Goal: Transaction & Acquisition: Purchase product/service

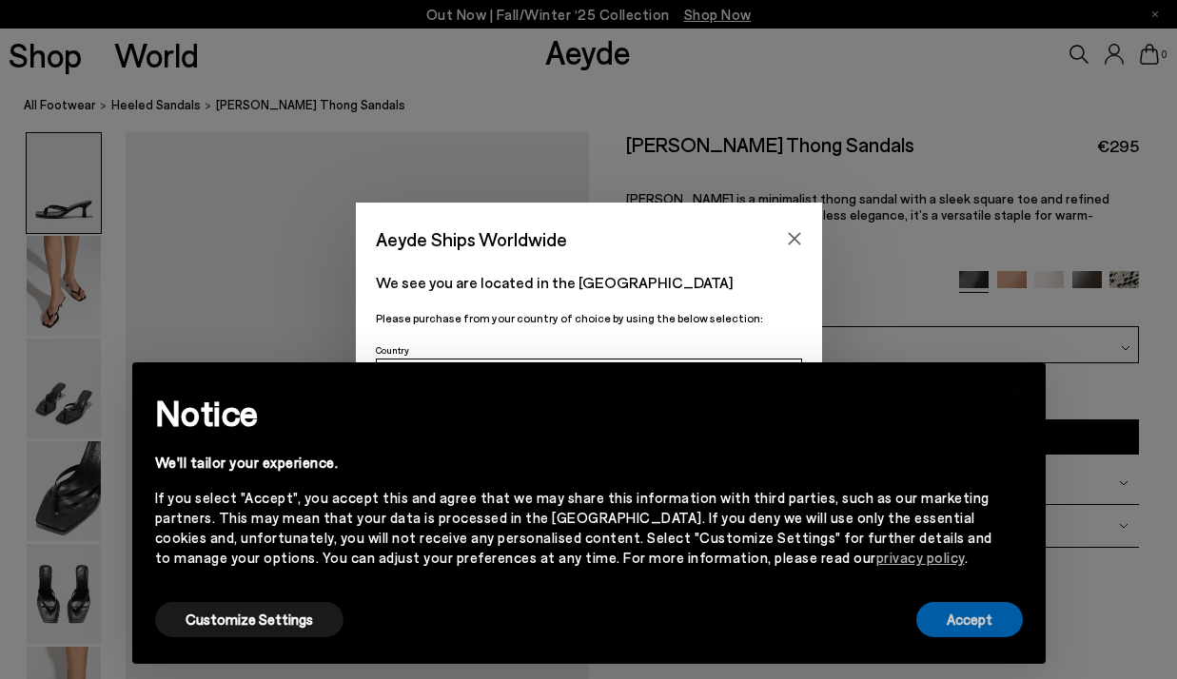
click at [978, 605] on button "Accept" at bounding box center [969, 619] width 107 height 35
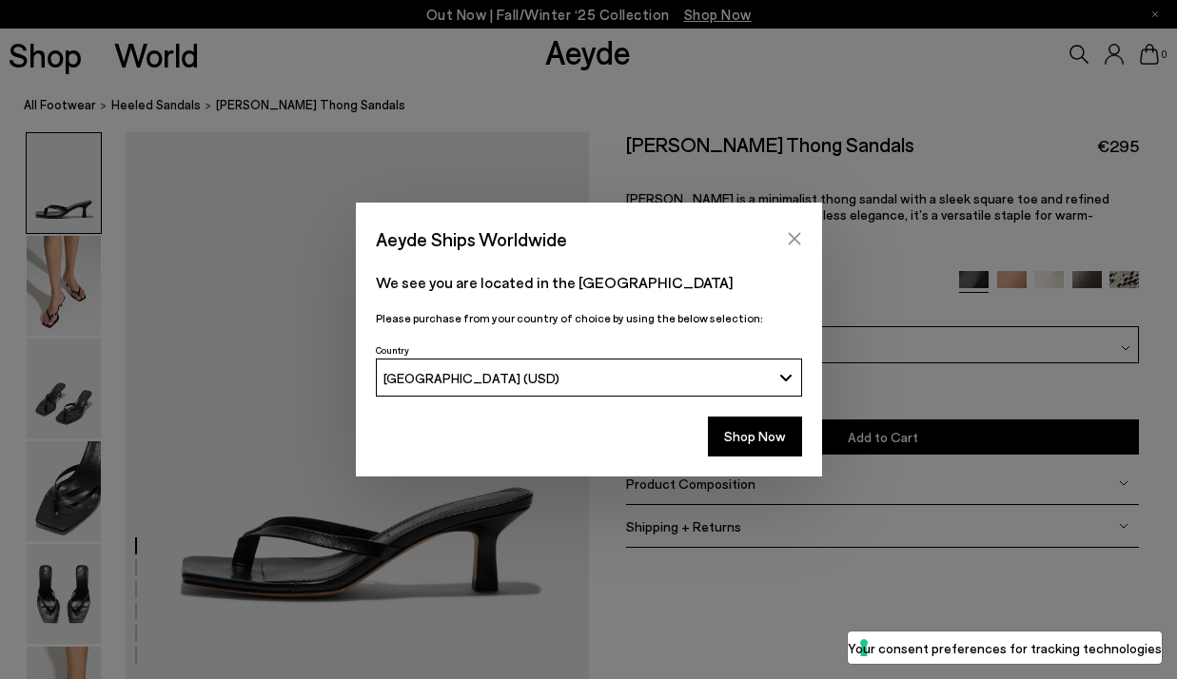
click at [794, 231] on icon "Close" at bounding box center [794, 238] width 15 height 15
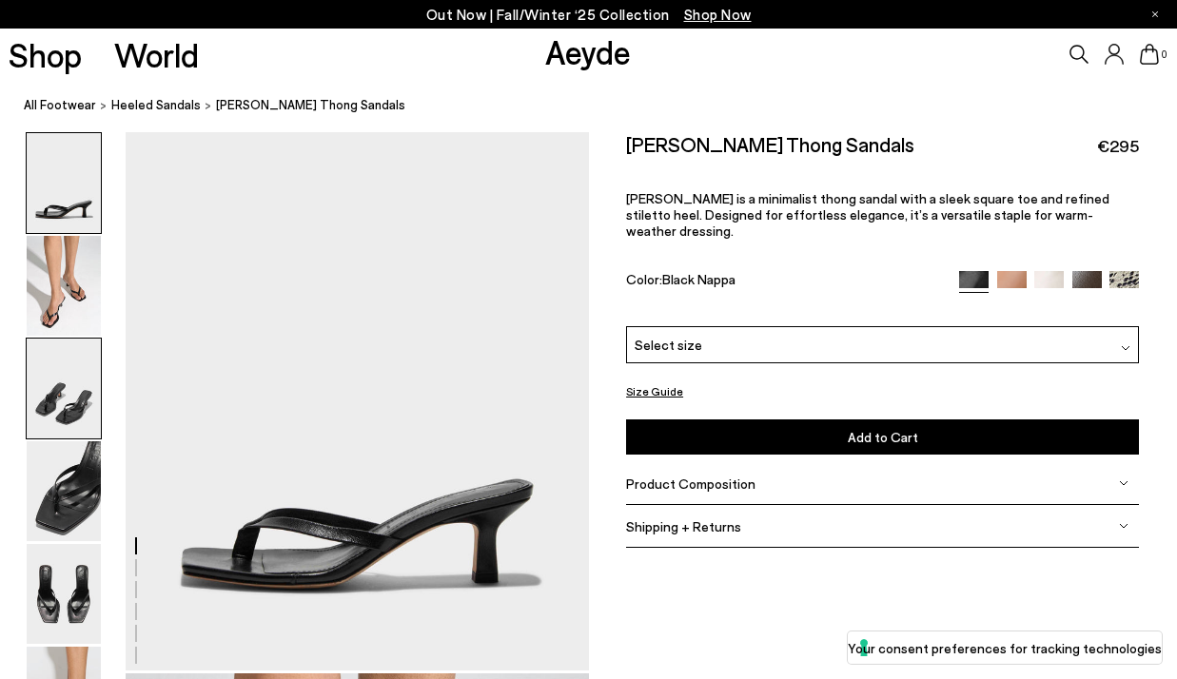
click at [72, 381] on img at bounding box center [64, 389] width 74 height 100
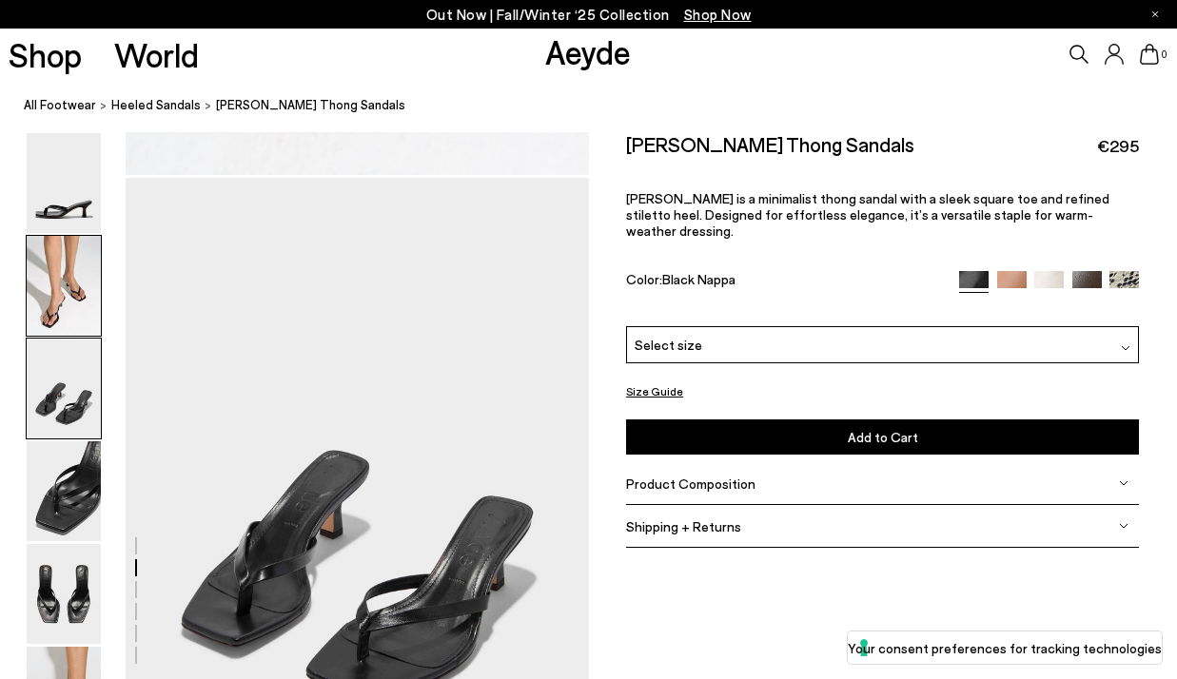
scroll to position [1172, 0]
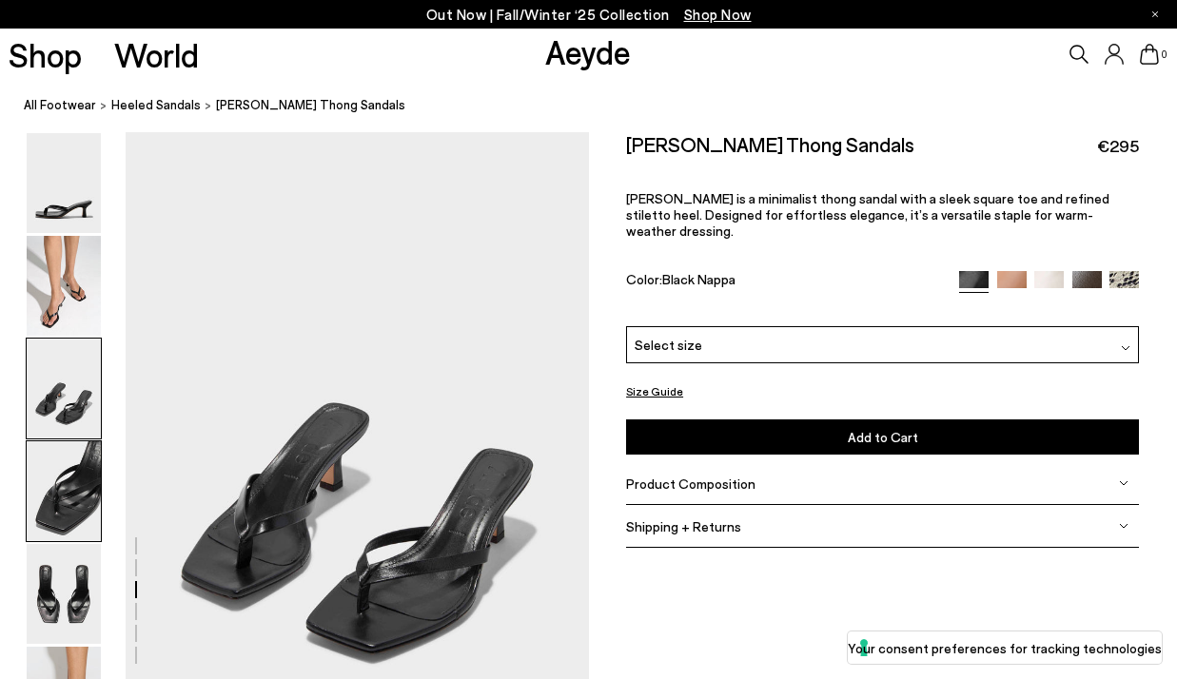
click at [78, 447] on img at bounding box center [64, 492] width 74 height 100
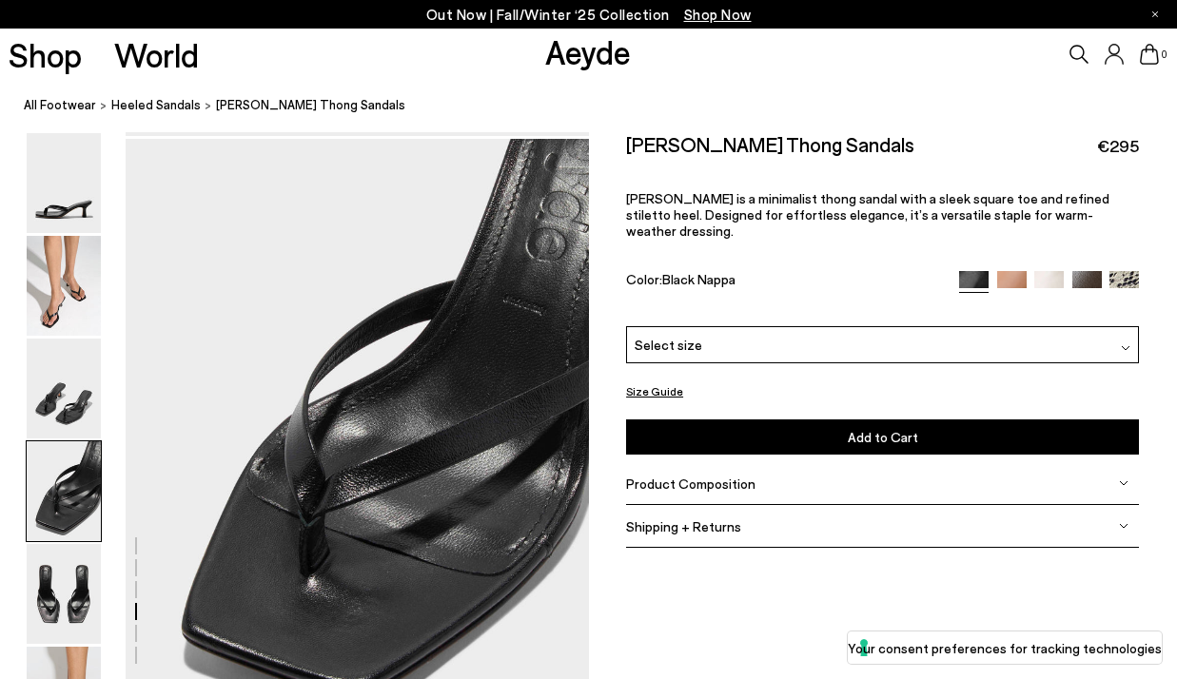
scroll to position [1792, 0]
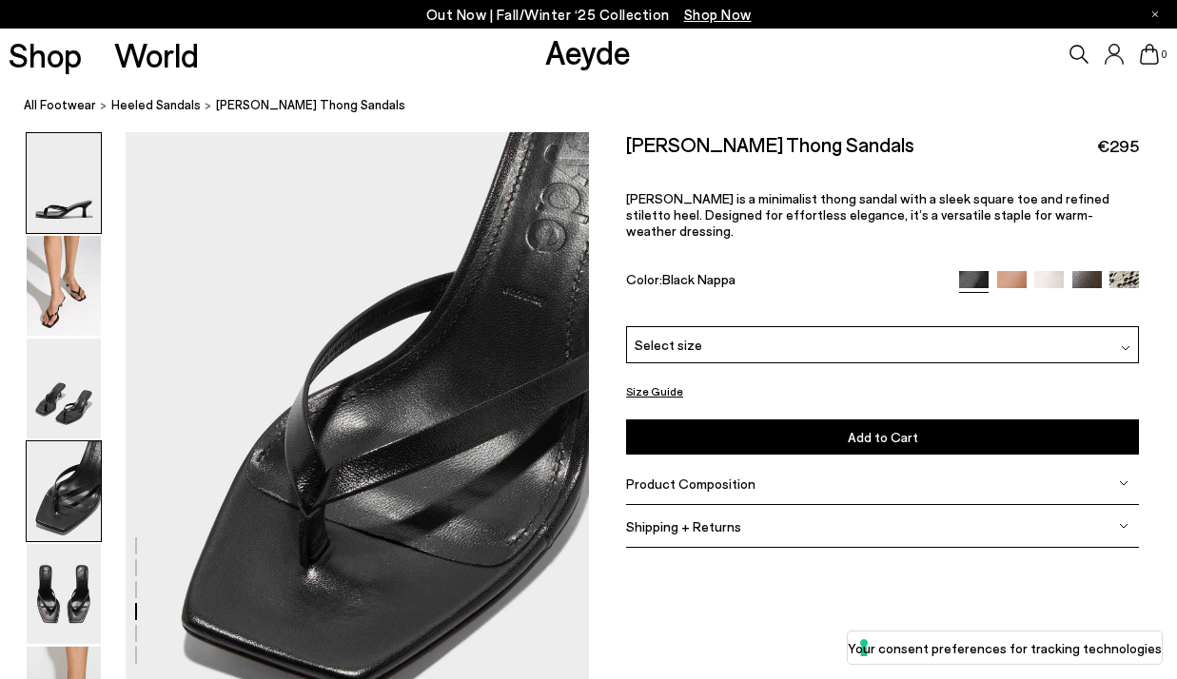
click at [69, 212] on img at bounding box center [64, 183] width 74 height 100
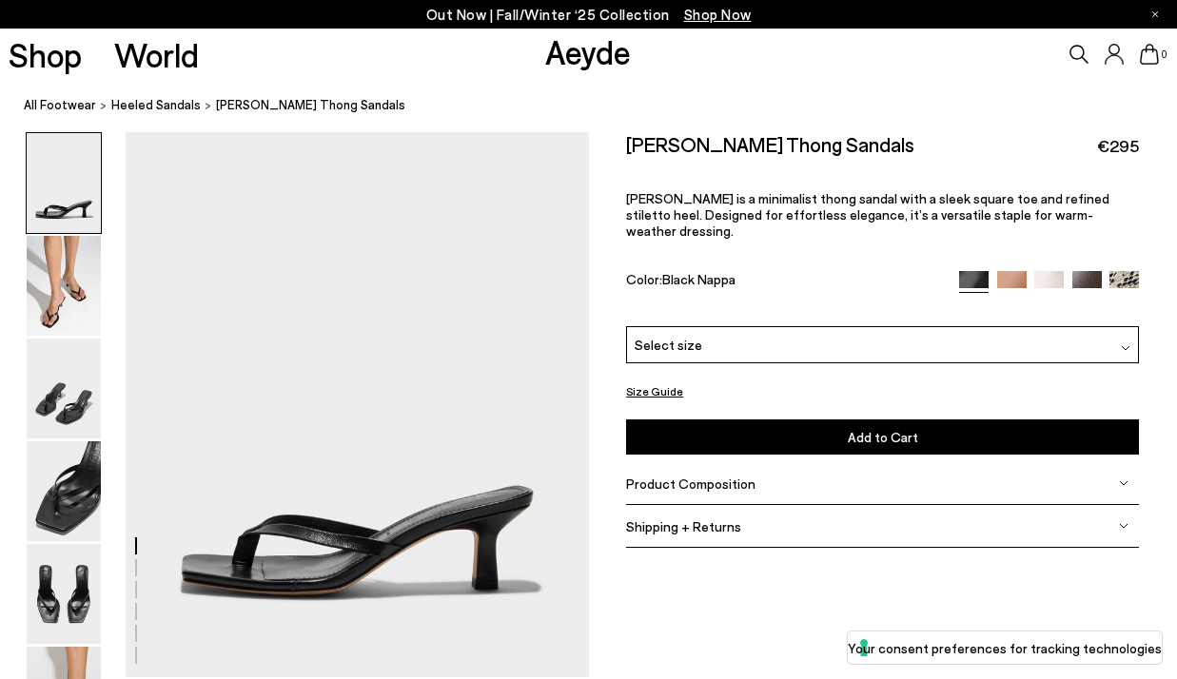
scroll to position [0, 0]
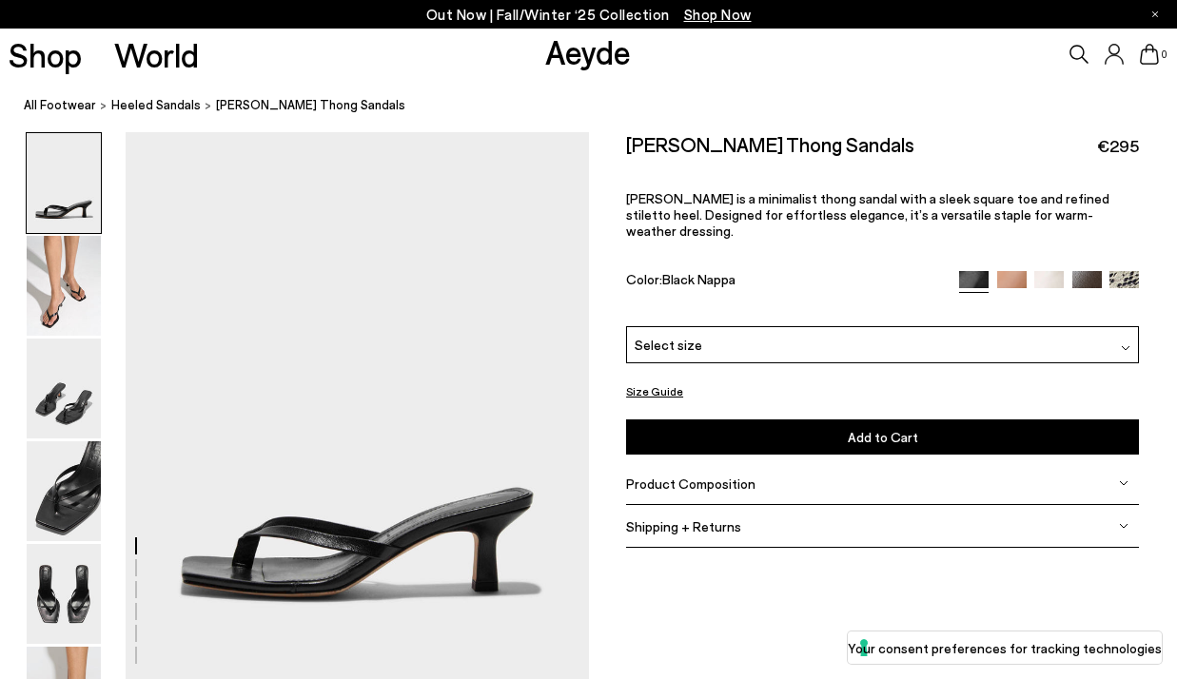
click at [708, 329] on div "Select size" at bounding box center [882, 344] width 513 height 37
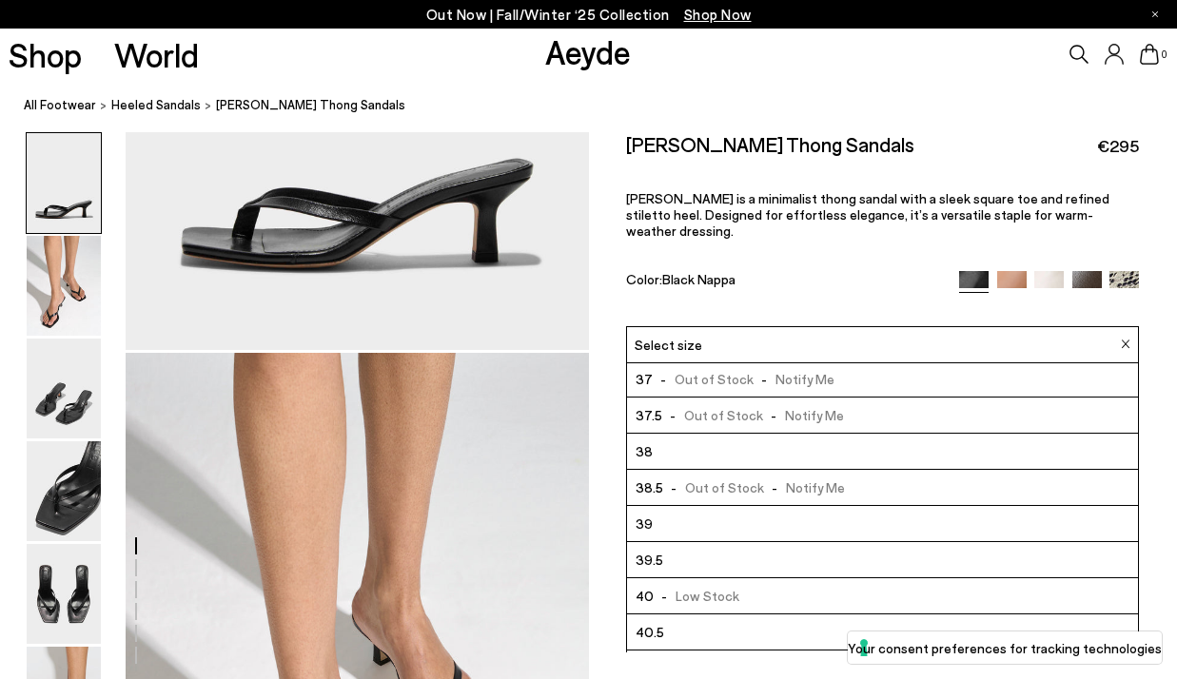
scroll to position [145, 0]
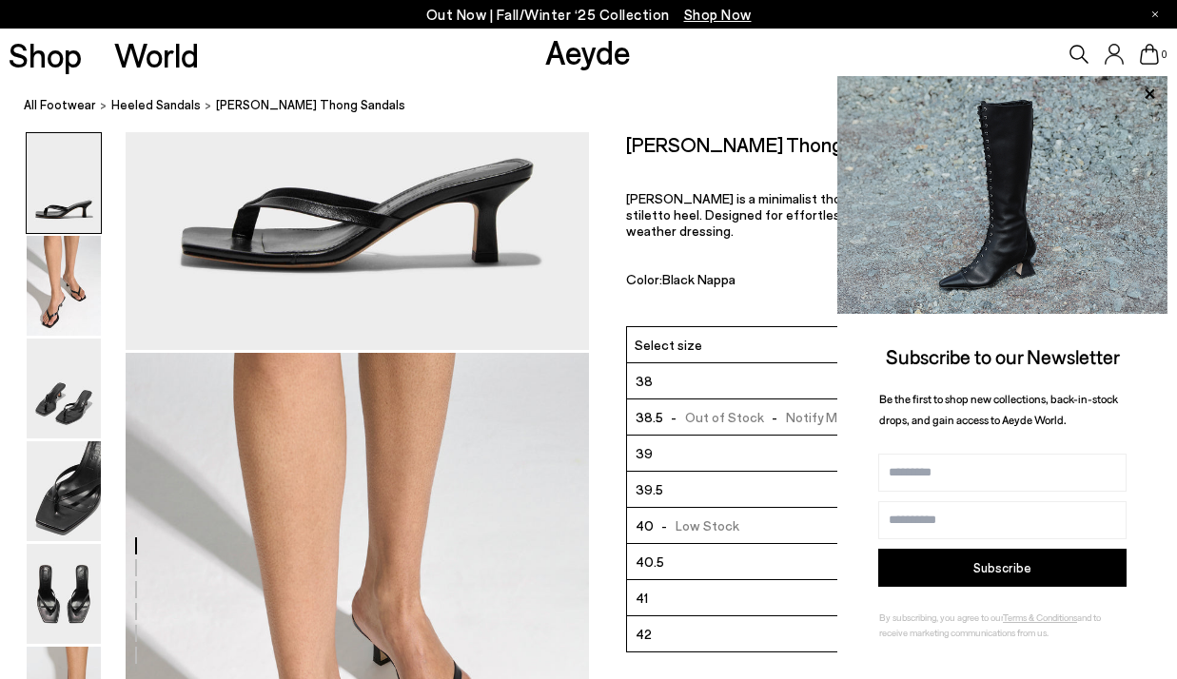
click at [706, 590] on li "41" at bounding box center [882, 598] width 511 height 36
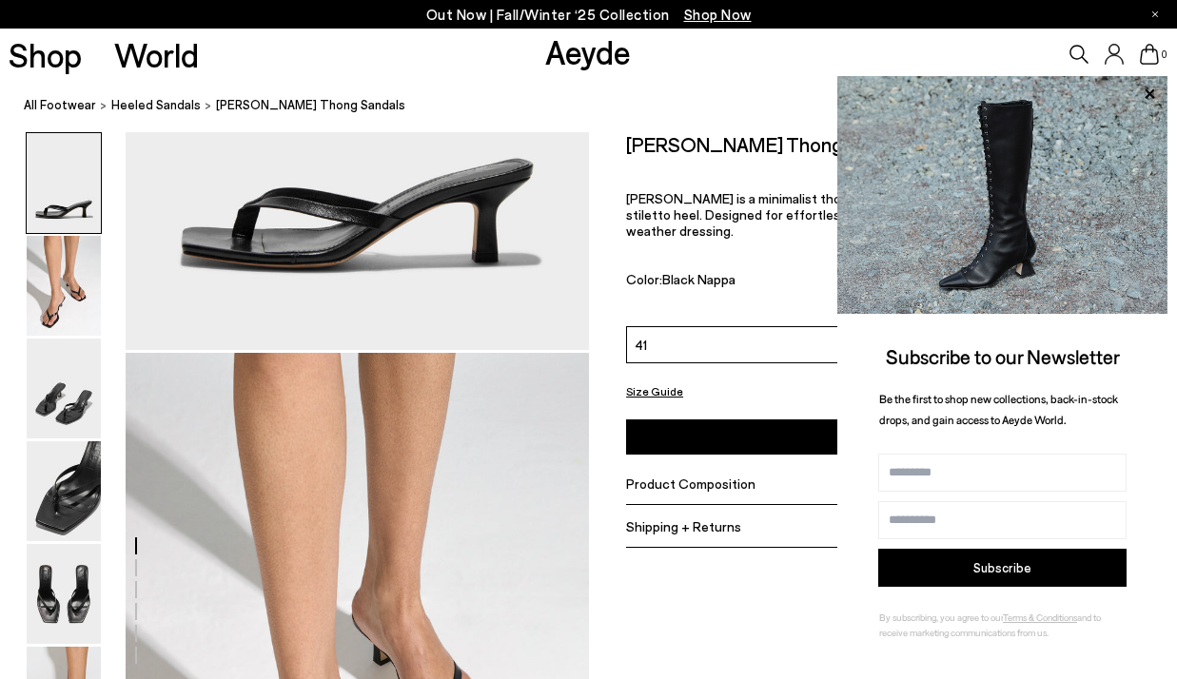
click at [793, 99] on ol "All Footwear heeled sandals Wilma Leather Thong Sandals" at bounding box center [600, 105] width 1153 height 20
click at [753, 420] on button "Add to Cart Select a Size First" at bounding box center [882, 437] width 513 height 35
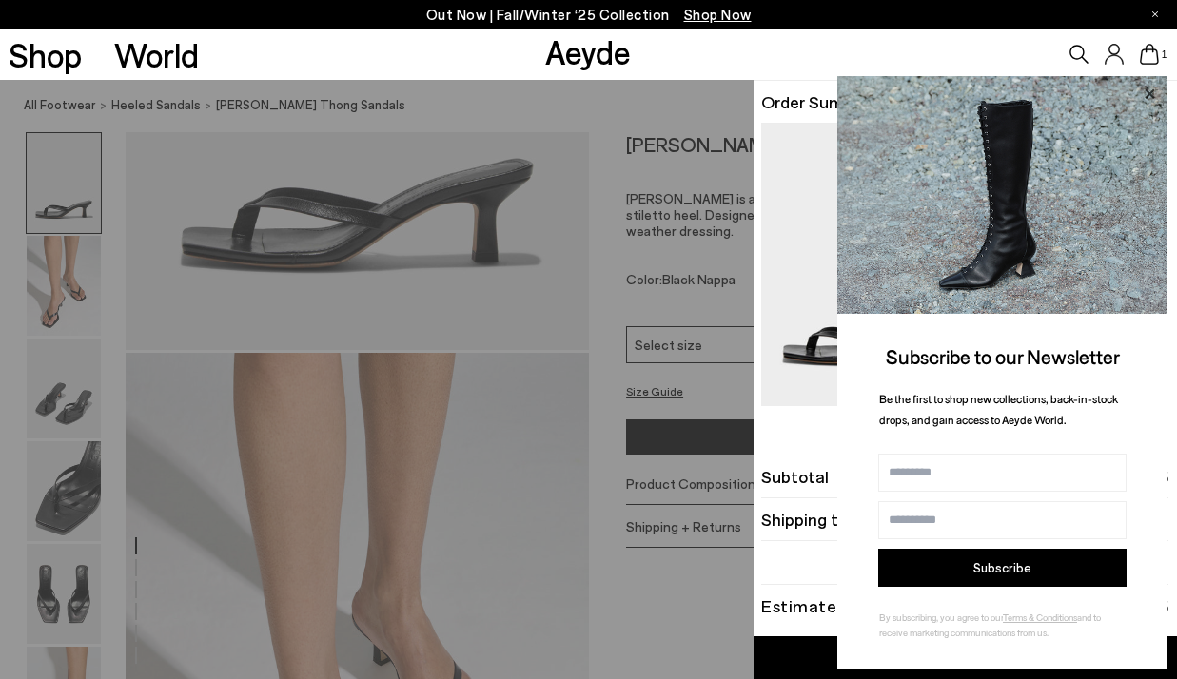
click at [1152, 86] on icon at bounding box center [1149, 94] width 25 height 25
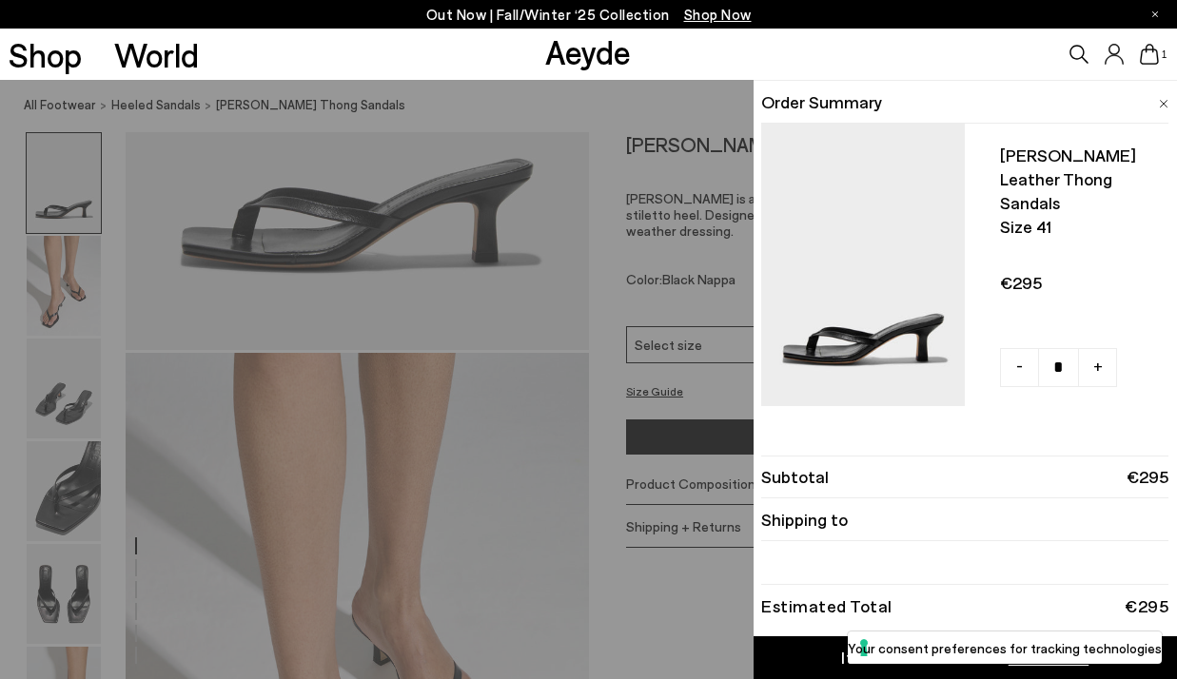
click at [671, 603] on div "Quick Add Color Size View Details Order Summary Wilma leather thong sandals Siz…" at bounding box center [588, 380] width 1177 height 600
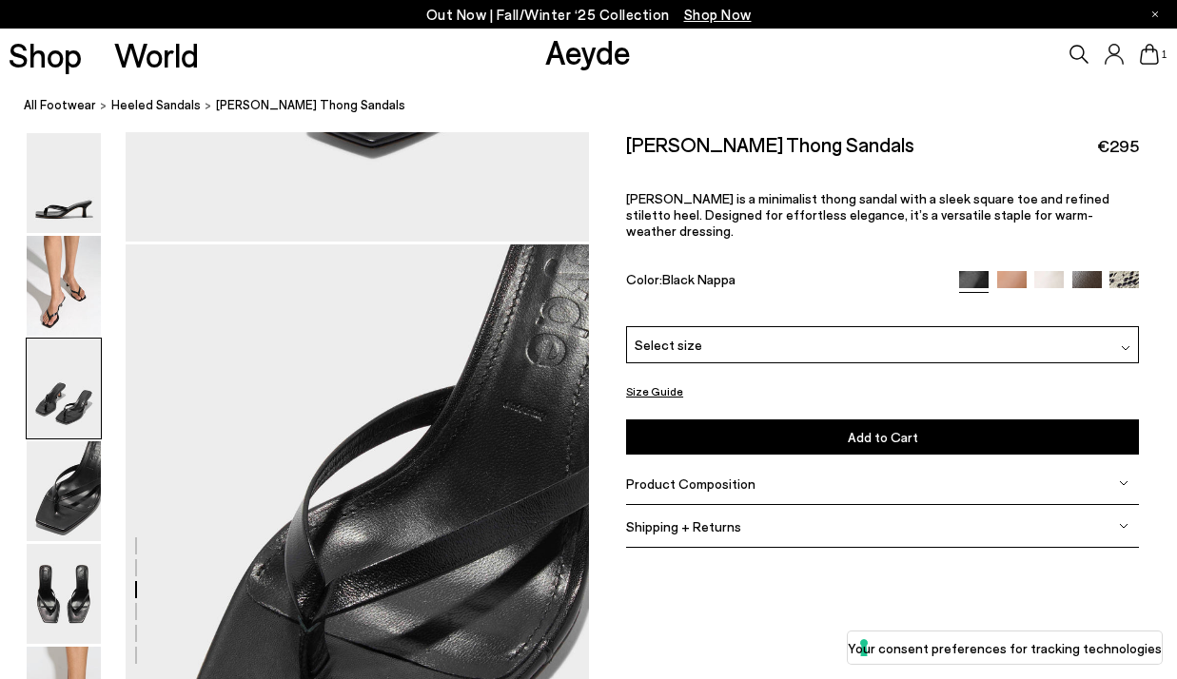
scroll to position [1682, 0]
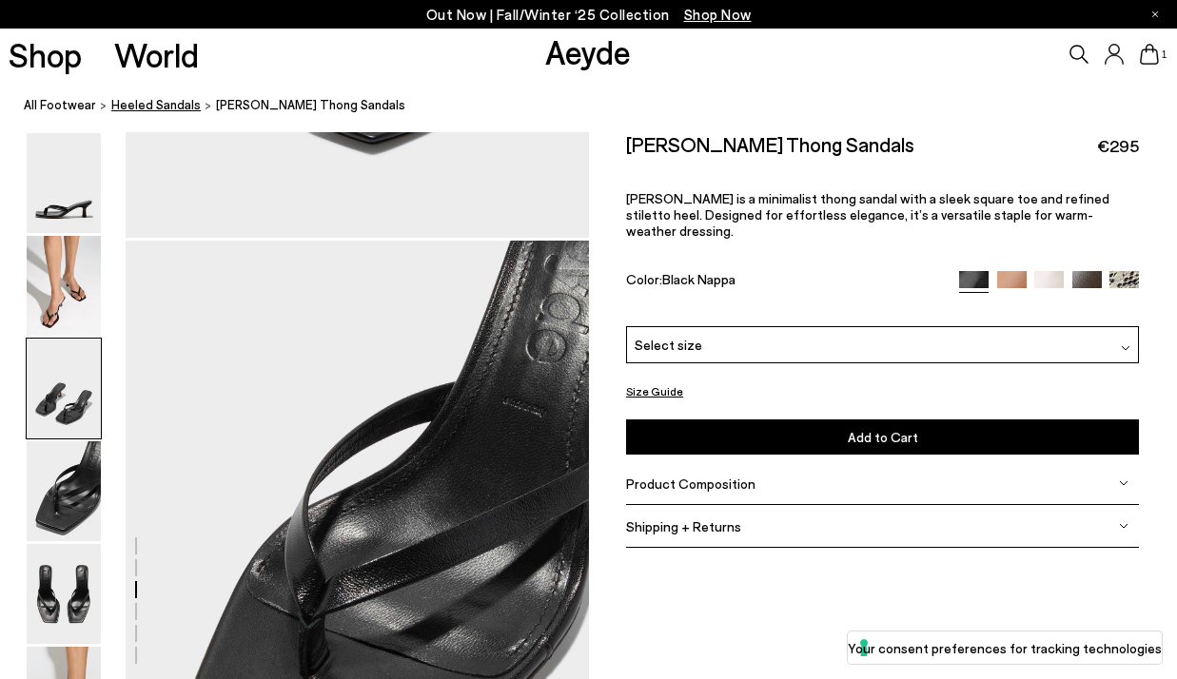
click at [153, 106] on span "heeled sandals" at bounding box center [155, 104] width 89 height 15
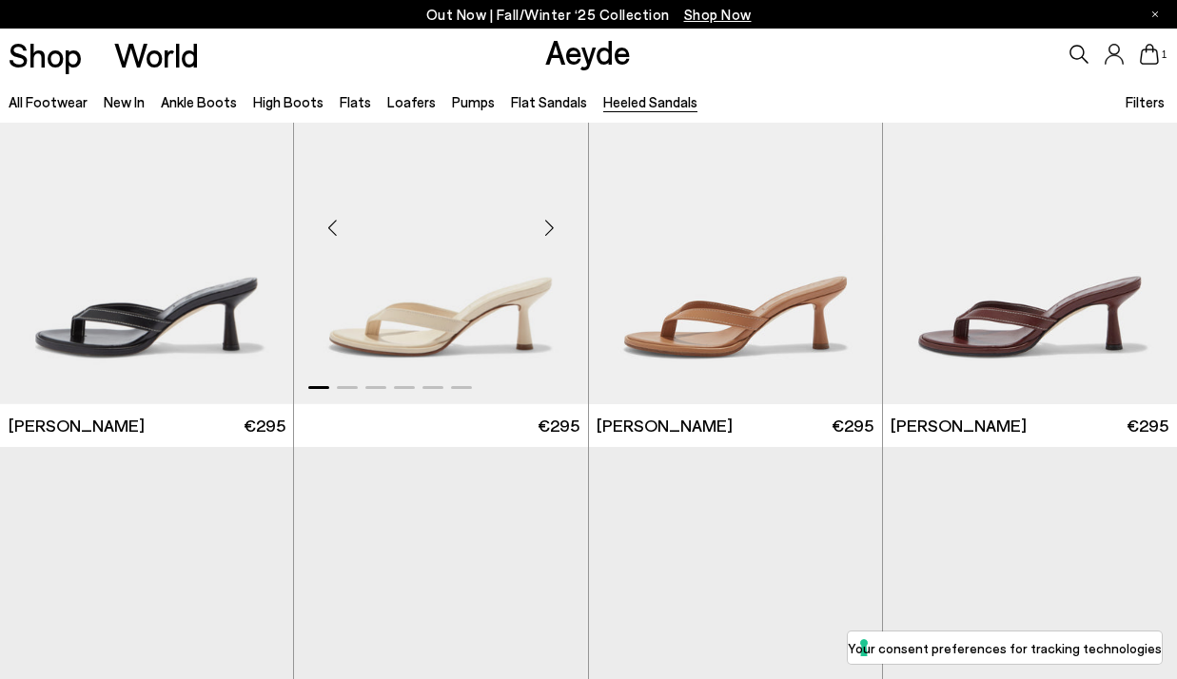
scroll to position [217, 0]
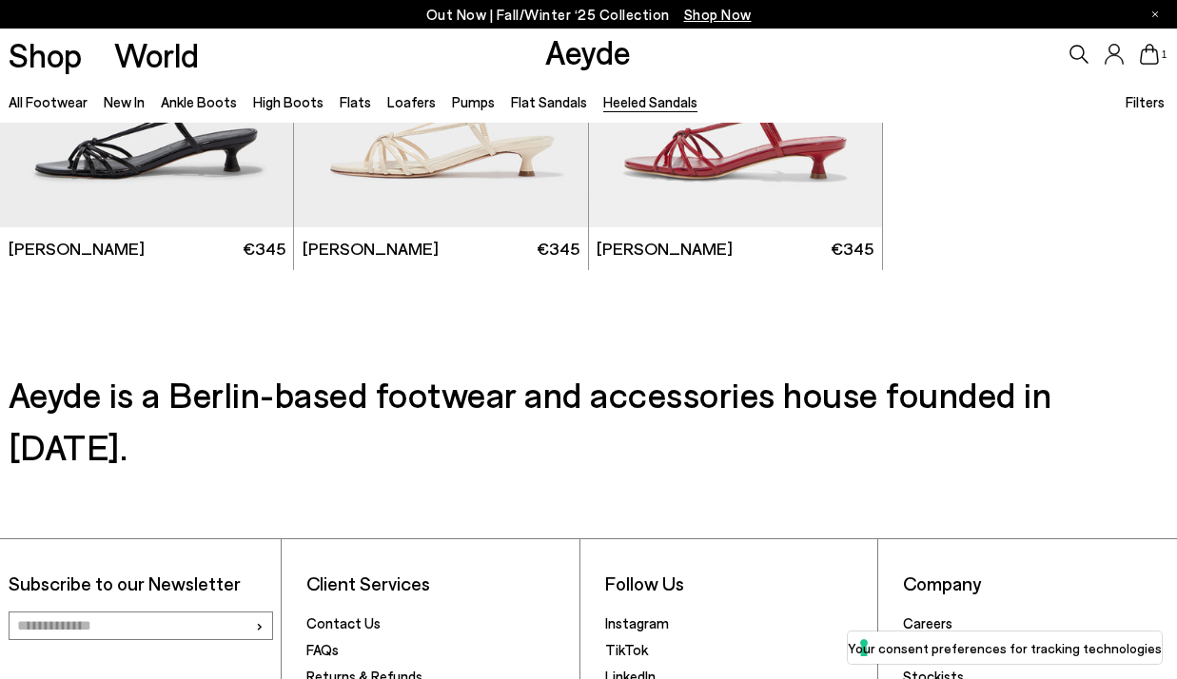
scroll to position [3823, 0]
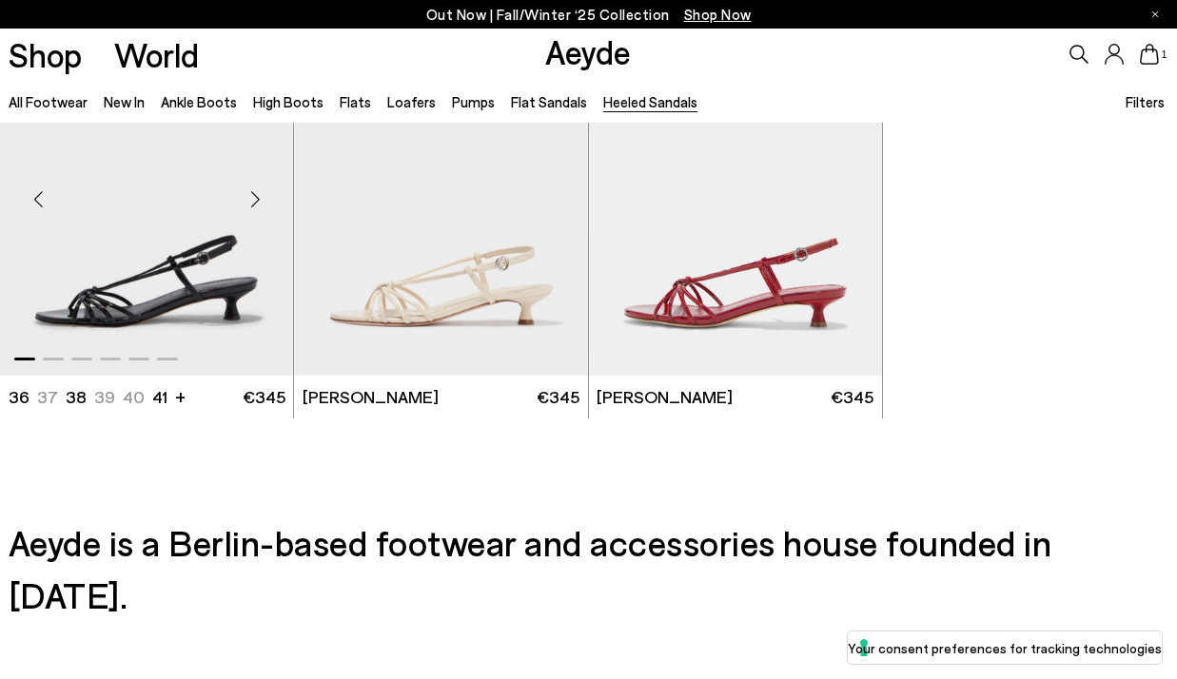
click at [208, 313] on img "1 / 6" at bounding box center [146, 191] width 293 height 369
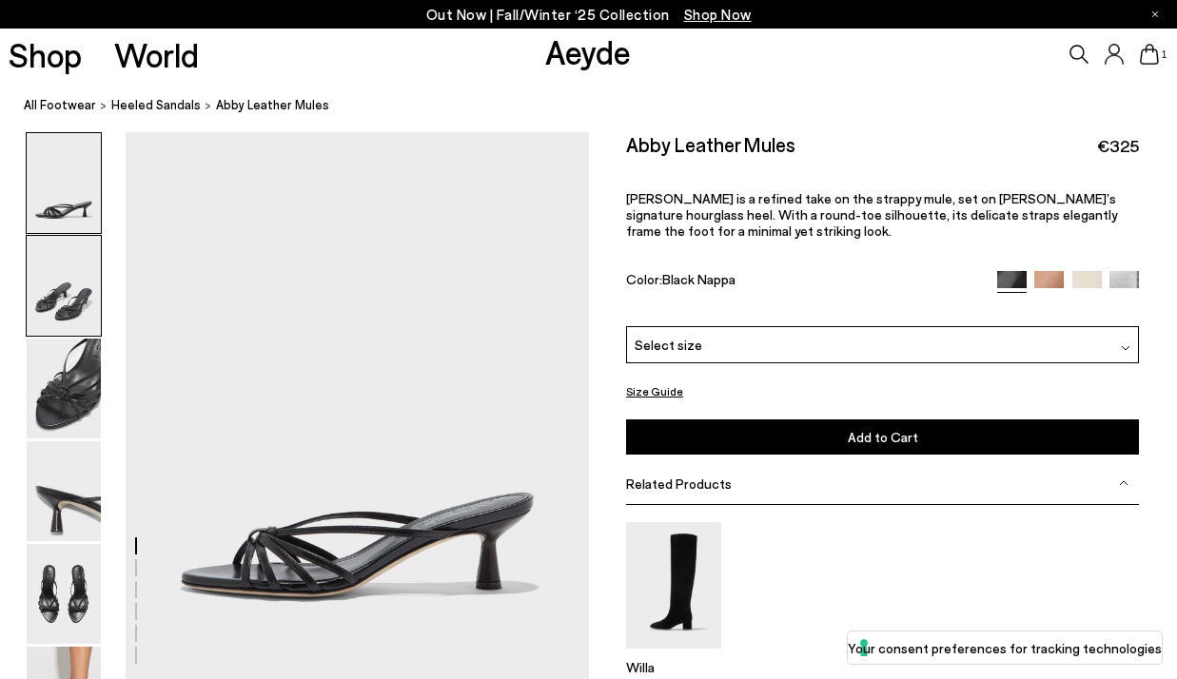
click at [58, 331] on img at bounding box center [64, 286] width 74 height 100
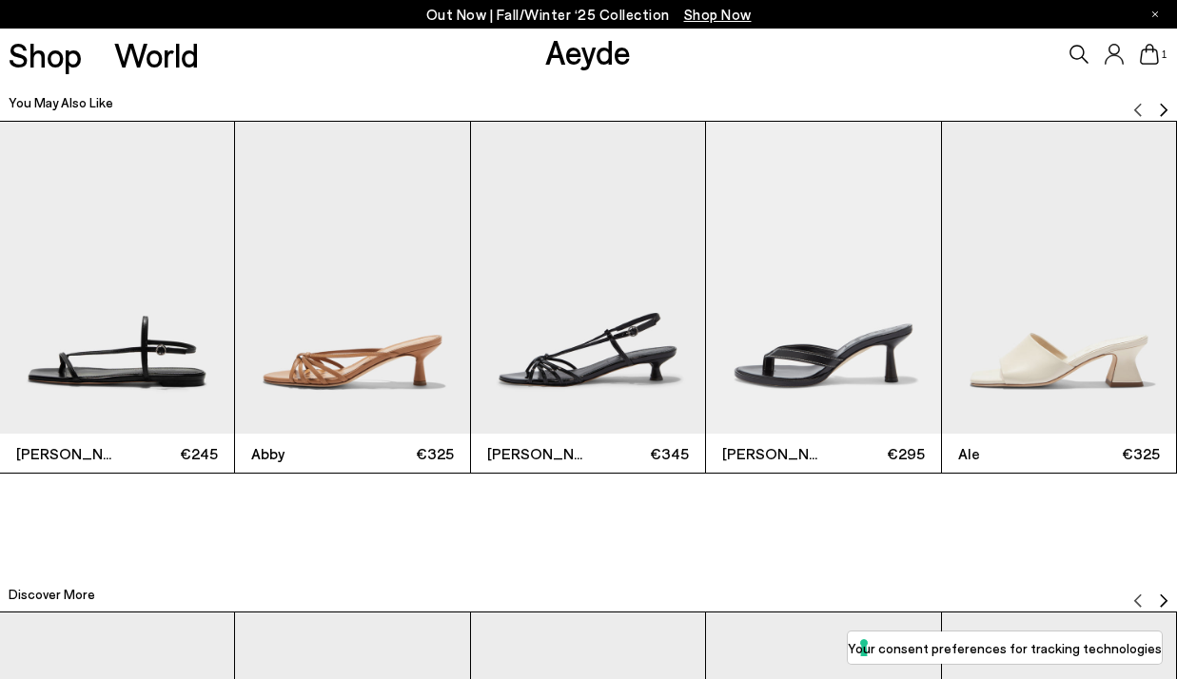
scroll to position [3810, 0]
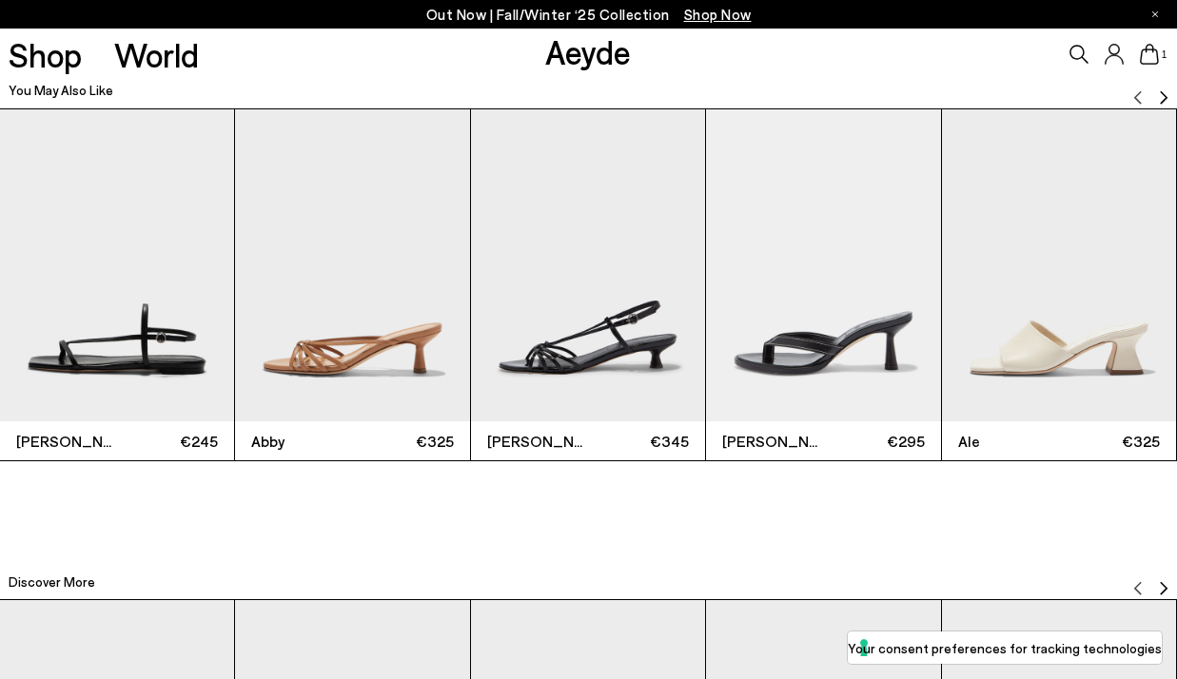
click at [656, 340] on img "3 / 11" at bounding box center [588, 265] width 234 height 313
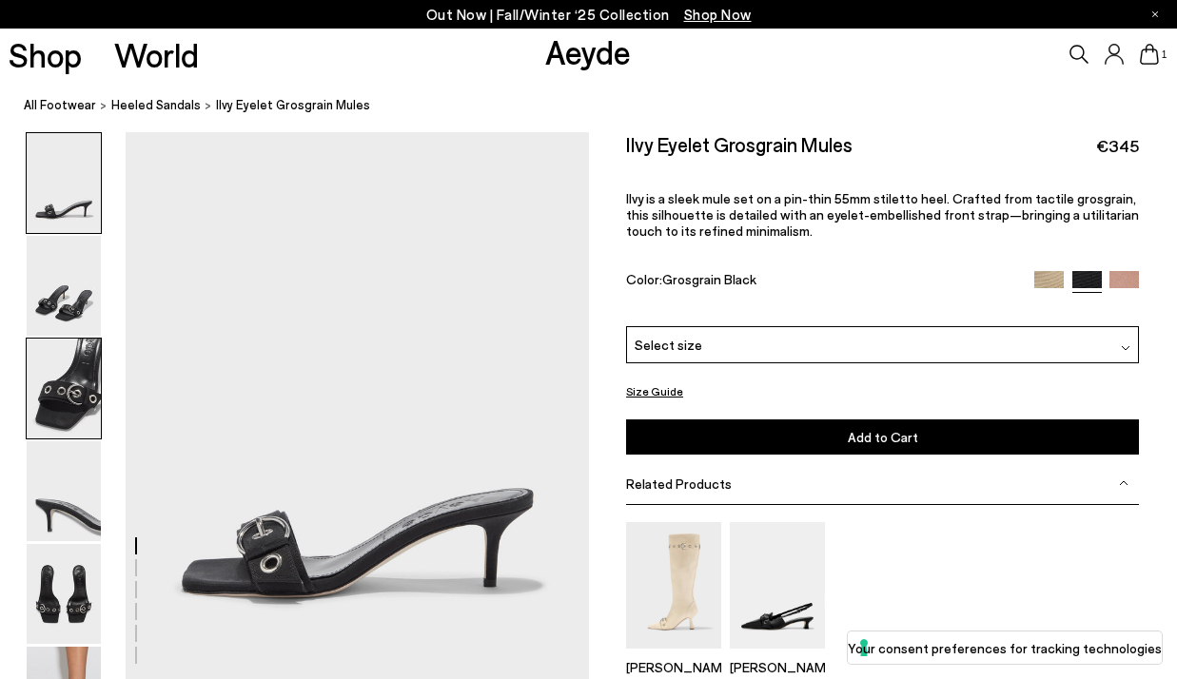
click at [59, 392] on img at bounding box center [64, 389] width 74 height 100
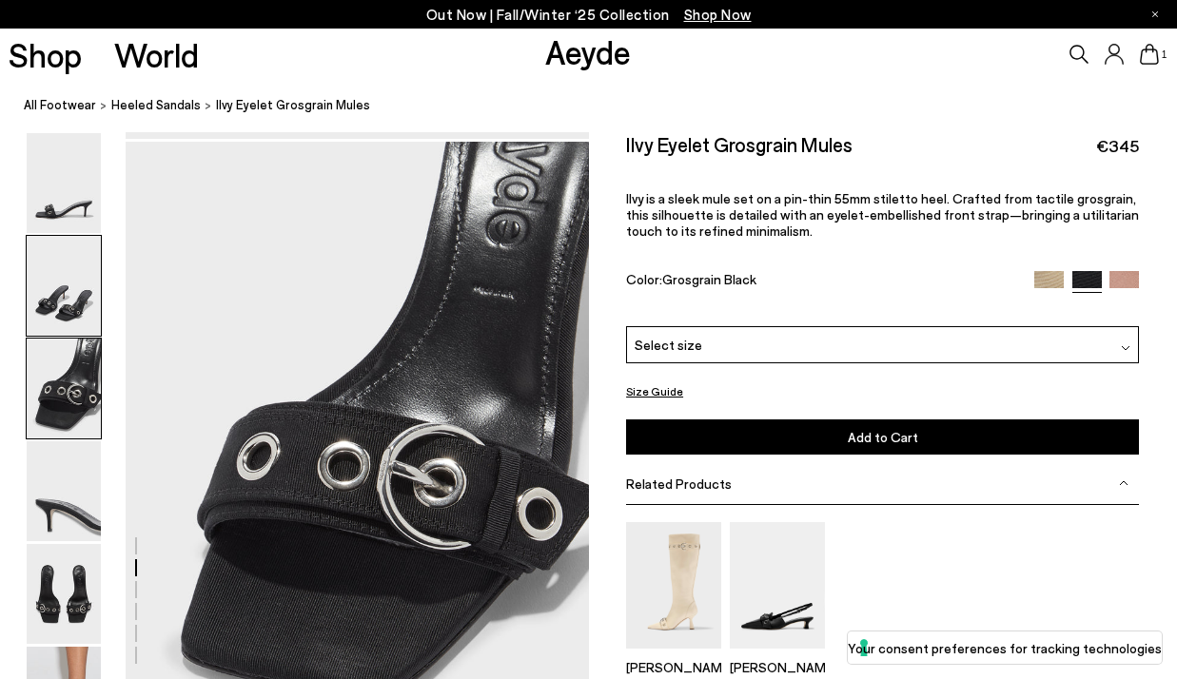
scroll to position [1172, 0]
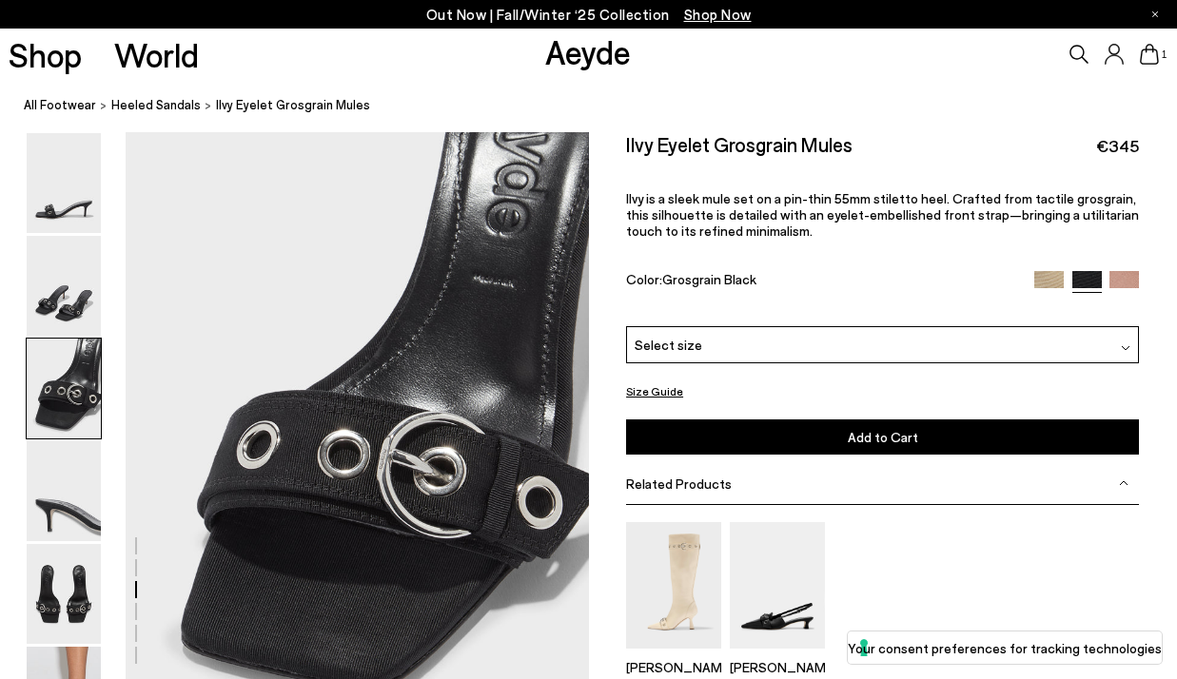
click at [1066, 51] on div "1" at bounding box center [981, 54] width 392 height 51
click at [1074, 49] on icon at bounding box center [1079, 54] width 19 height 19
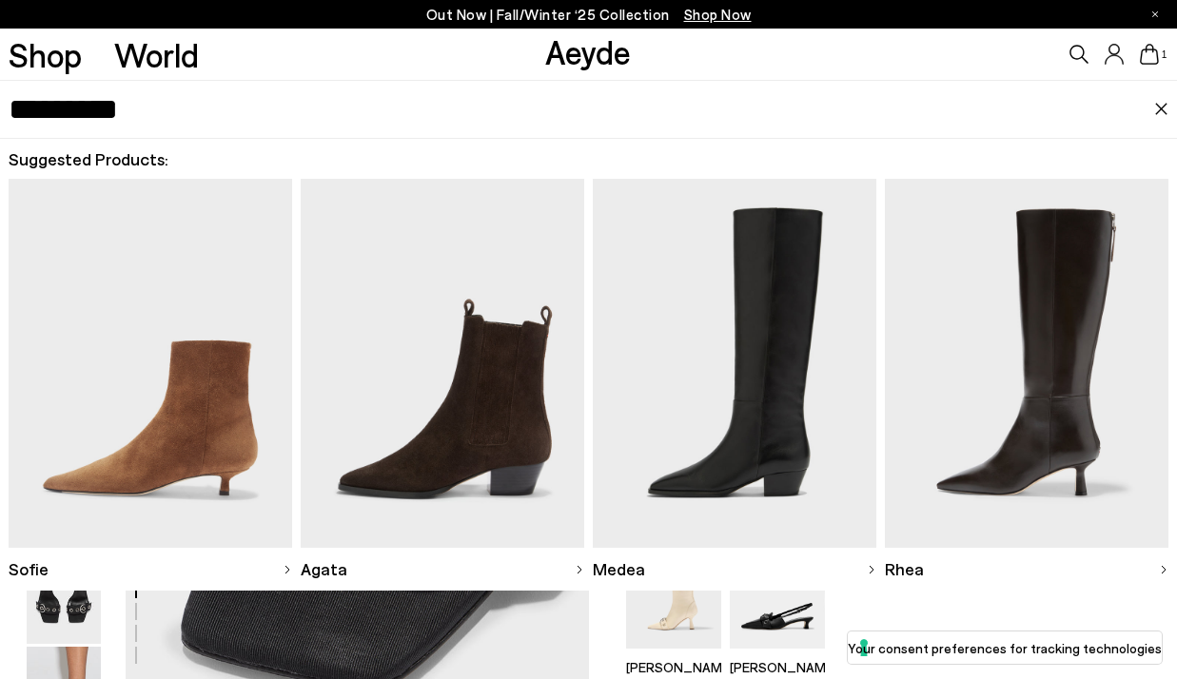
type input "*********"
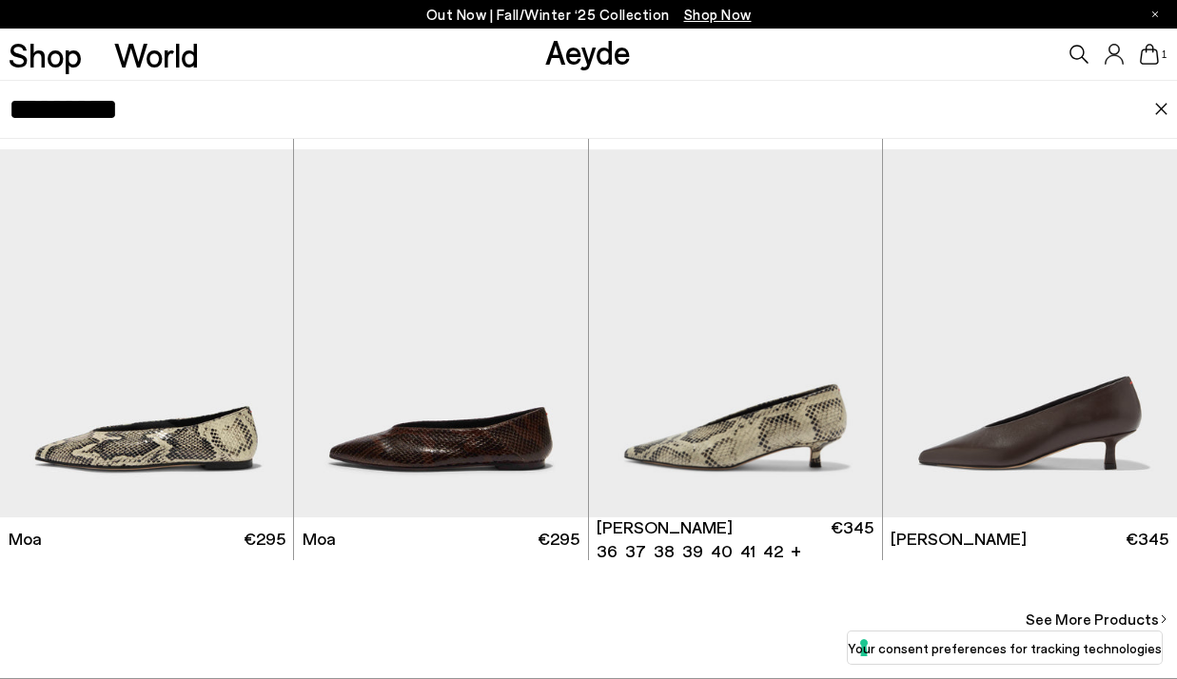
scroll to position [5180, 0]
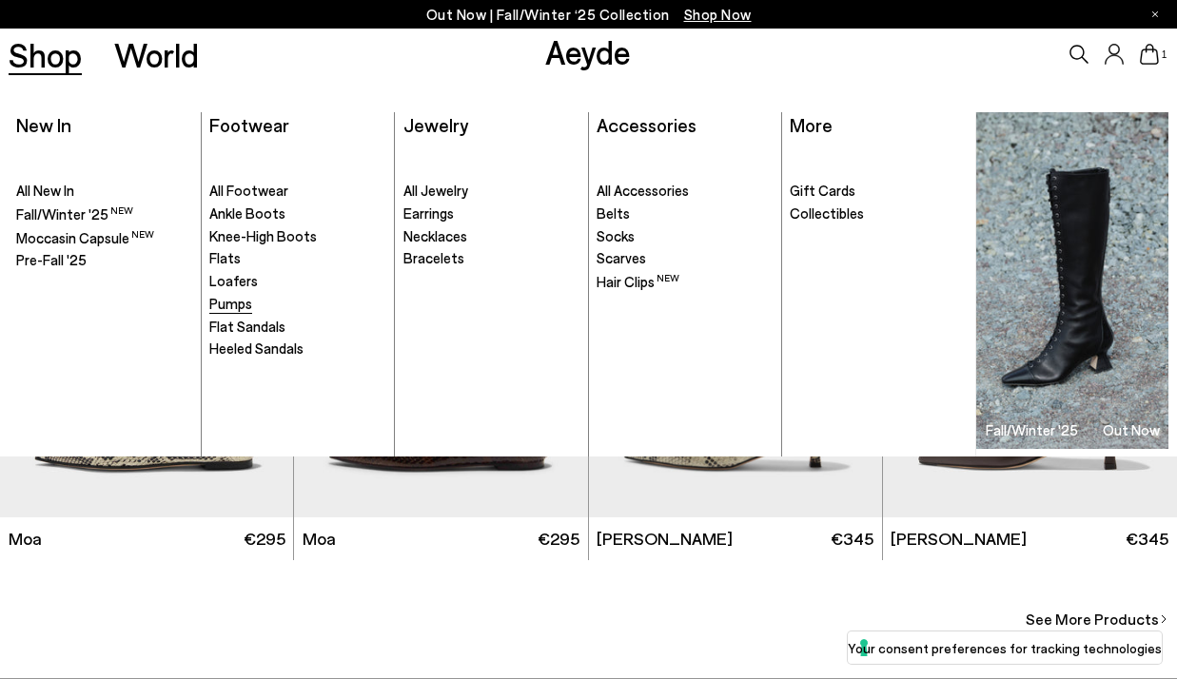
click at [242, 310] on span "Pumps" at bounding box center [230, 303] width 43 height 17
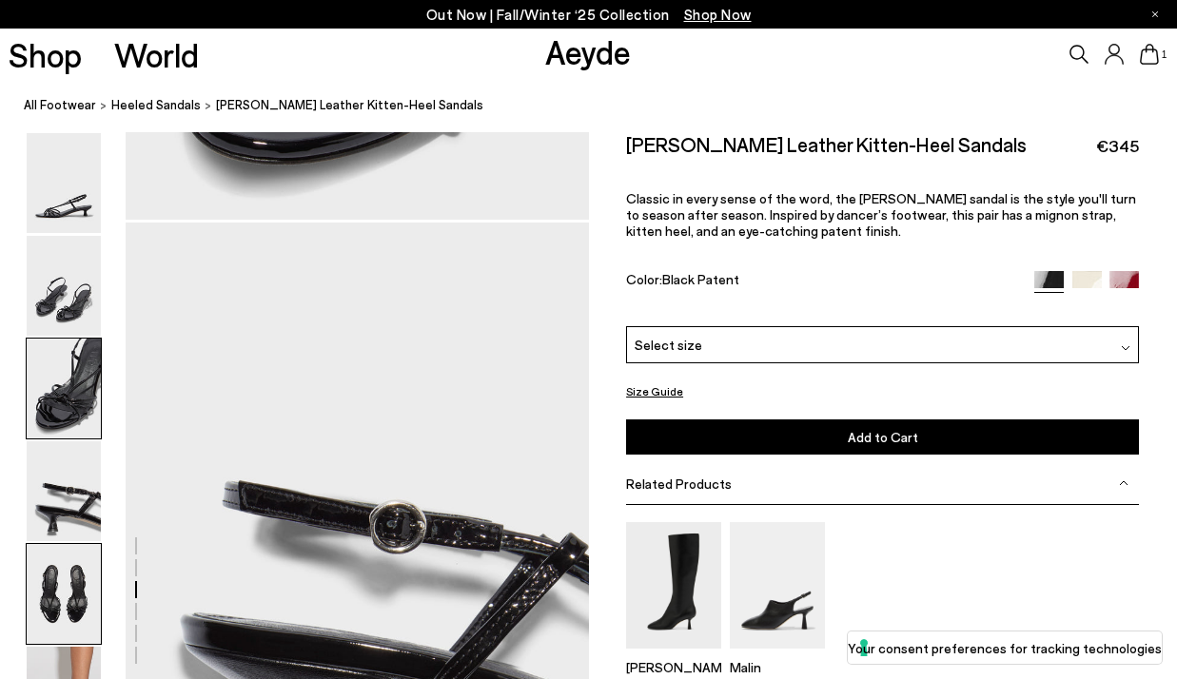
scroll to position [1725, 0]
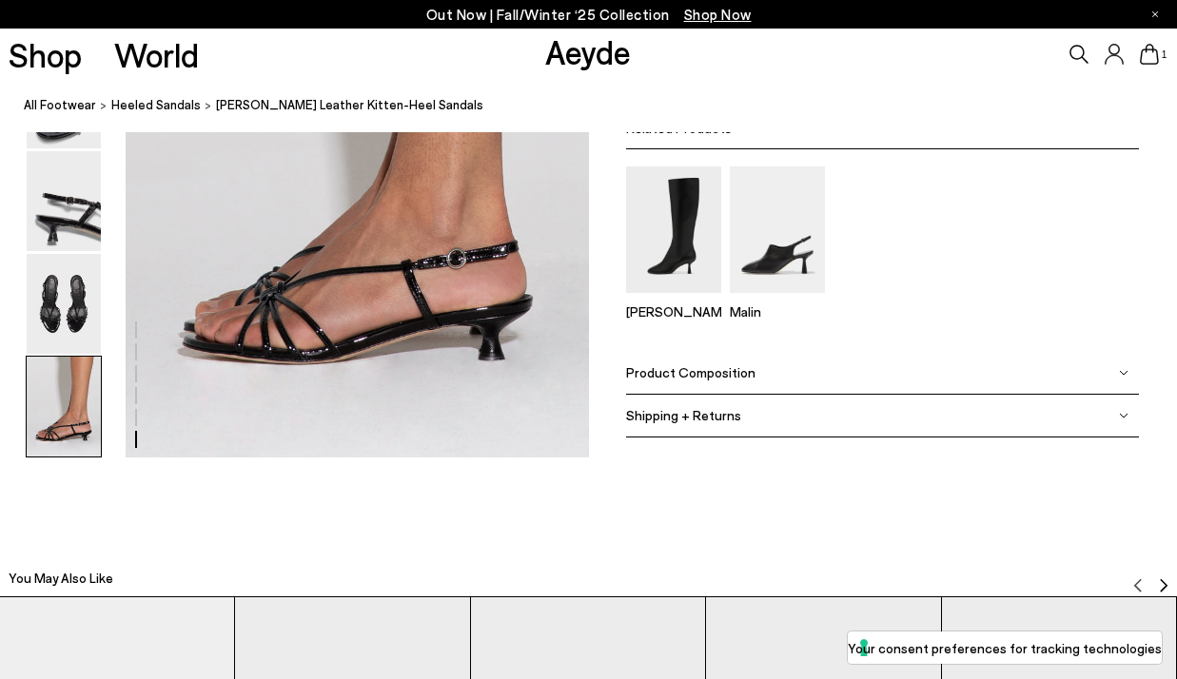
scroll to position [3317, 0]
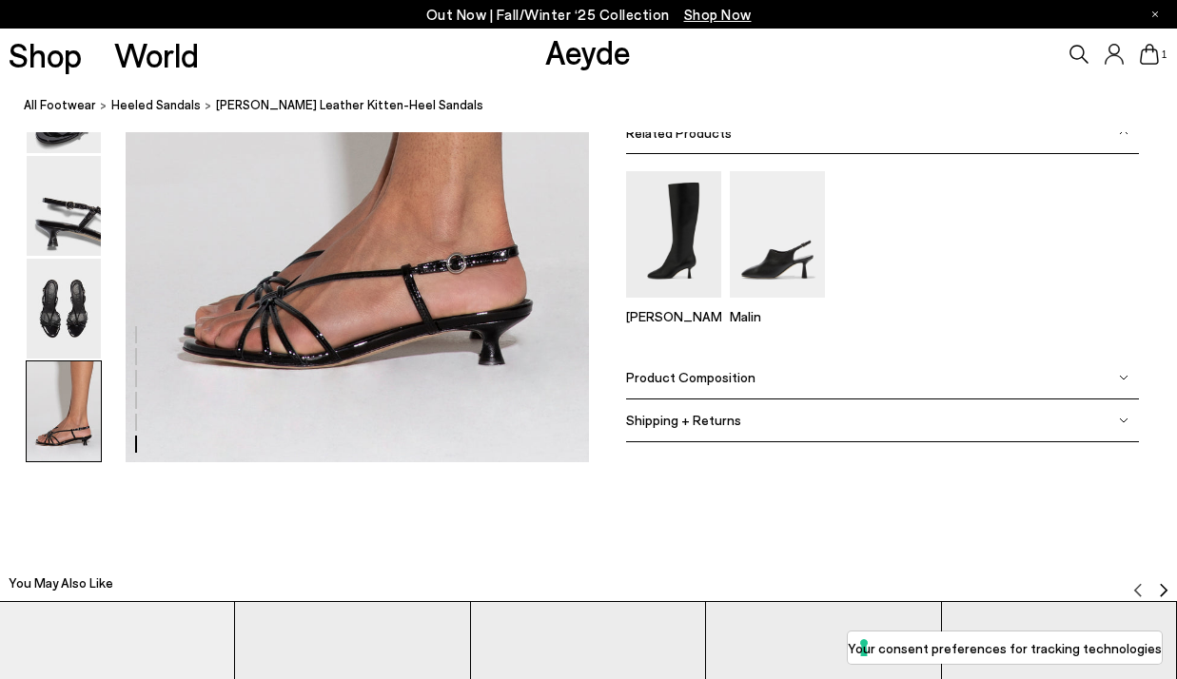
click at [68, 269] on img at bounding box center [64, 309] width 74 height 100
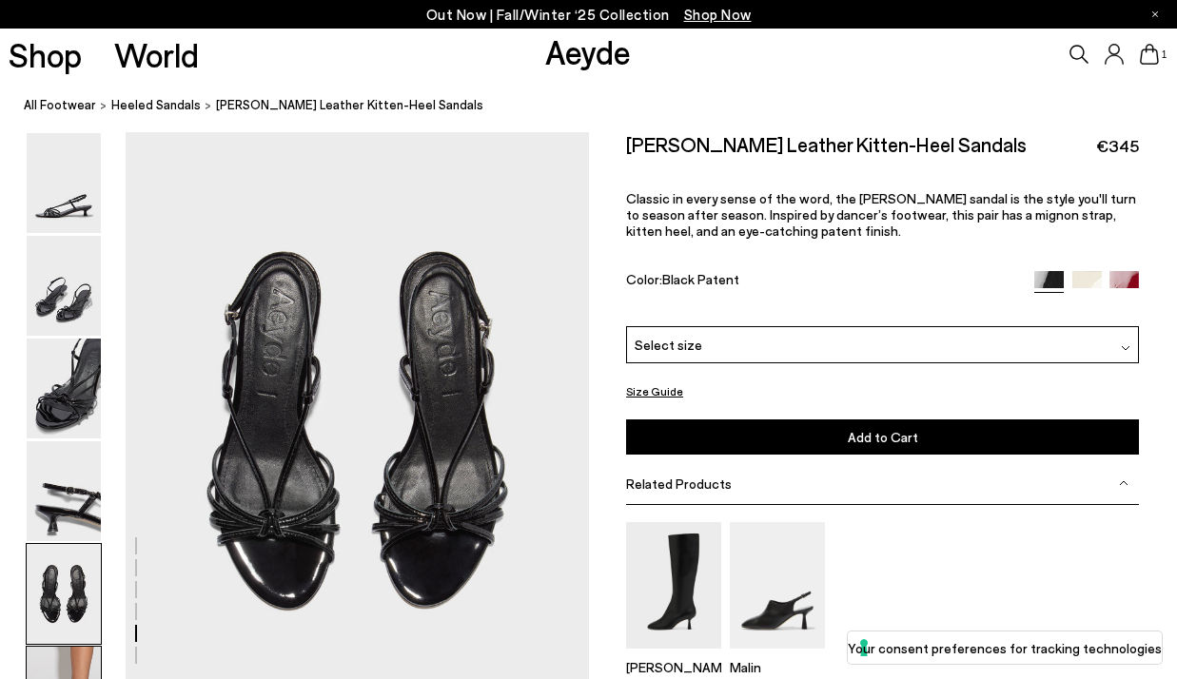
scroll to position [2412, 0]
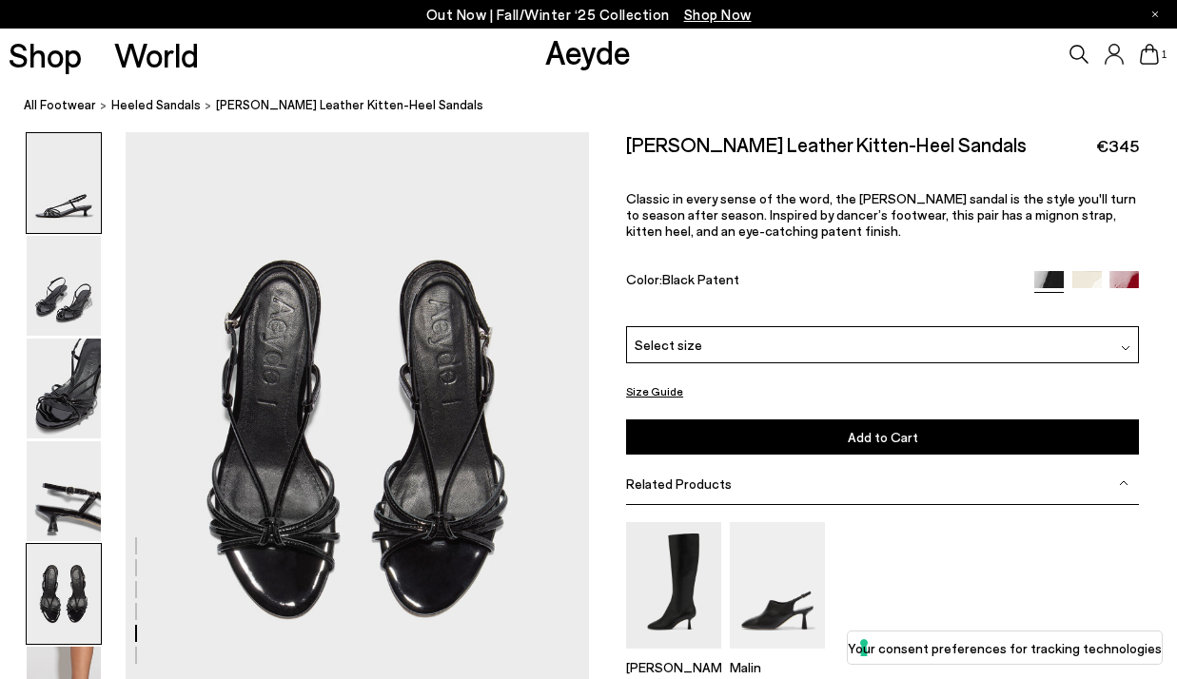
click at [70, 205] on img at bounding box center [64, 183] width 74 height 100
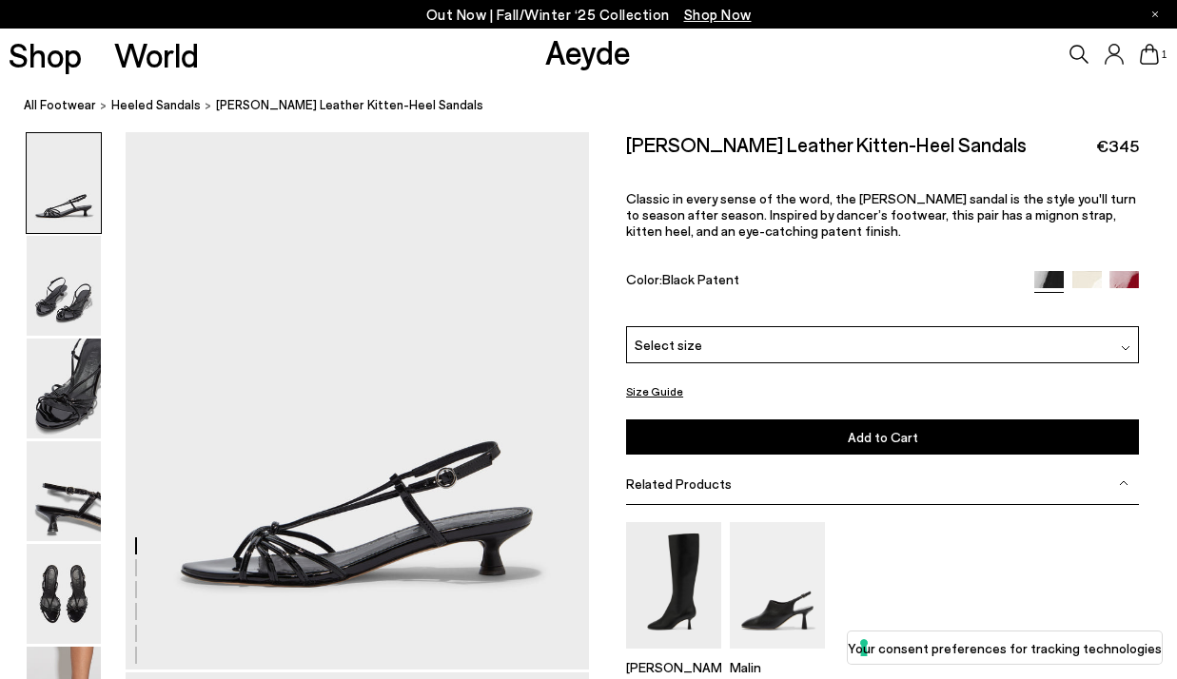
scroll to position [0, 0]
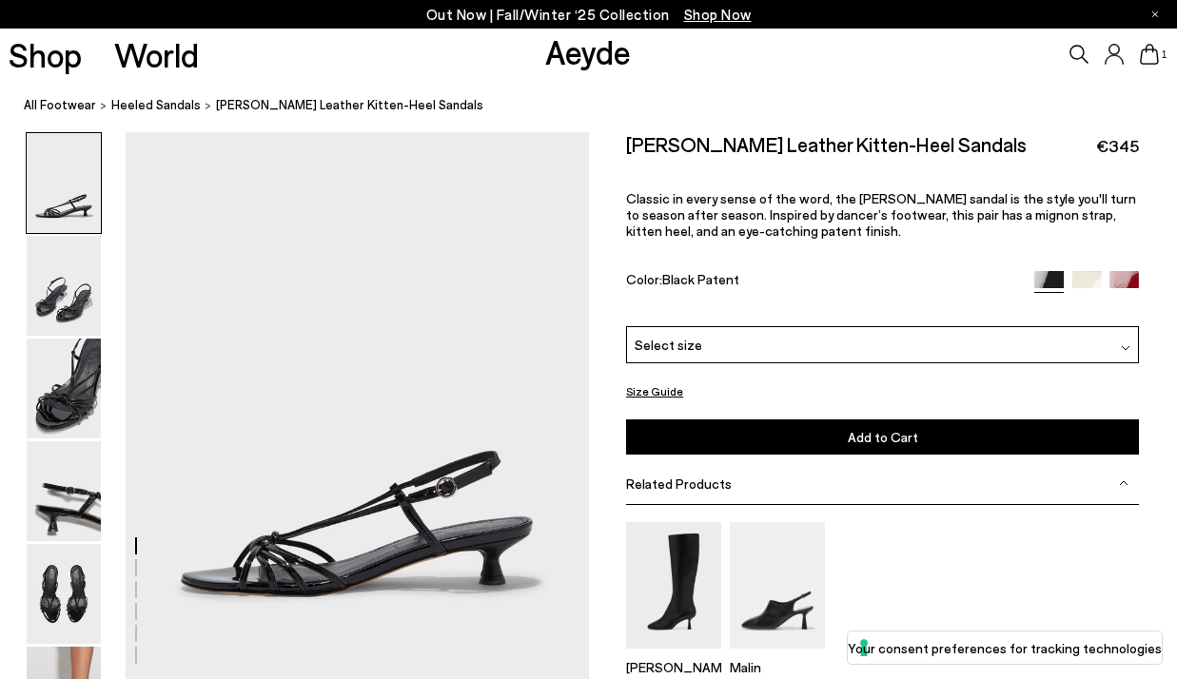
click at [1083, 51] on icon at bounding box center [1079, 54] width 19 height 19
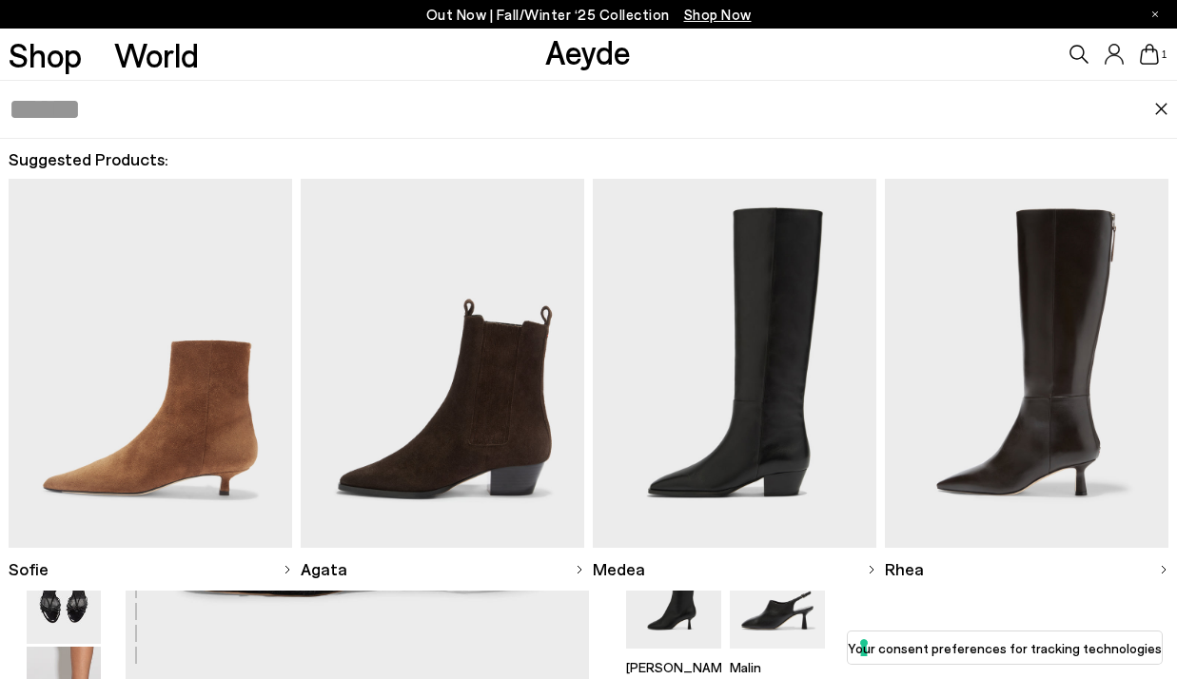
click at [994, 117] on input "text" at bounding box center [582, 109] width 1146 height 57
type input "**********"
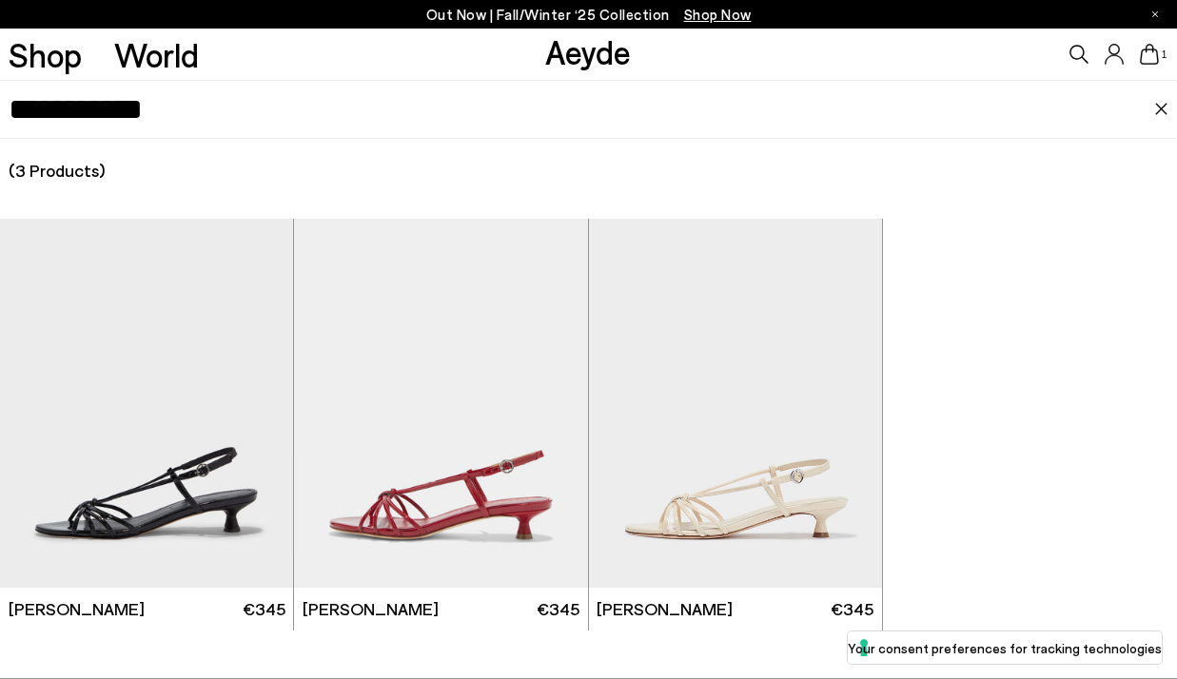
scroll to position [211, 0]
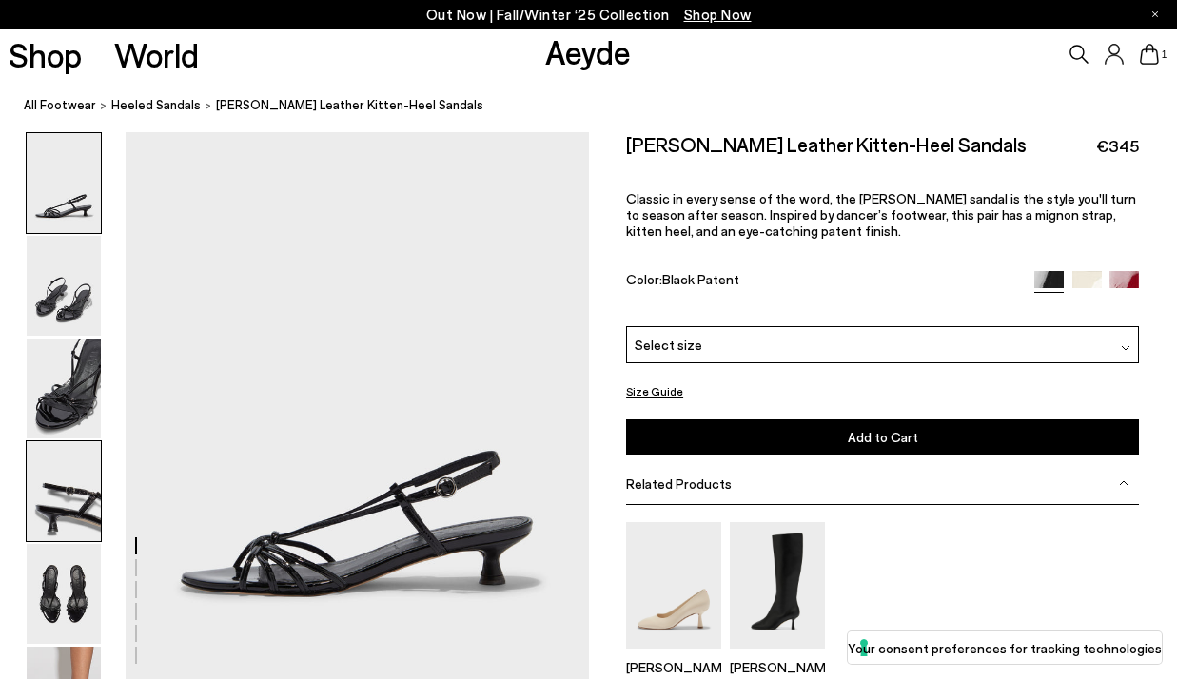
click at [77, 465] on img at bounding box center [64, 492] width 74 height 100
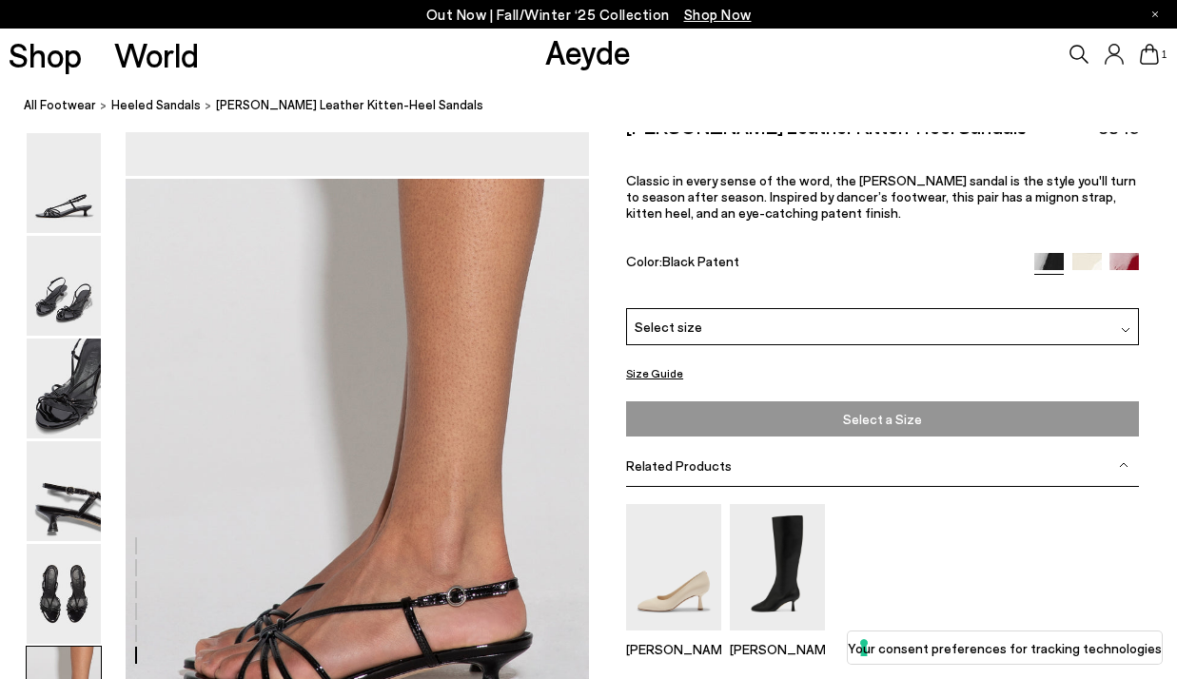
scroll to position [2959, 0]
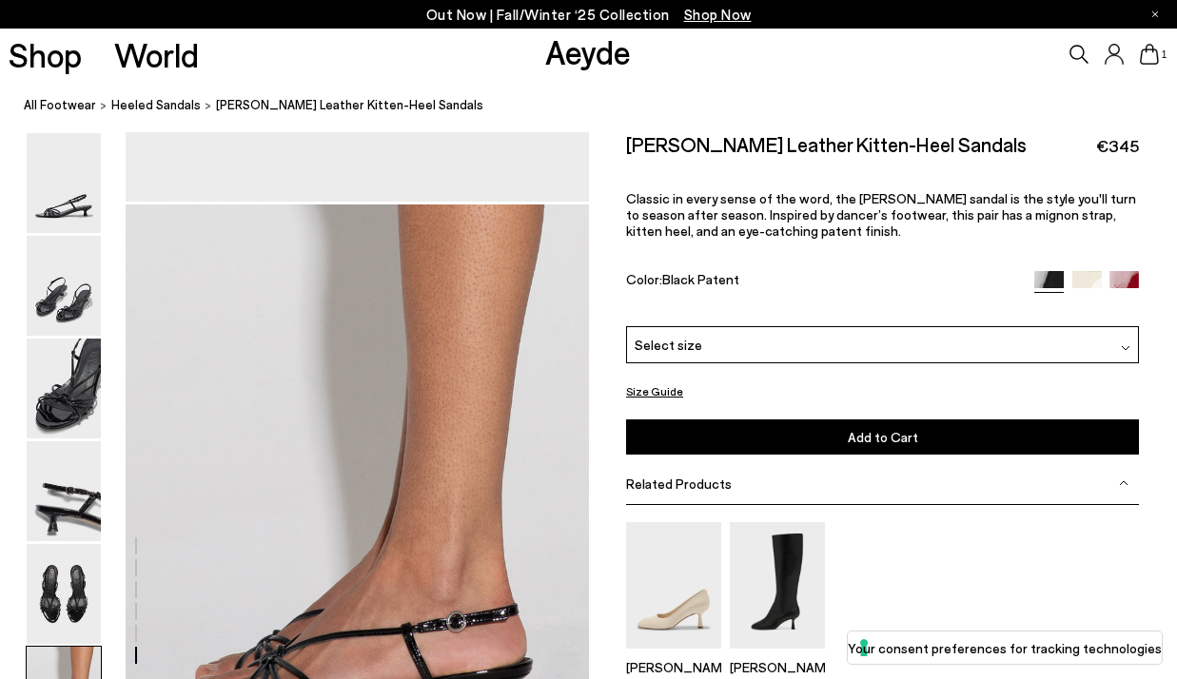
click at [799, 341] on div "Select size" at bounding box center [882, 343] width 513 height 37
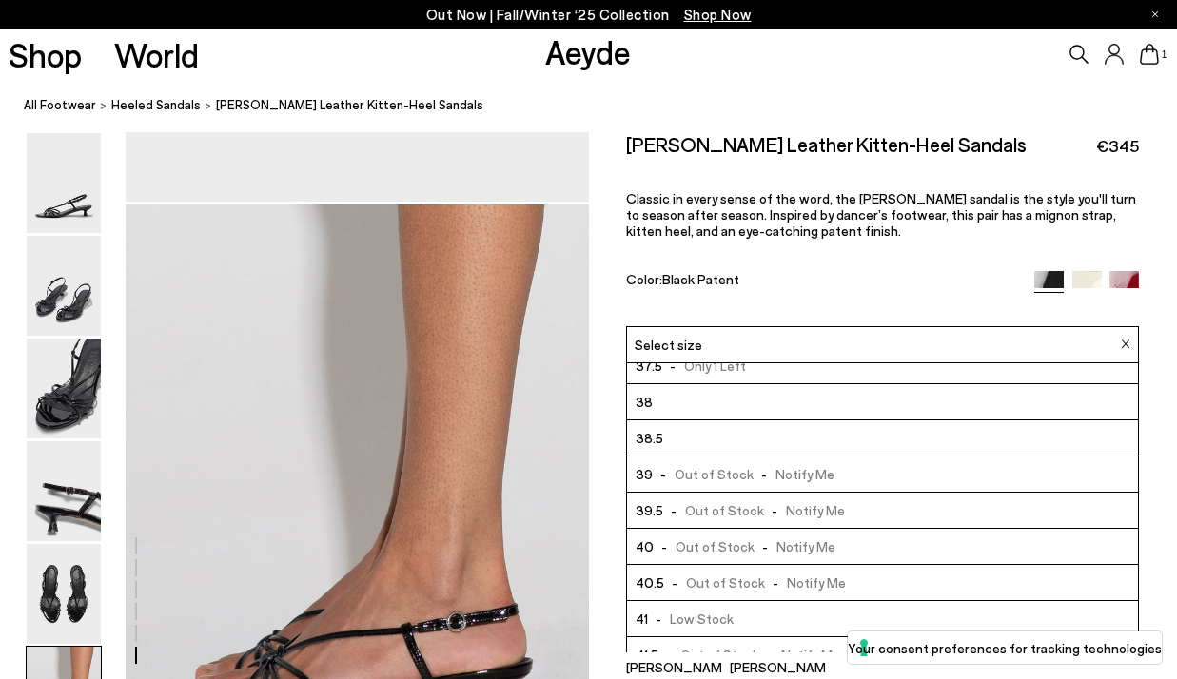
scroll to position [108, 0]
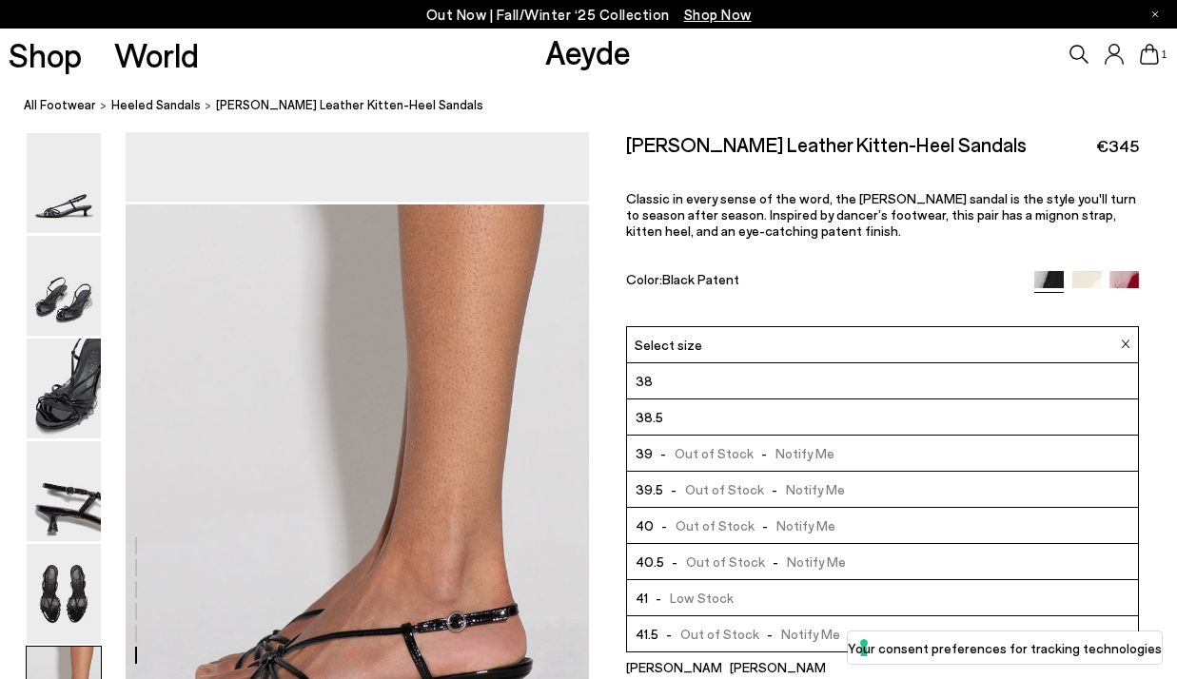
click at [817, 593] on li "41 - Low Stock" at bounding box center [882, 598] width 511 height 36
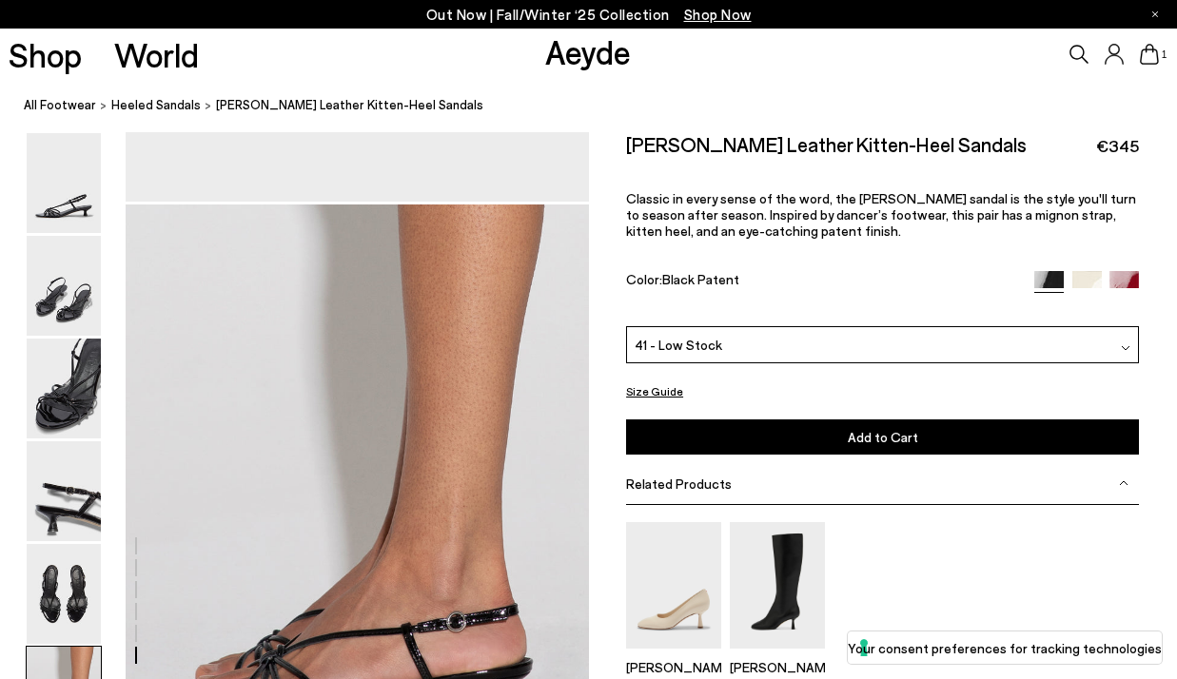
click at [902, 427] on button "Add to Cart Select a Size First" at bounding box center [882, 437] width 513 height 35
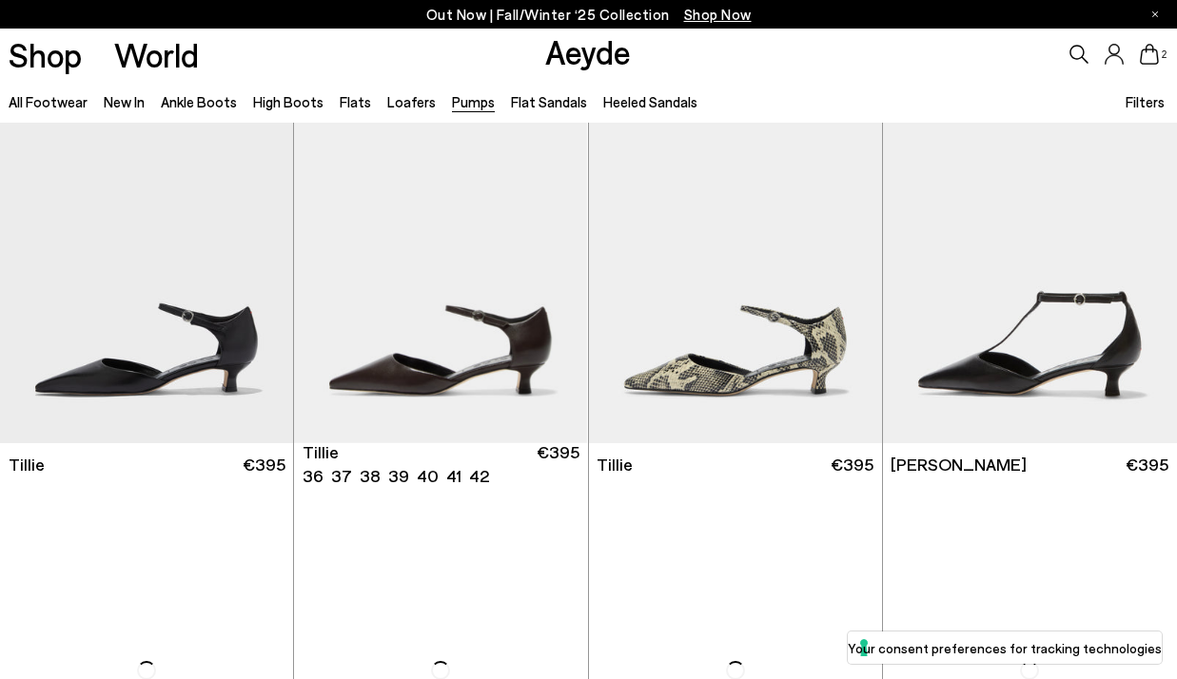
scroll to position [539, 0]
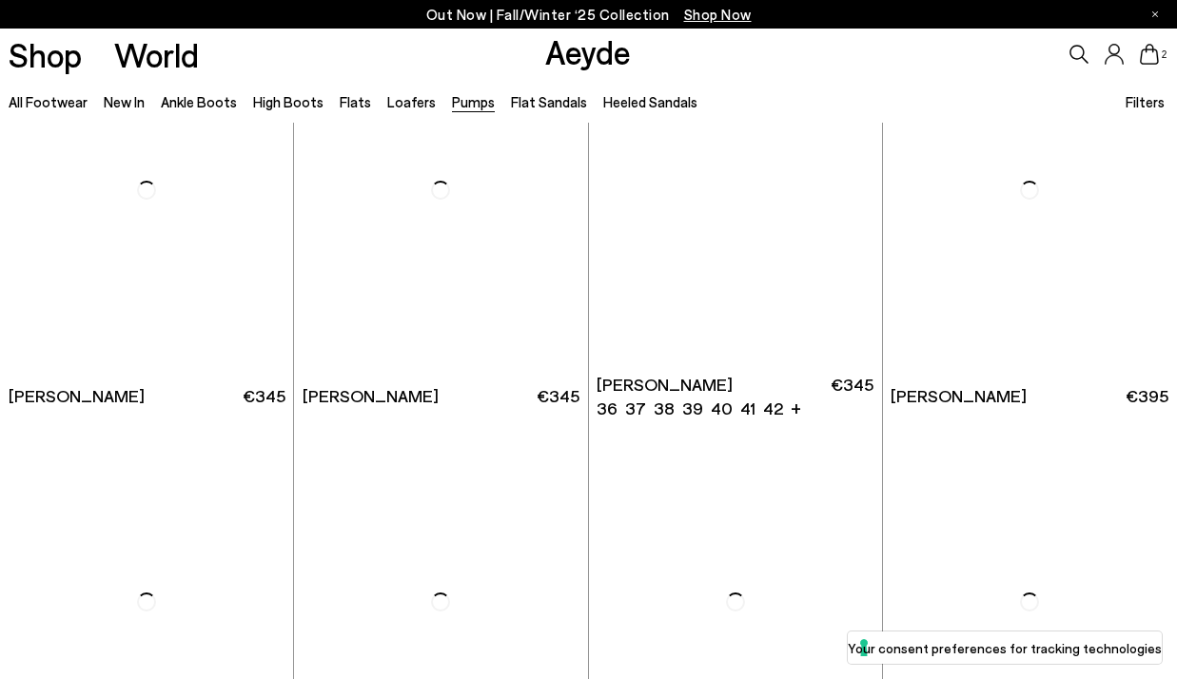
scroll to position [5487, 0]
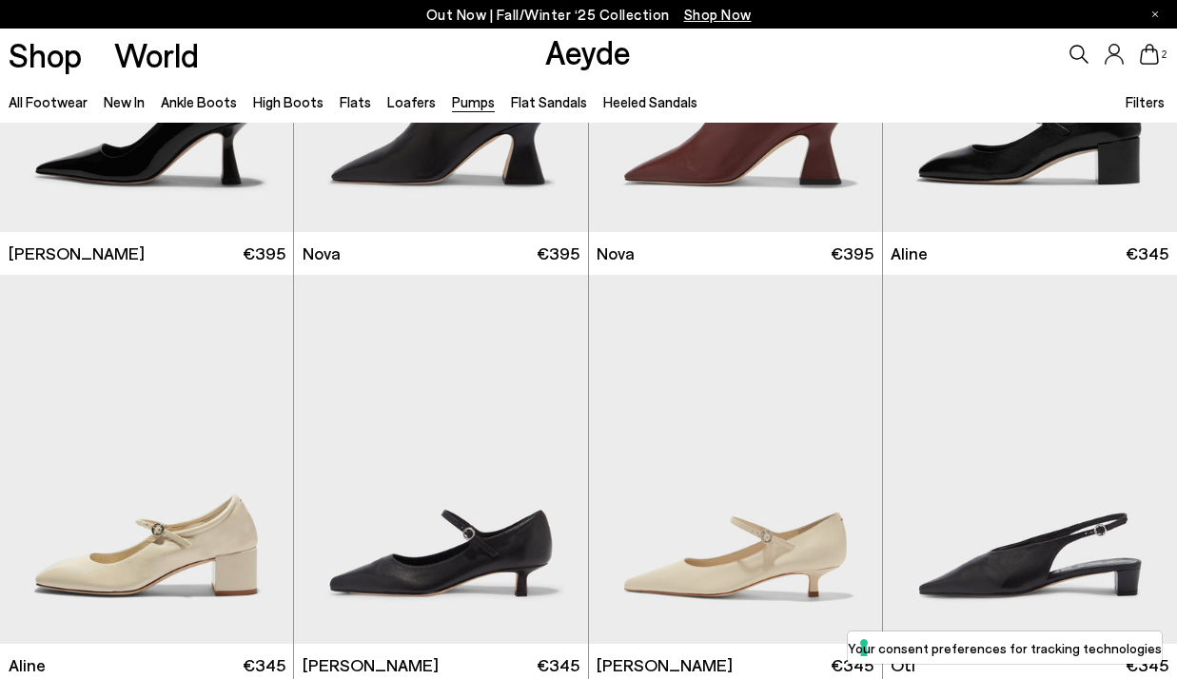
scroll to position [7309, 0]
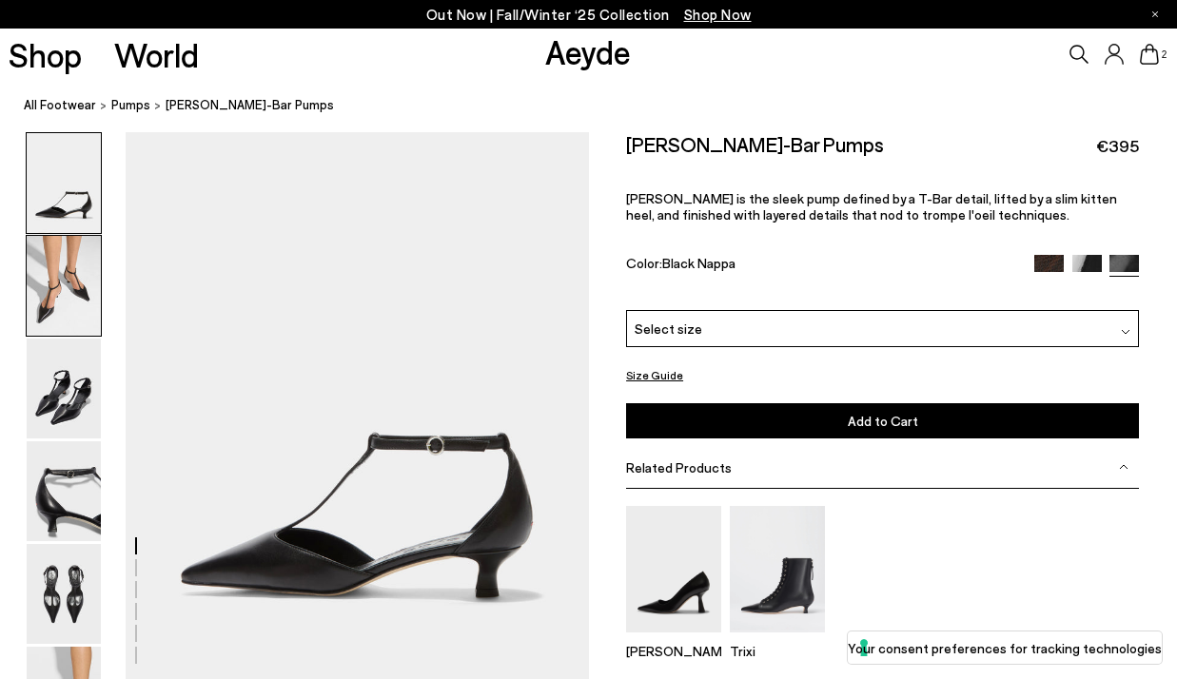
click at [71, 326] on img at bounding box center [64, 286] width 74 height 100
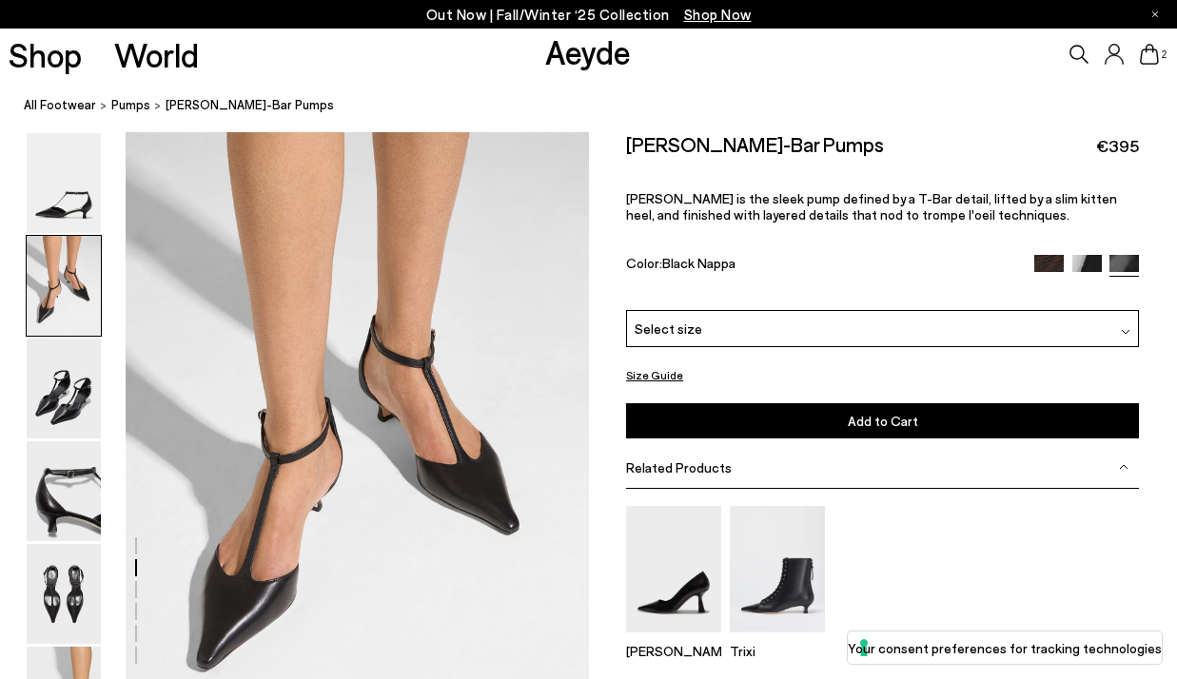
scroll to position [552, 0]
click at [726, 325] on div "Select size" at bounding box center [882, 327] width 513 height 37
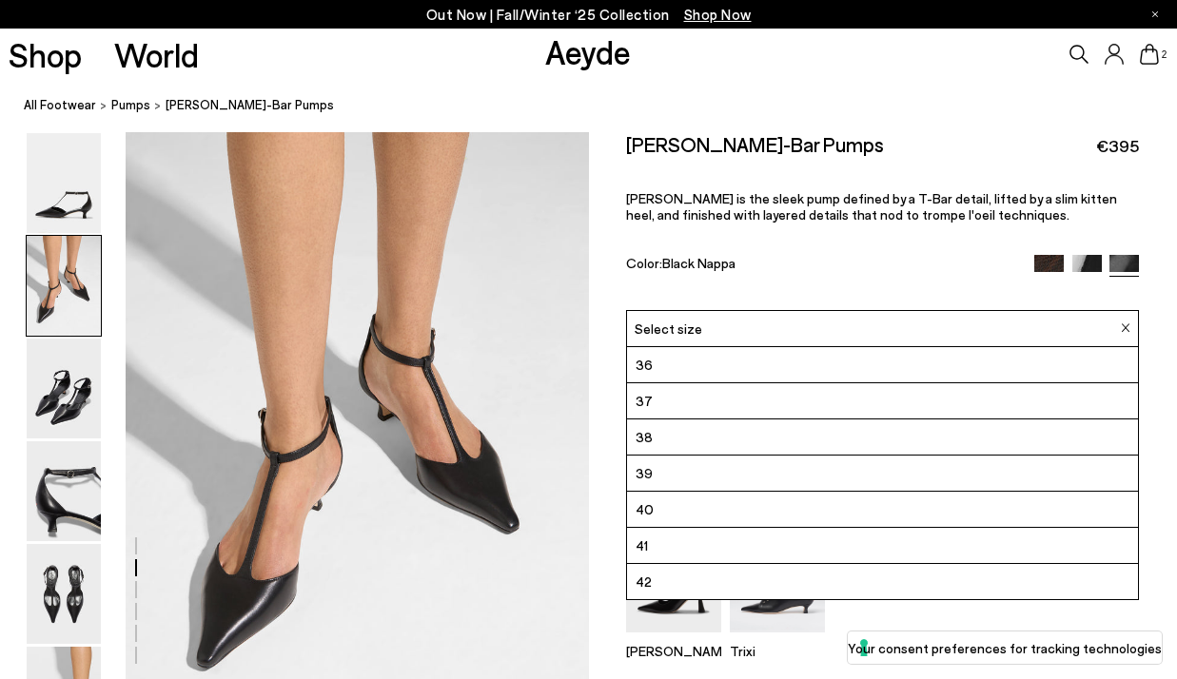
click at [754, 541] on li "41" at bounding box center [882, 545] width 511 height 36
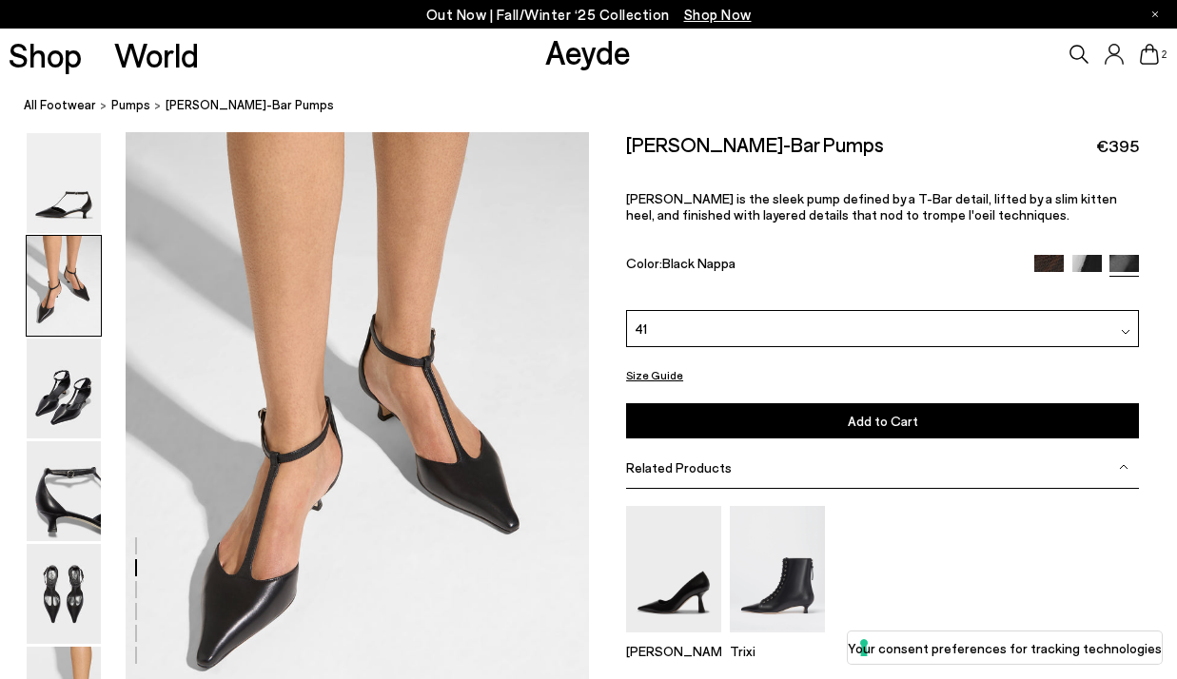
click at [813, 427] on button "Add to Cart Select a Size First" at bounding box center [882, 420] width 513 height 35
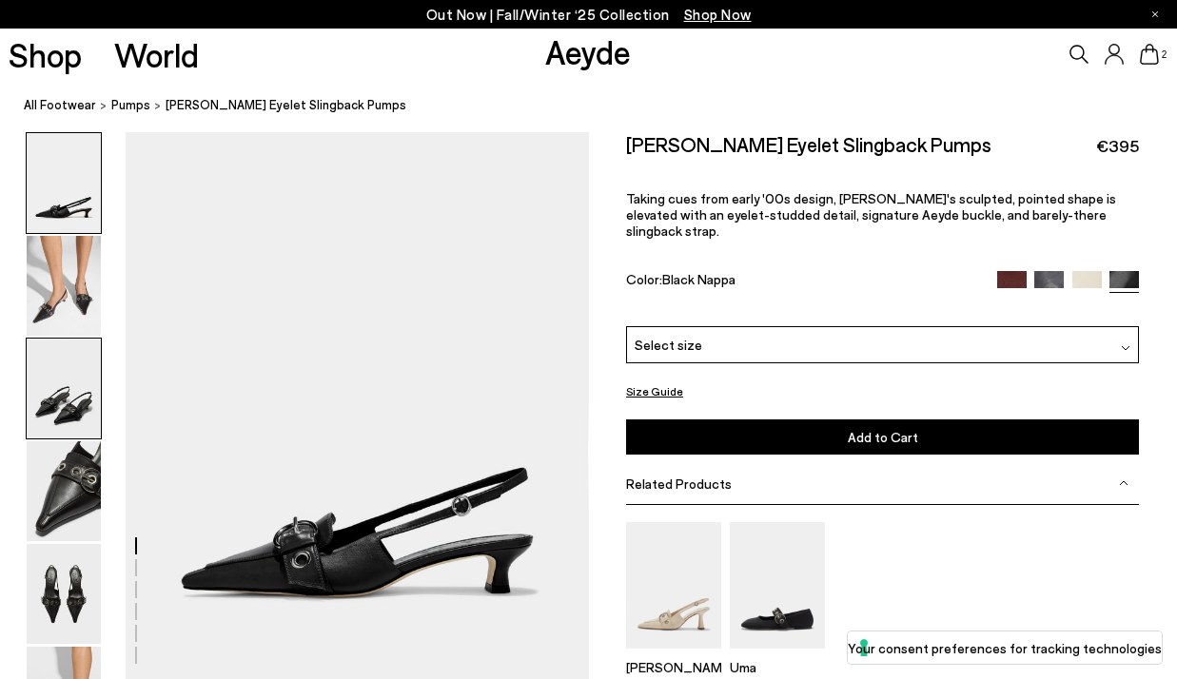
click at [65, 367] on img at bounding box center [64, 389] width 74 height 100
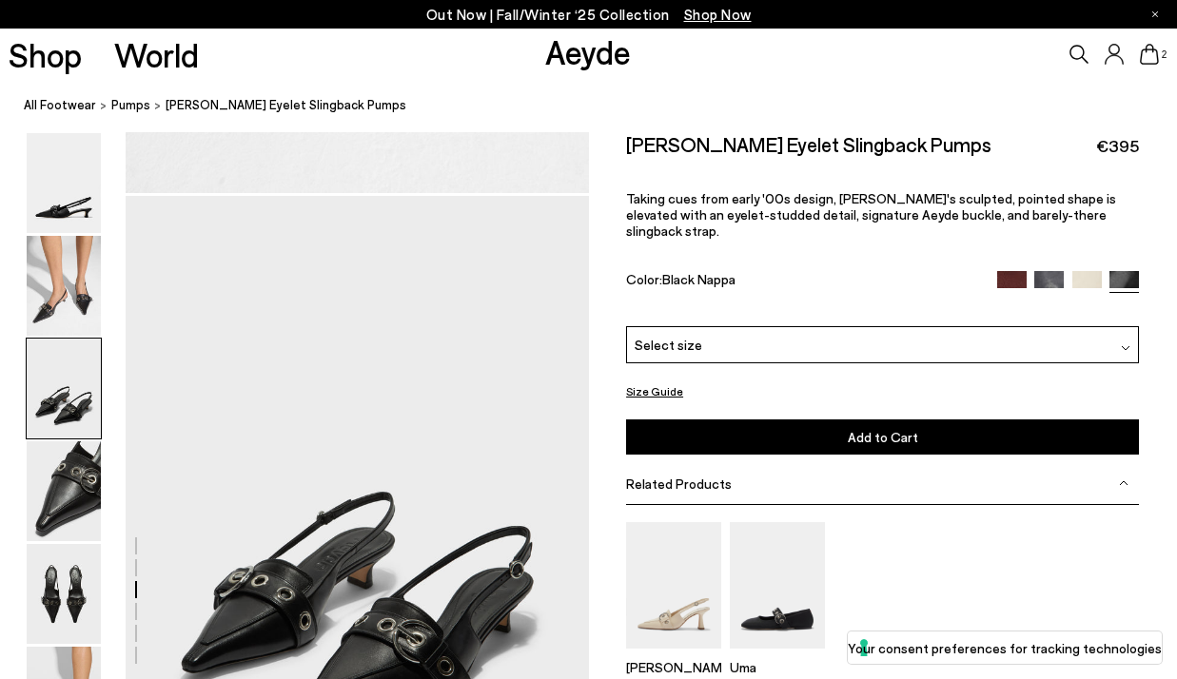
scroll to position [1172, 0]
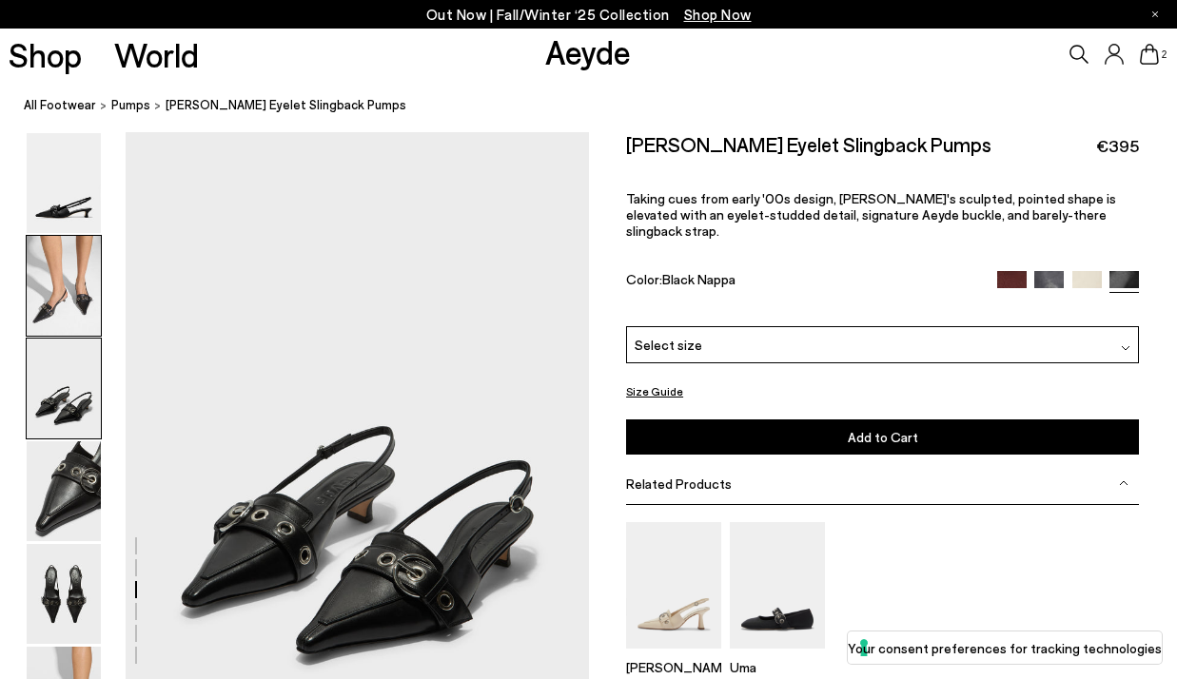
click at [76, 265] on img at bounding box center [64, 286] width 74 height 100
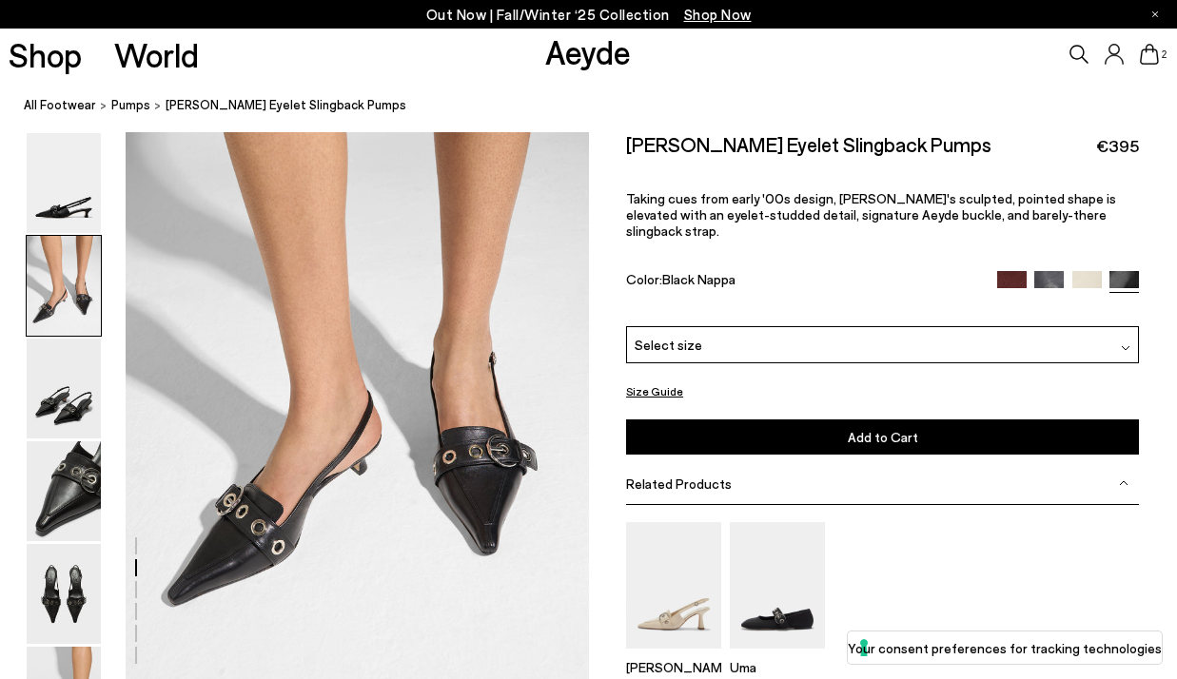
scroll to position [552, 0]
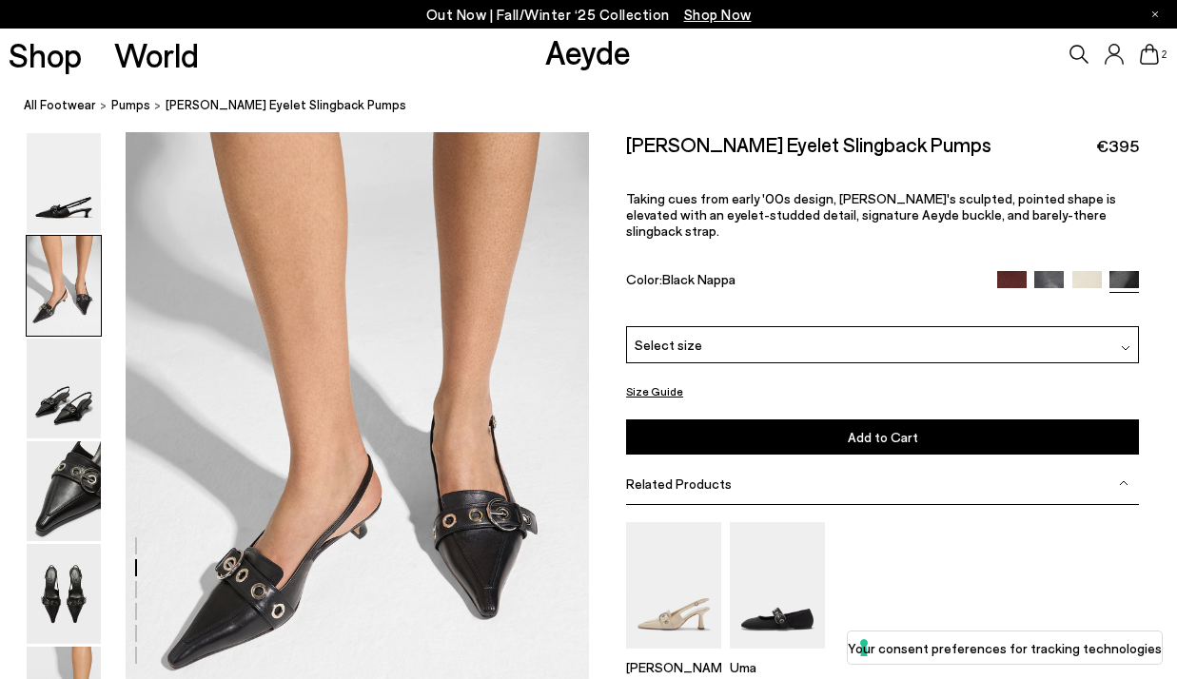
click at [918, 329] on div "Select size" at bounding box center [882, 343] width 513 height 37
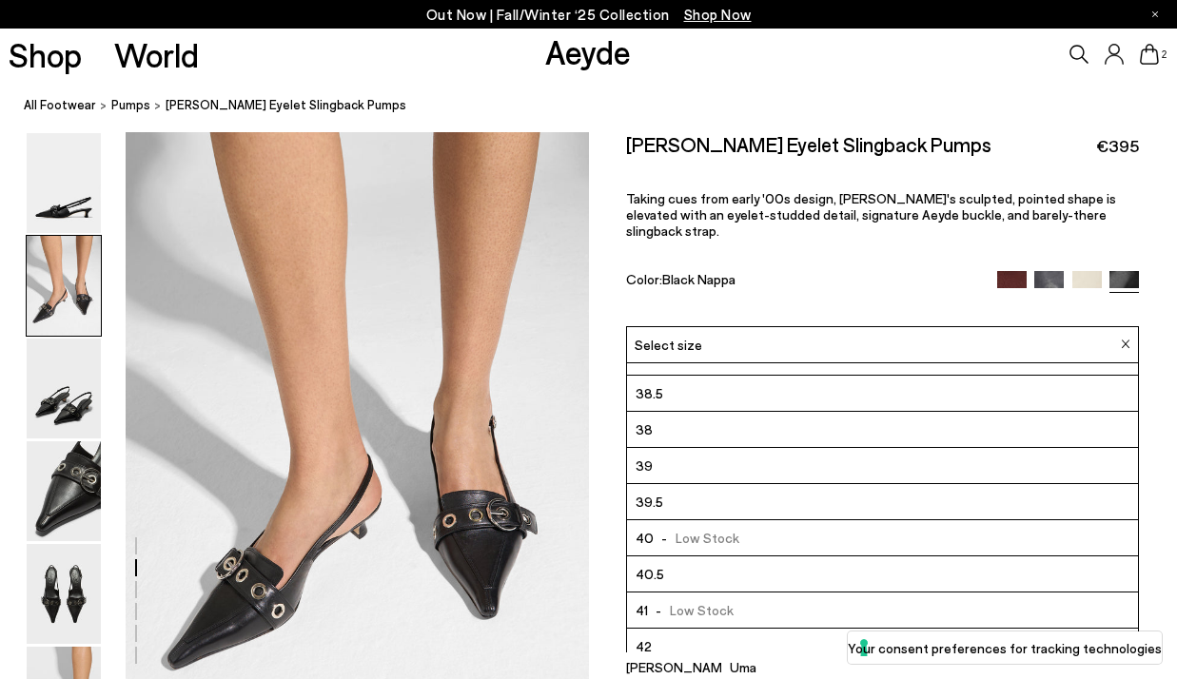
scroll to position [89, 0]
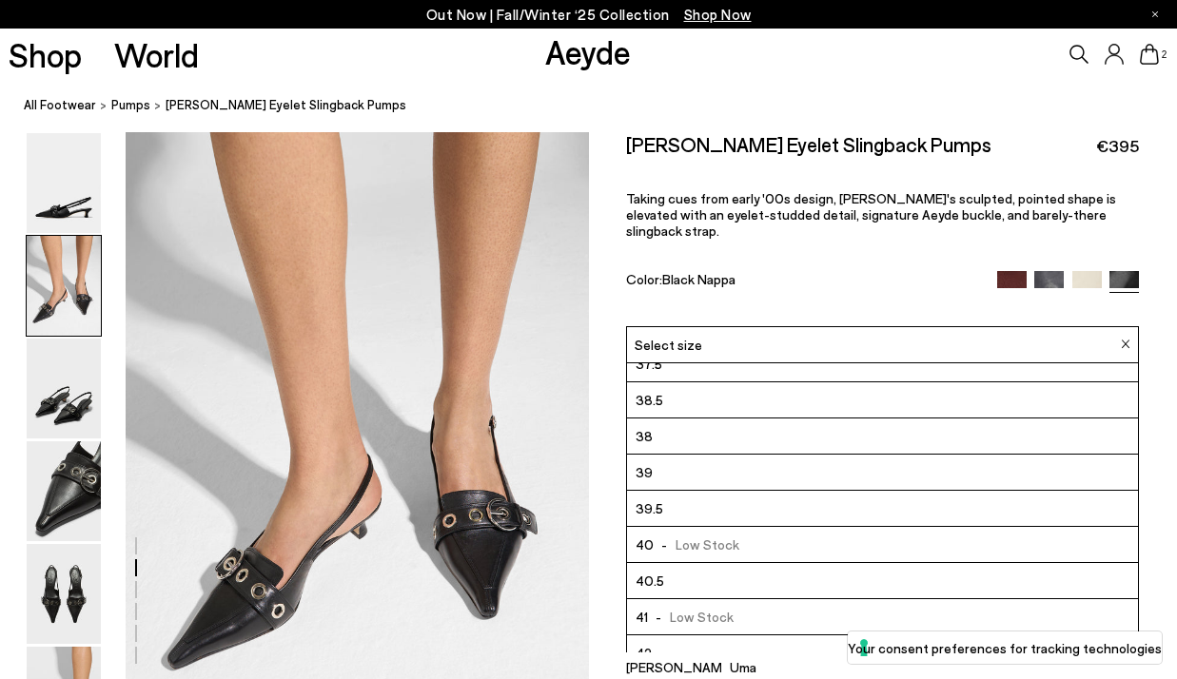
click at [746, 601] on li "41 - Low Stock" at bounding box center [882, 617] width 511 height 36
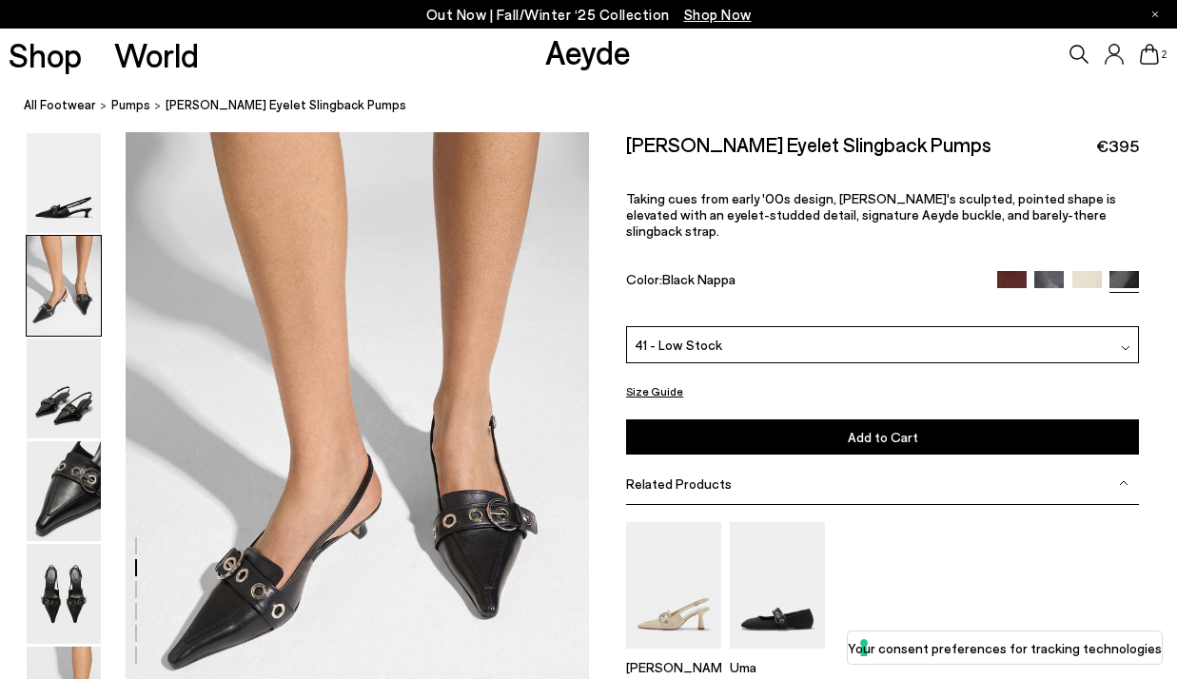
click at [855, 429] on span "Add to Cart" at bounding box center [883, 437] width 70 height 16
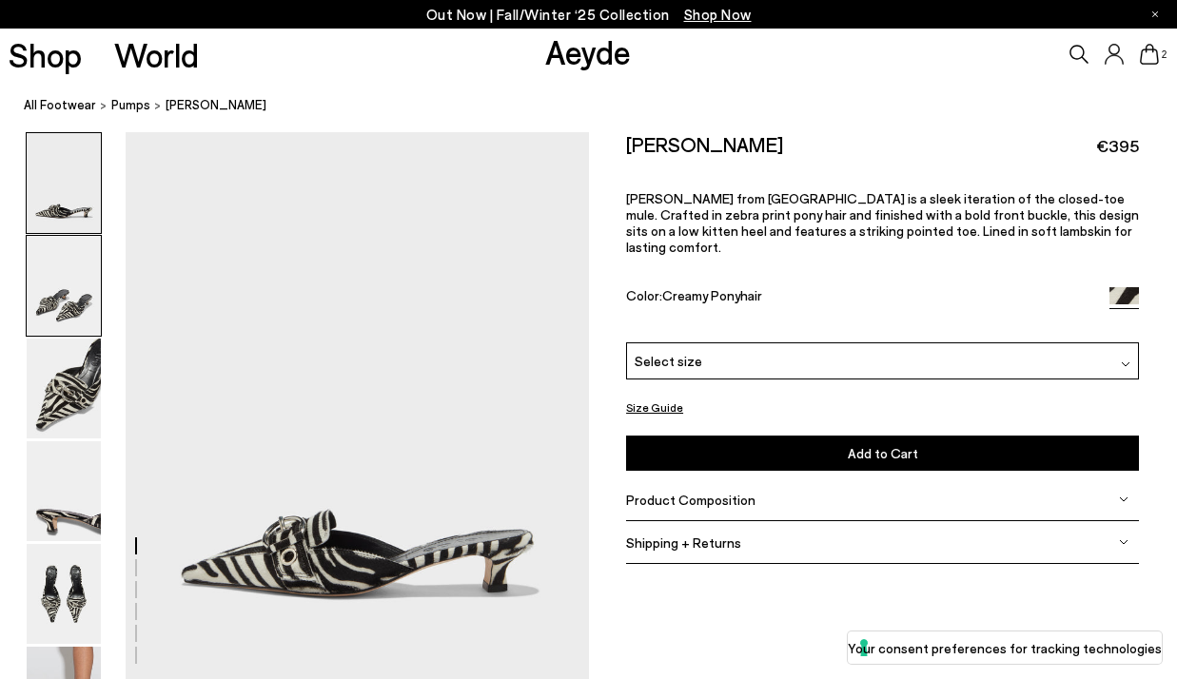
click at [64, 277] on img at bounding box center [64, 286] width 74 height 100
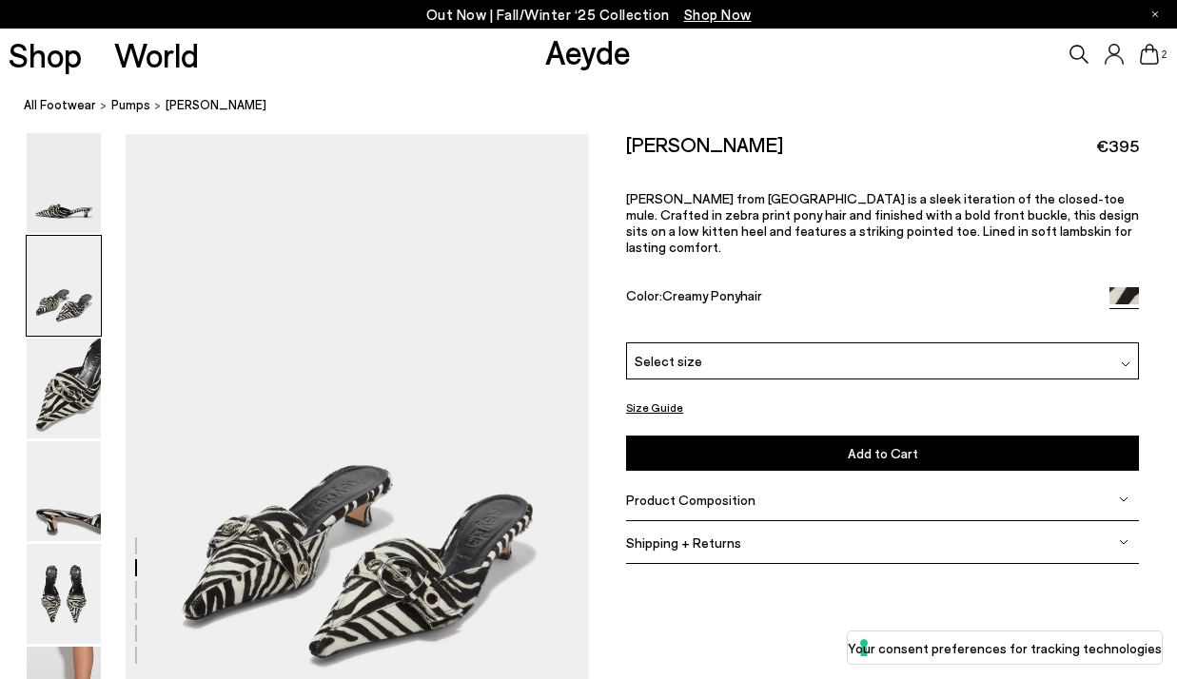
scroll to position [552, 0]
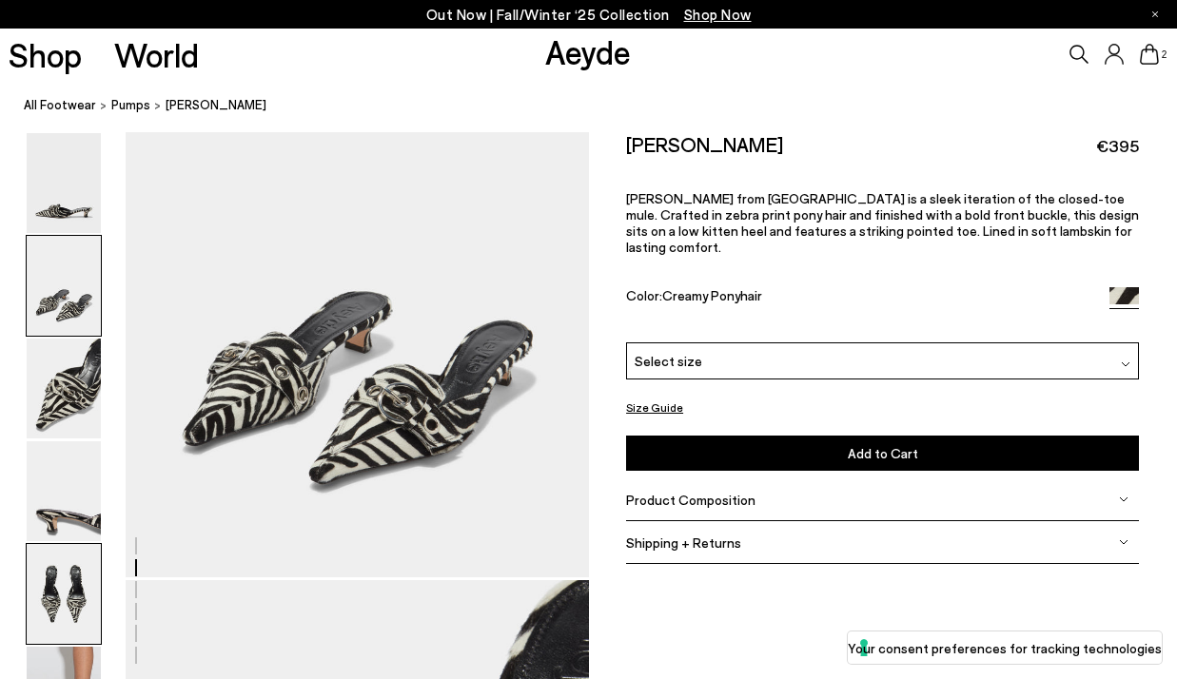
click at [80, 573] on img at bounding box center [64, 594] width 74 height 100
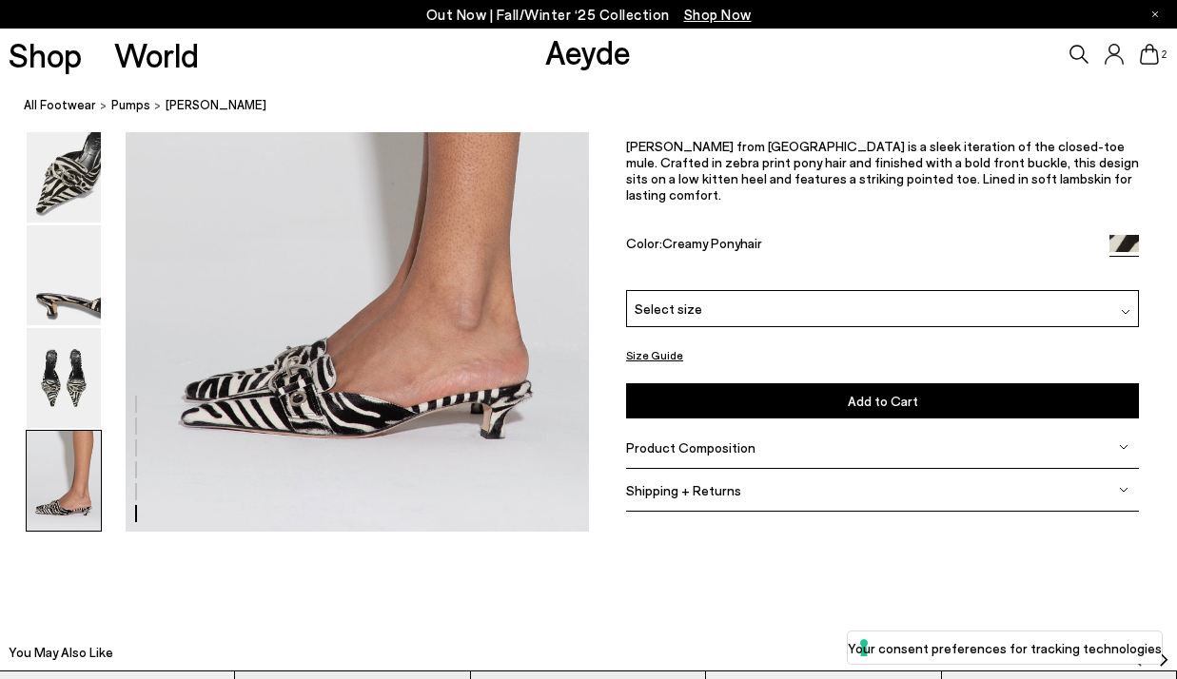
scroll to position [3245, 0]
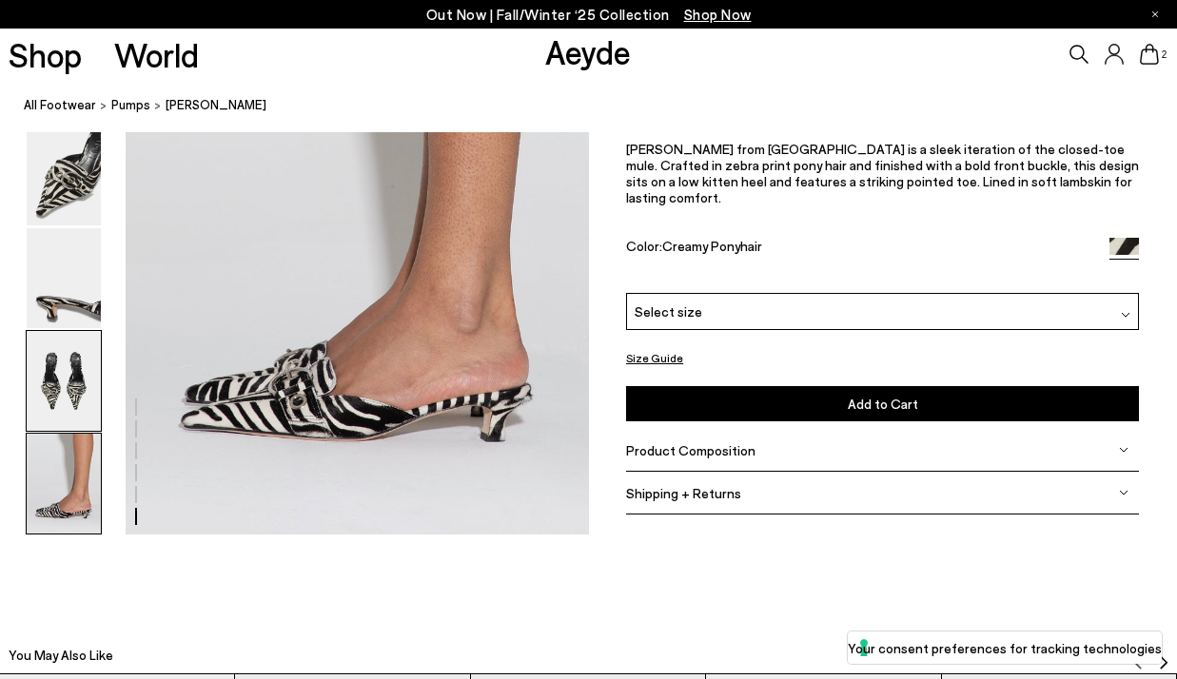
click at [63, 395] on img at bounding box center [64, 381] width 74 height 100
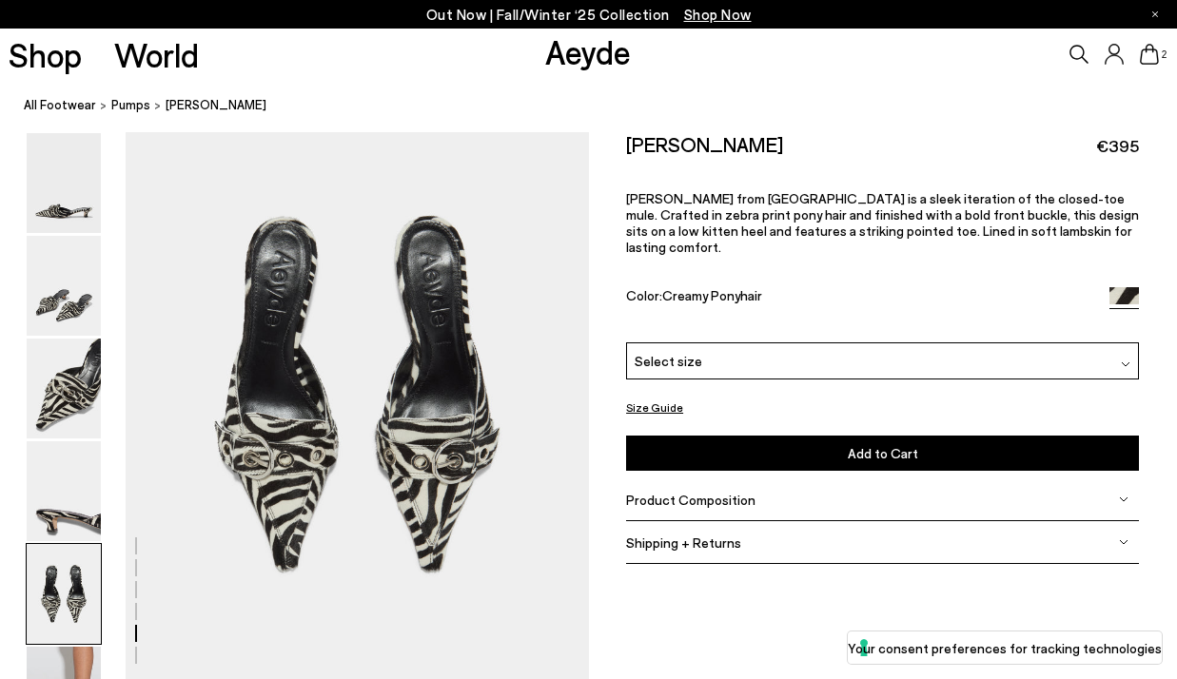
scroll to position [2412, 0]
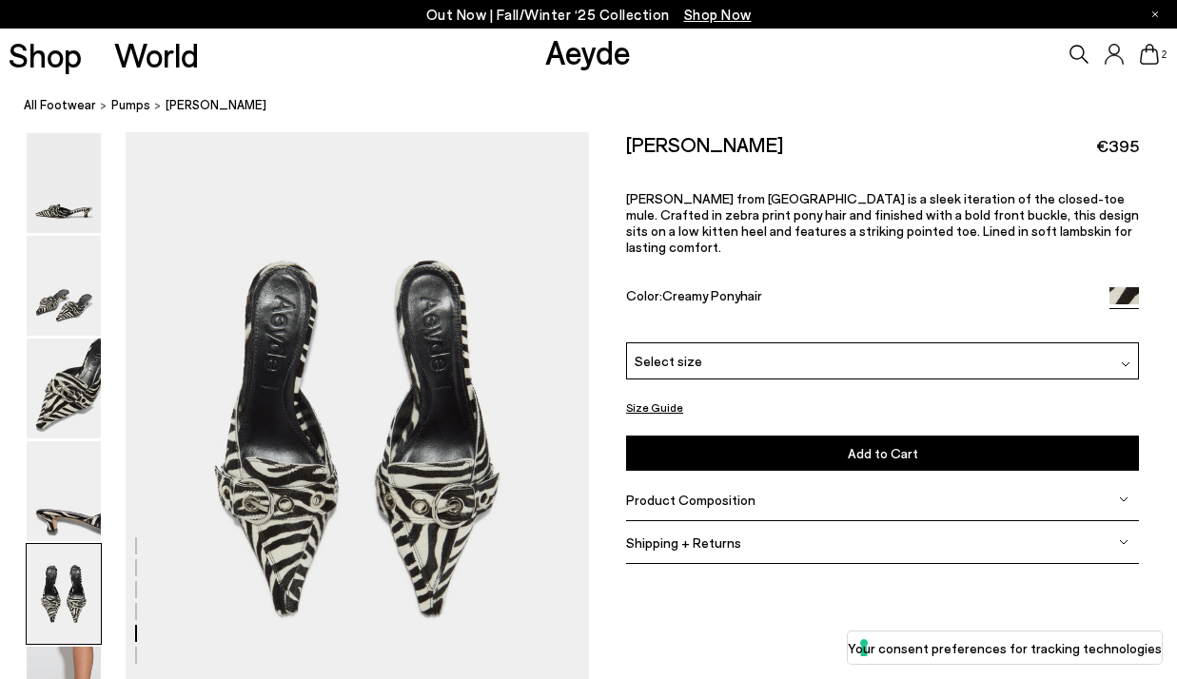
click at [870, 345] on div "Select size" at bounding box center [882, 360] width 513 height 37
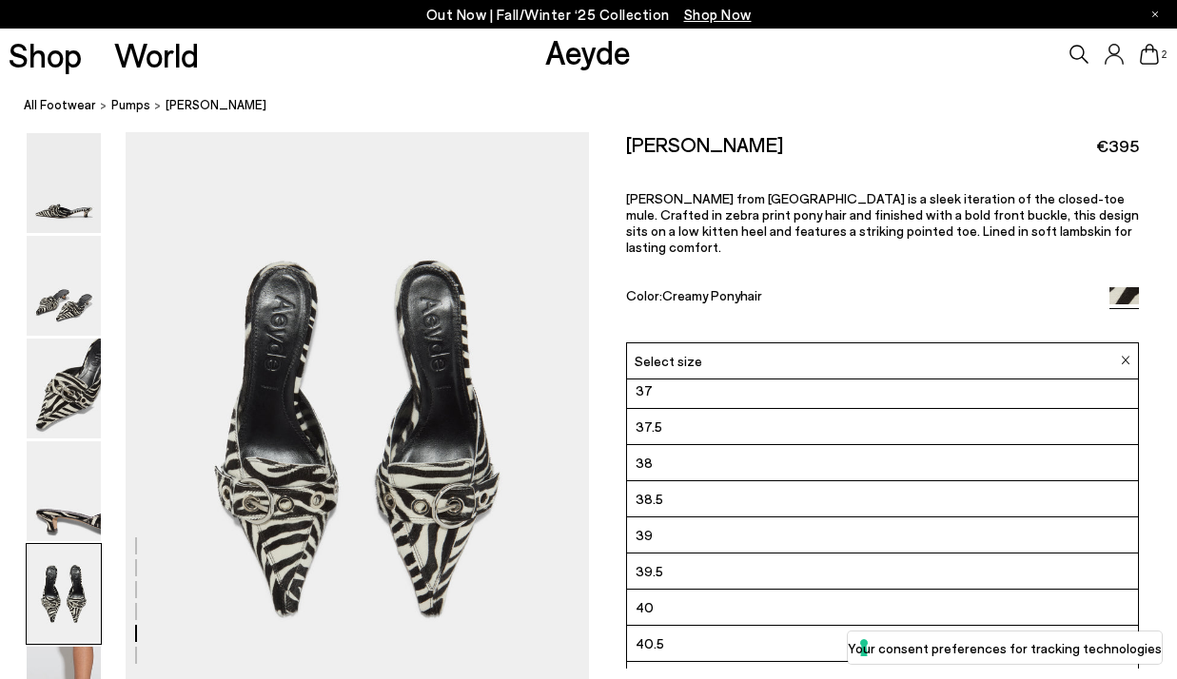
scroll to position [108, 0]
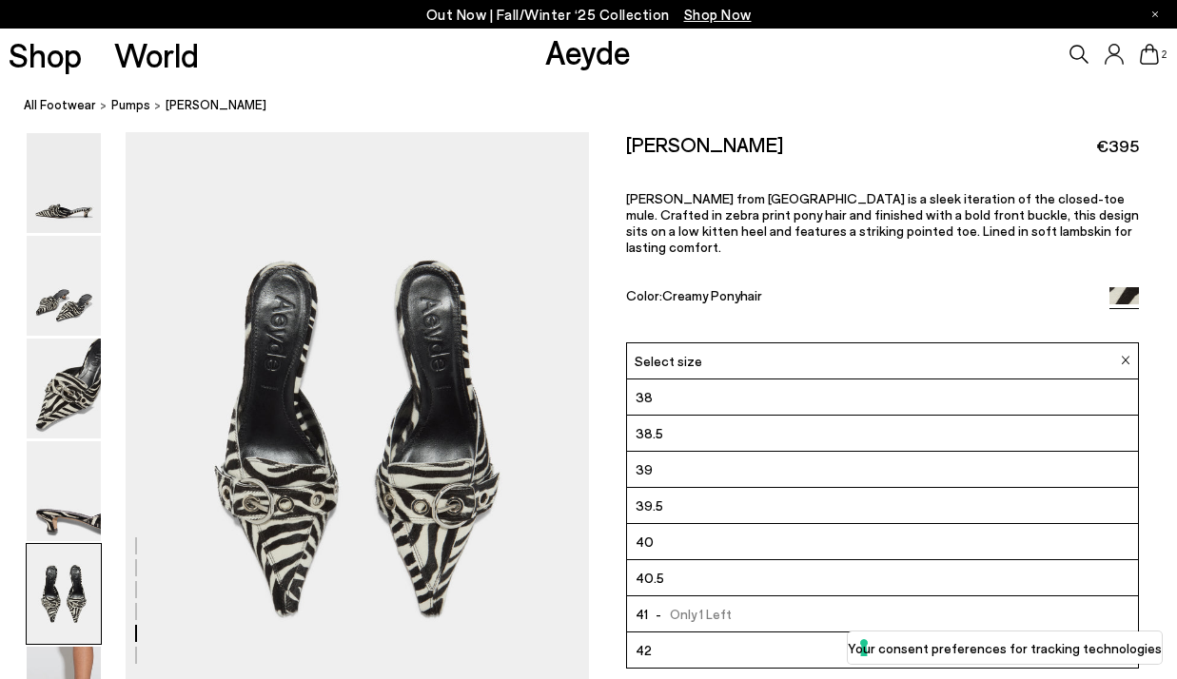
click at [777, 600] on li "41 - Only 1 Left" at bounding box center [882, 614] width 511 height 36
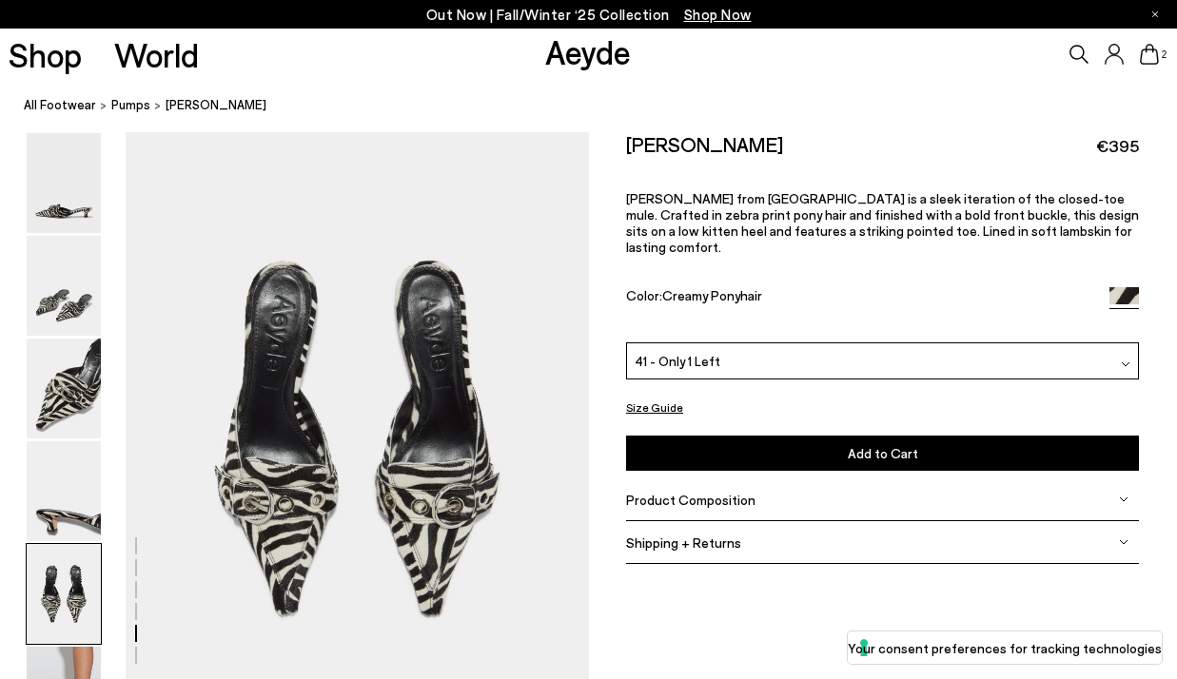
click at [823, 447] on button "Add to Cart Select a Size First" at bounding box center [882, 453] width 513 height 35
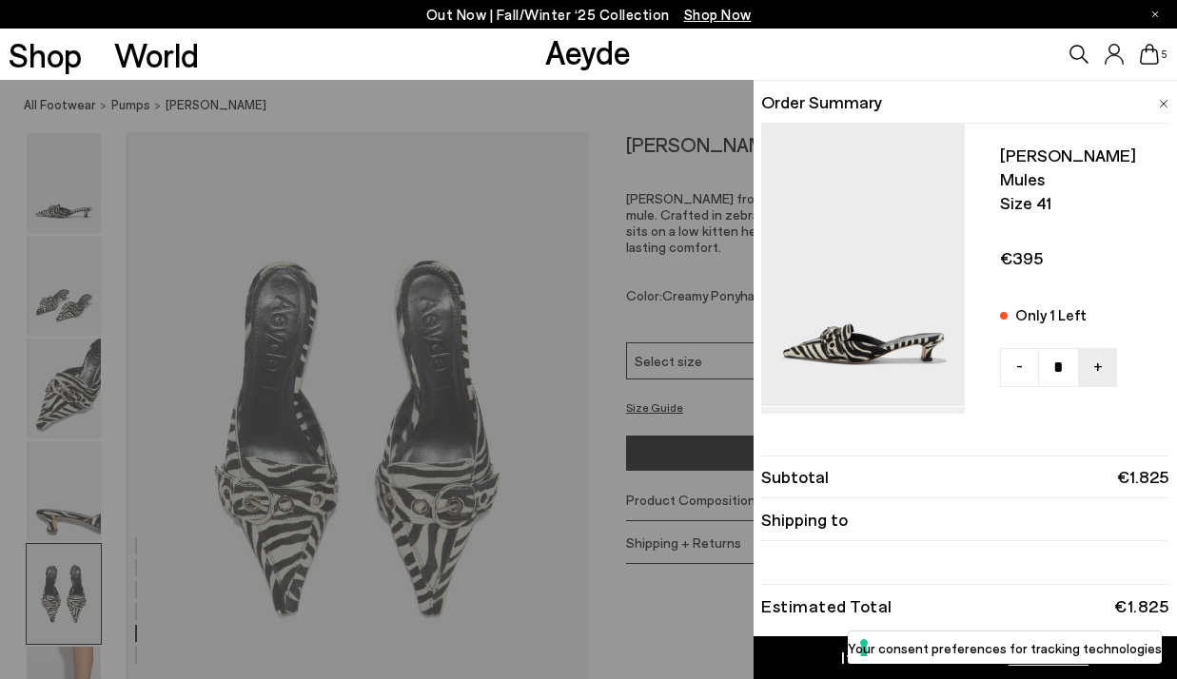
scroll to position [7, 0]
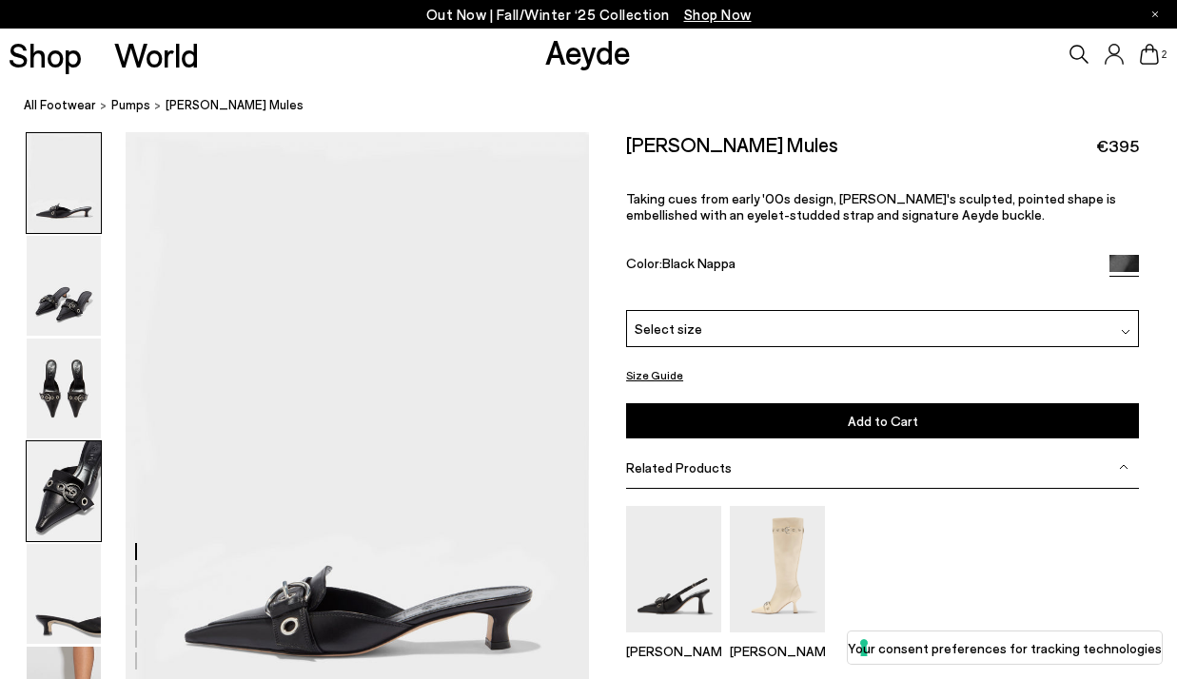
click at [82, 495] on img at bounding box center [64, 492] width 74 height 100
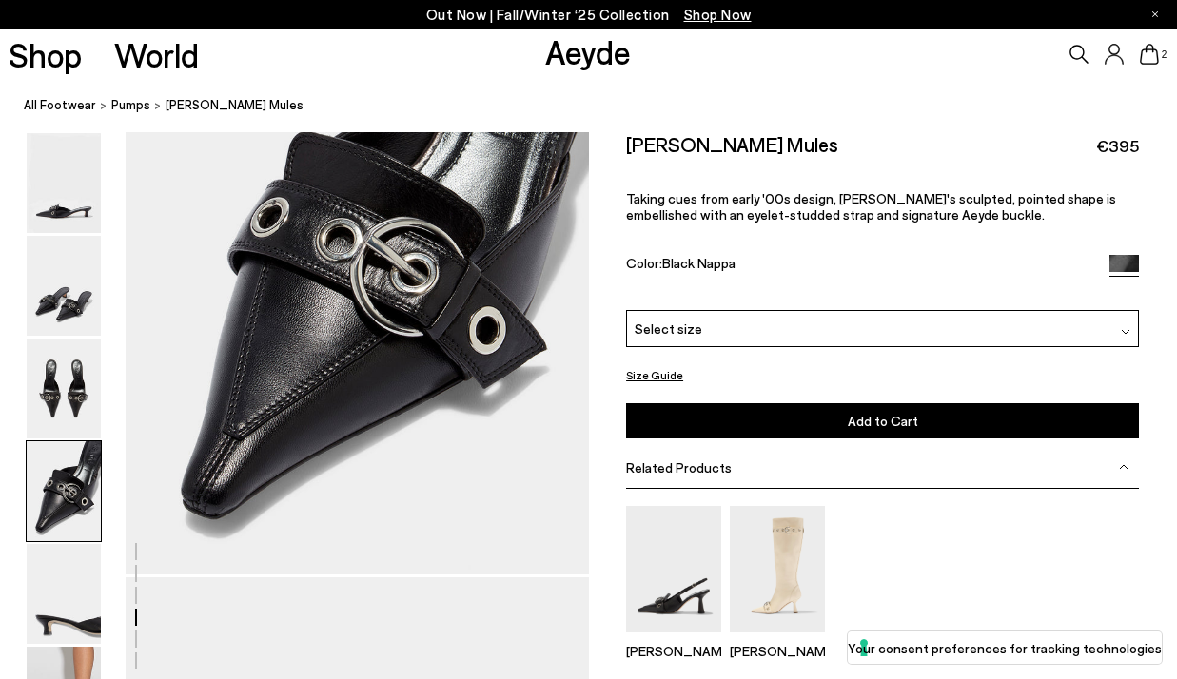
scroll to position [2031, 0]
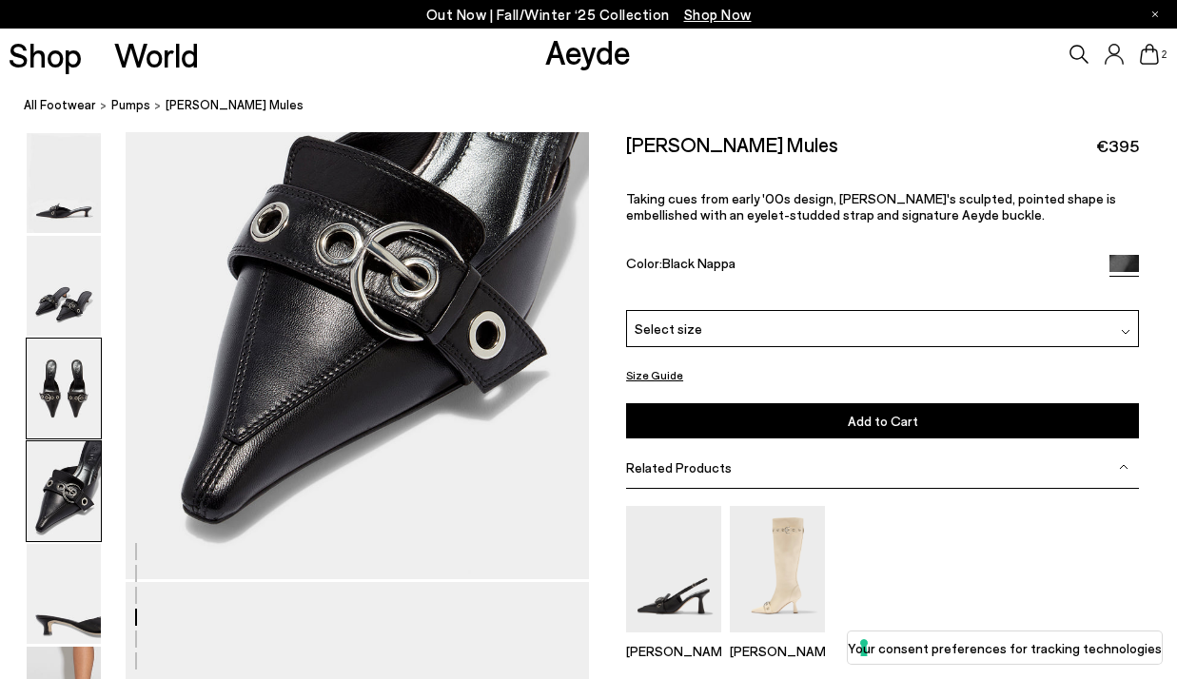
click at [73, 348] on img at bounding box center [64, 389] width 74 height 100
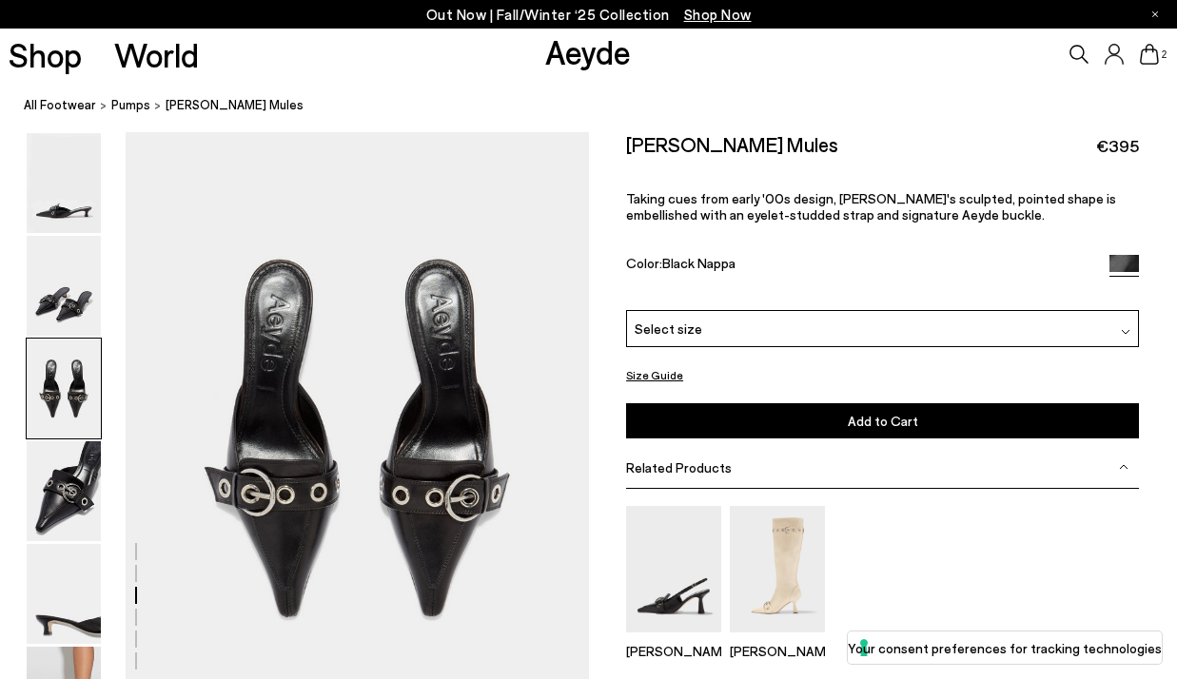
scroll to position [1242, 0]
click at [69, 244] on img at bounding box center [64, 286] width 74 height 100
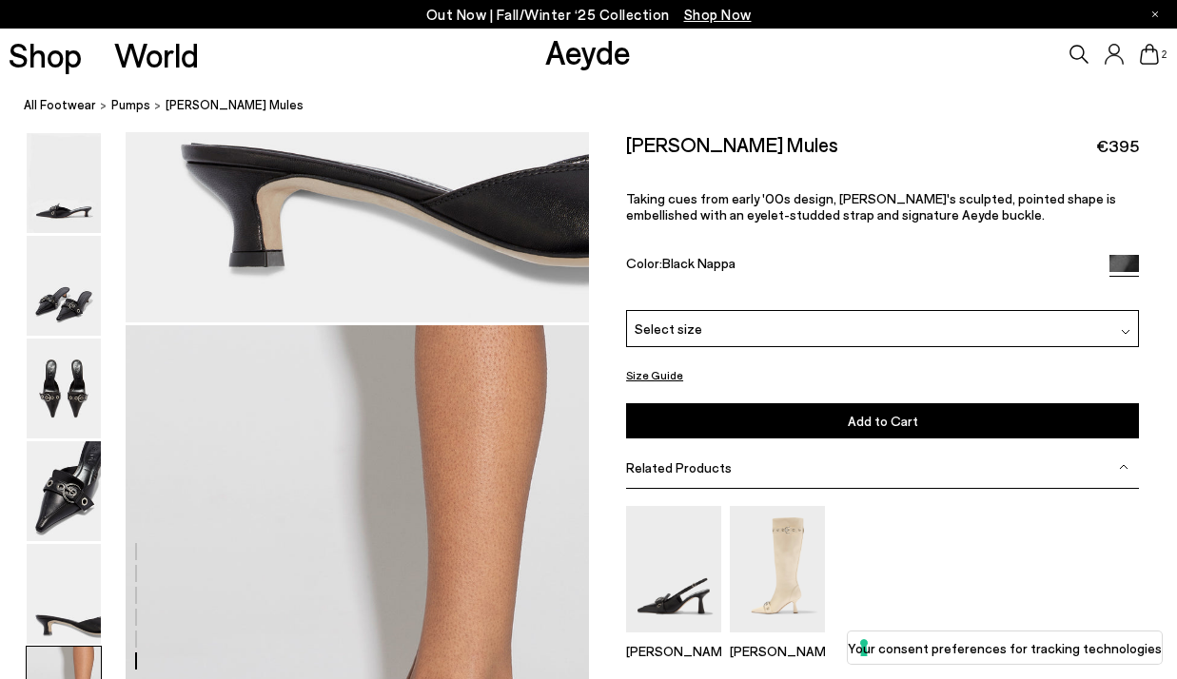
scroll to position [2735, 0]
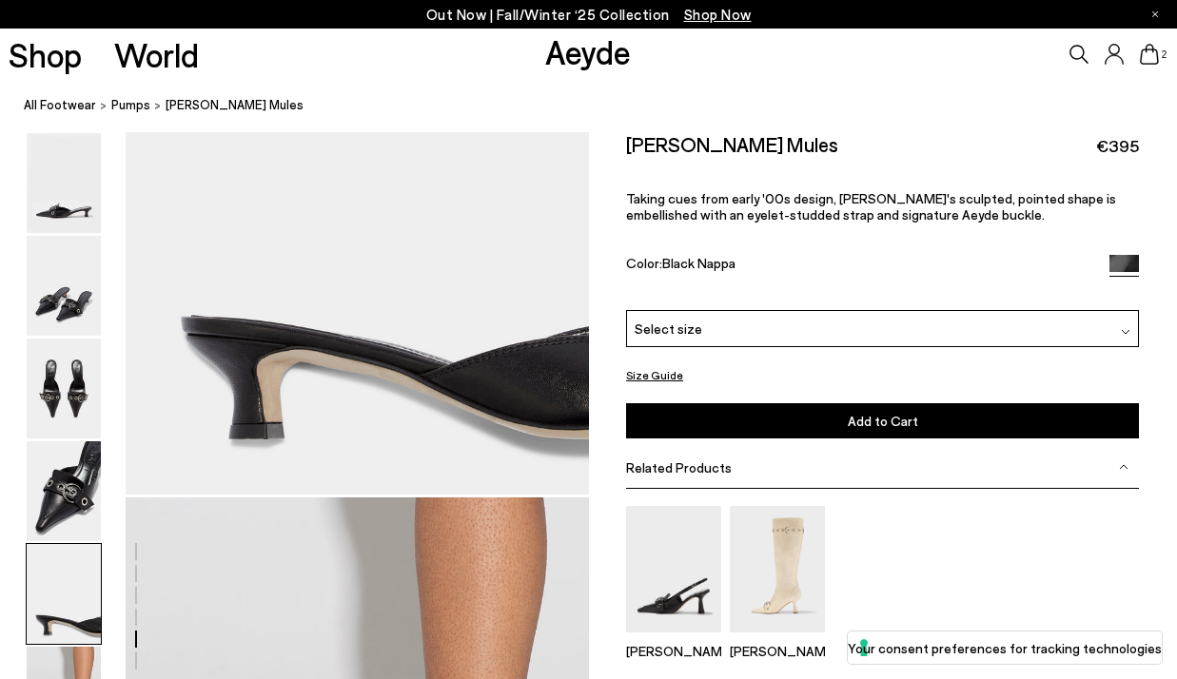
click at [785, 333] on div "Select size" at bounding box center [882, 327] width 513 height 37
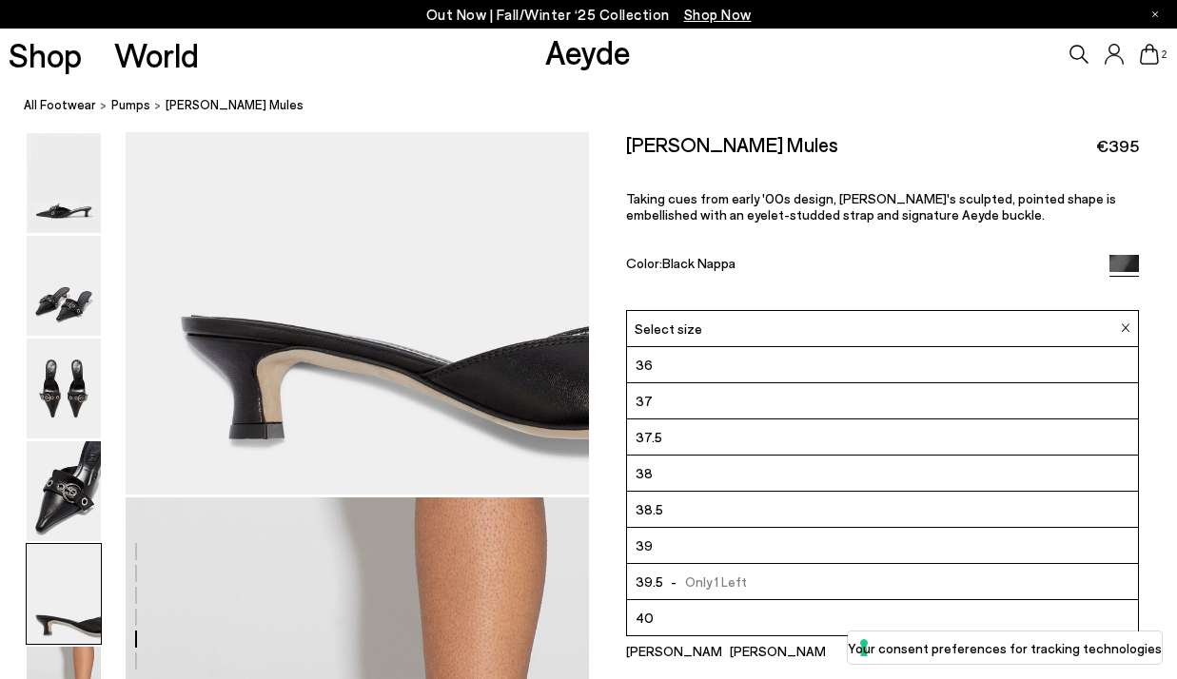
scroll to position [108, 0]
click at [763, 581] on li "41" at bounding box center [882, 581] width 511 height 36
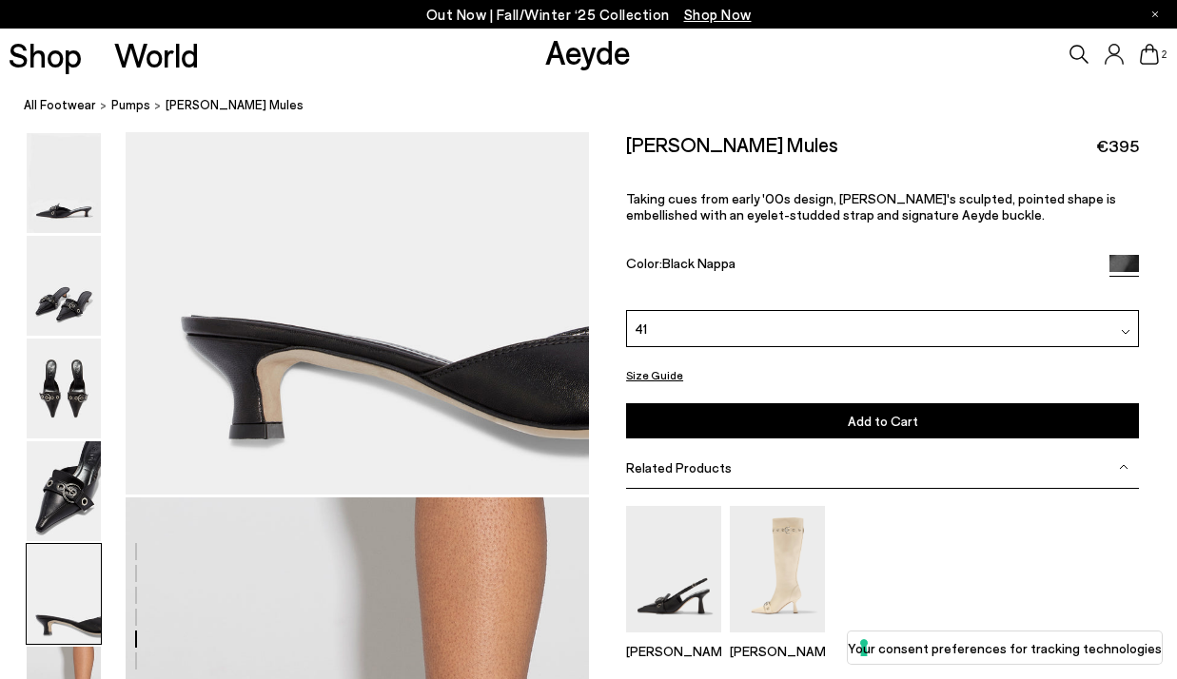
click at [884, 423] on span "Add to Cart" at bounding box center [883, 421] width 70 height 16
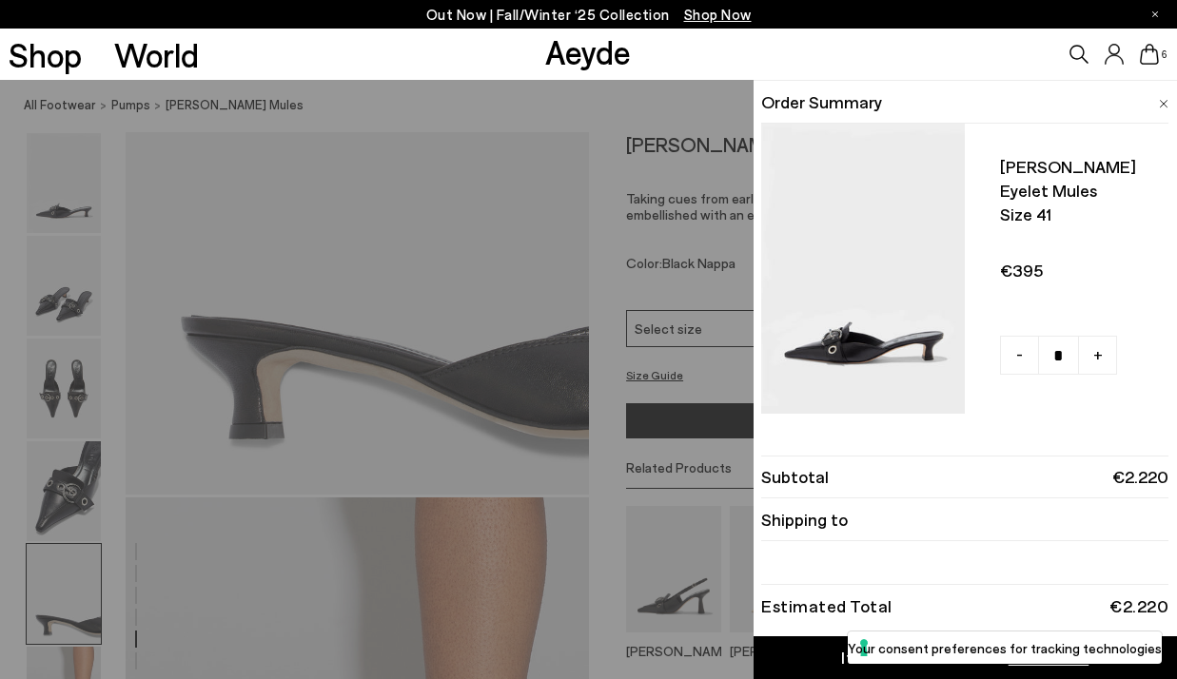
click at [1154, 61] on icon at bounding box center [1149, 54] width 19 height 21
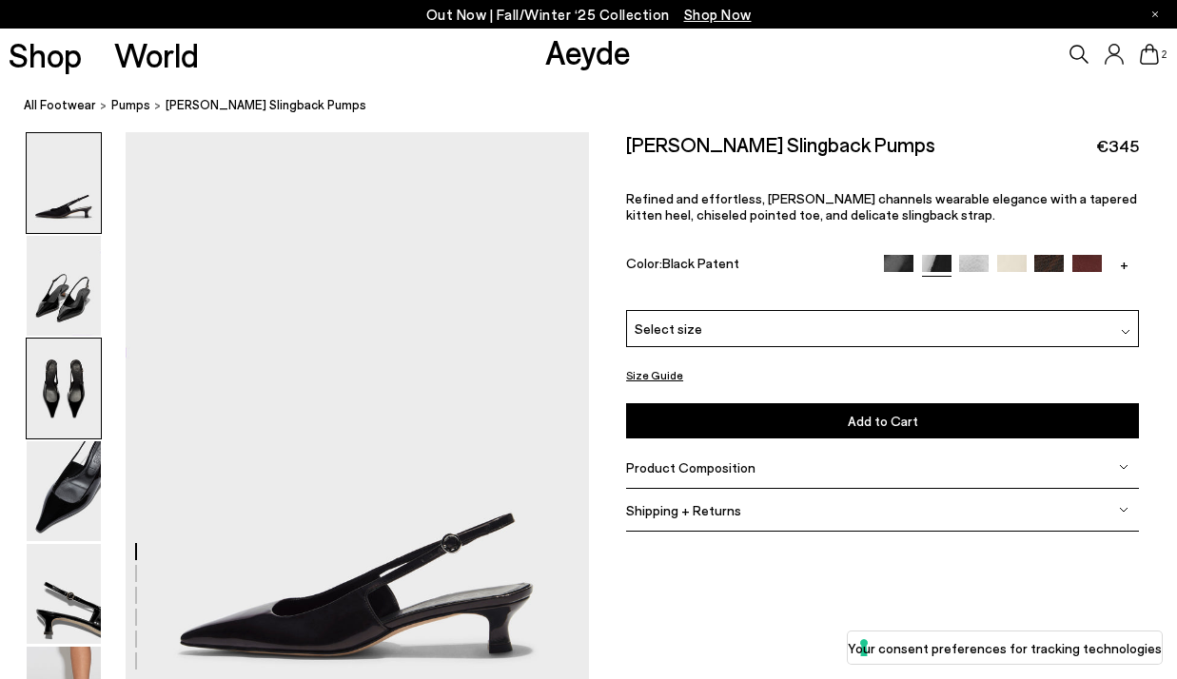
click at [49, 389] on img at bounding box center [64, 389] width 74 height 100
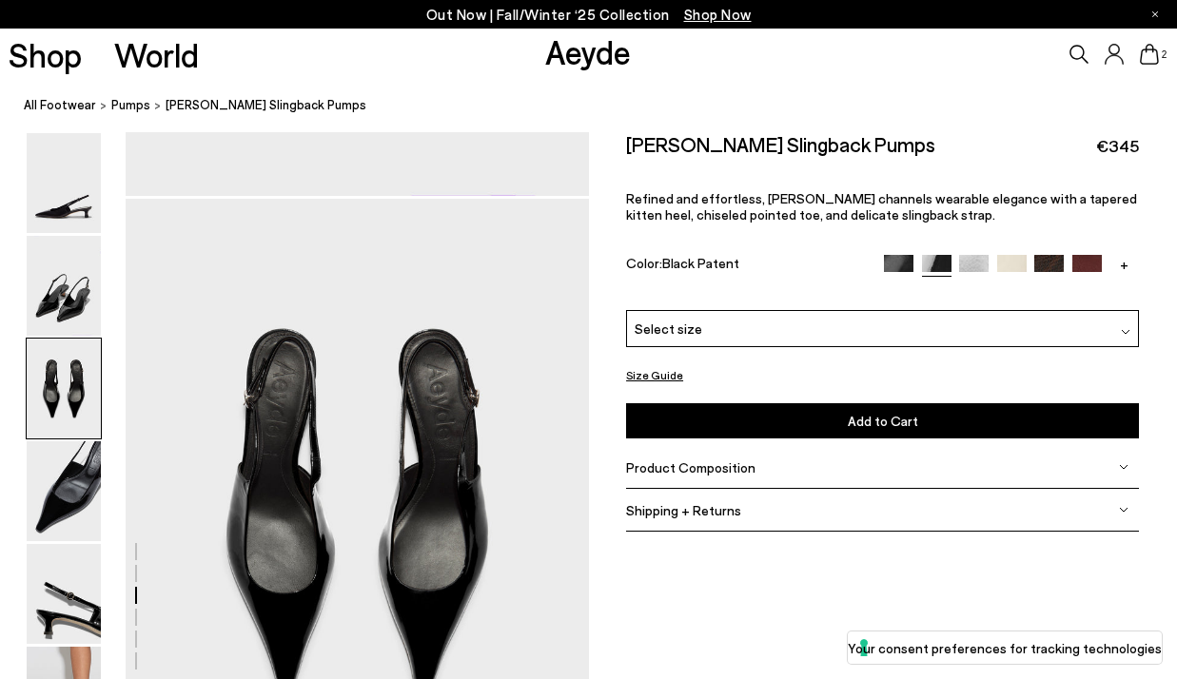
scroll to position [1242, 0]
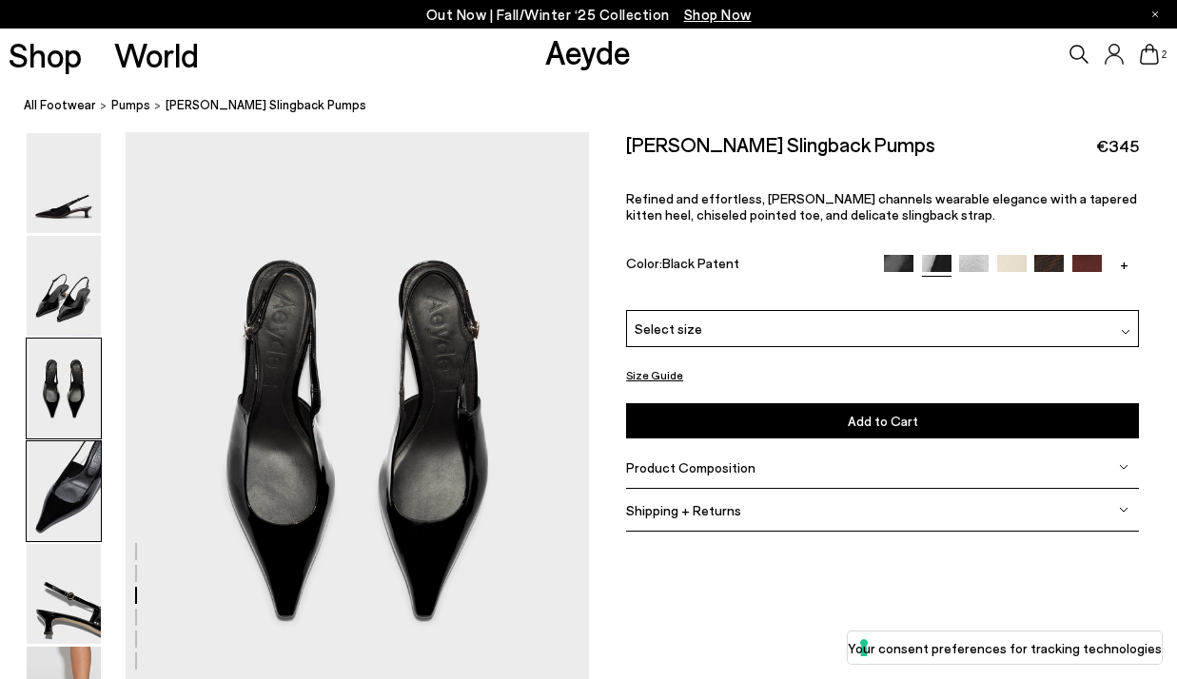
click at [69, 493] on img at bounding box center [64, 492] width 74 height 100
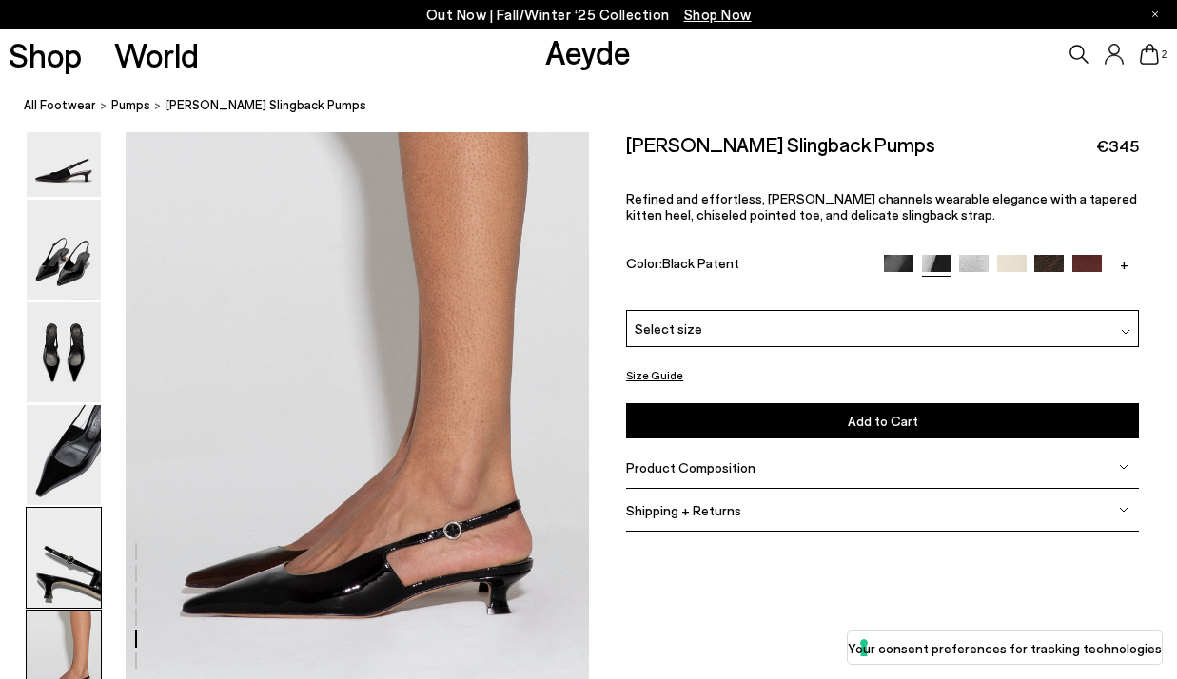
scroll to position [2902, 0]
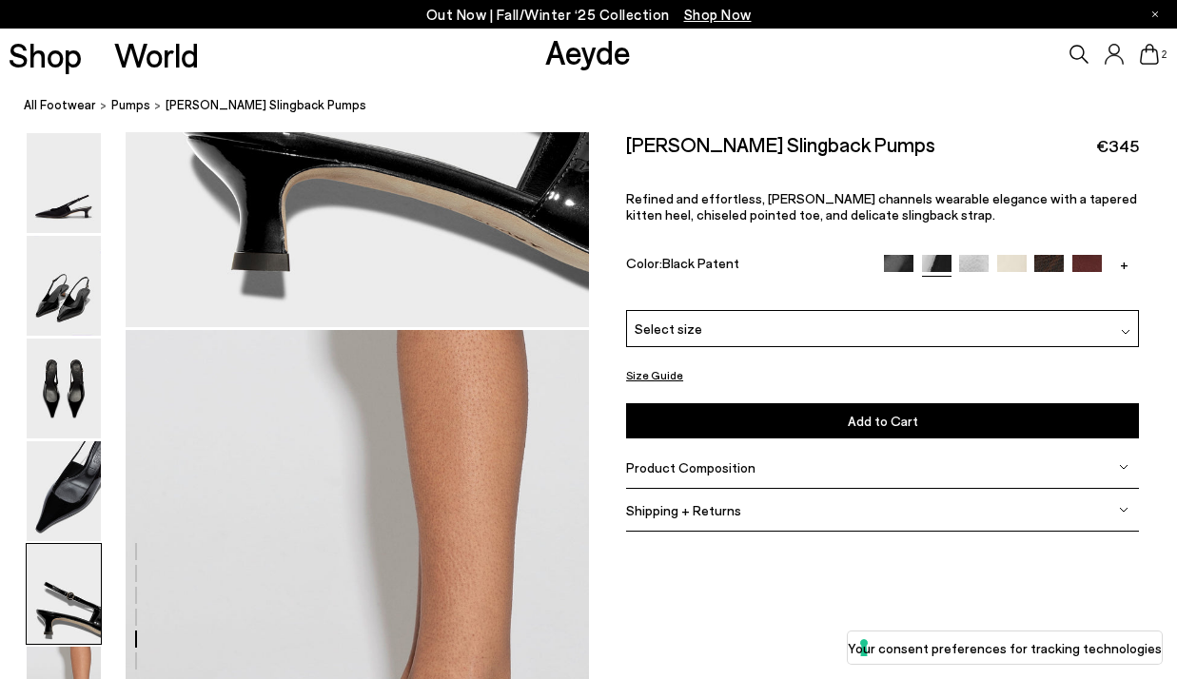
click at [911, 263] on img at bounding box center [899, 270] width 30 height 30
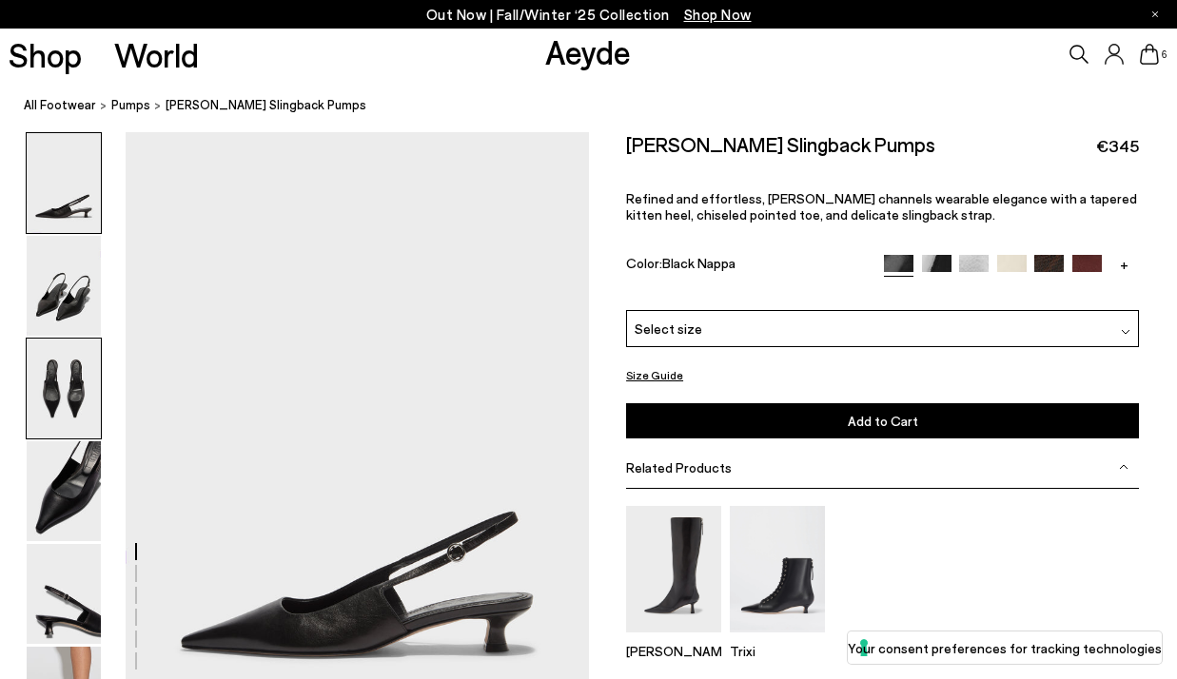
click at [83, 396] on img at bounding box center [64, 389] width 74 height 100
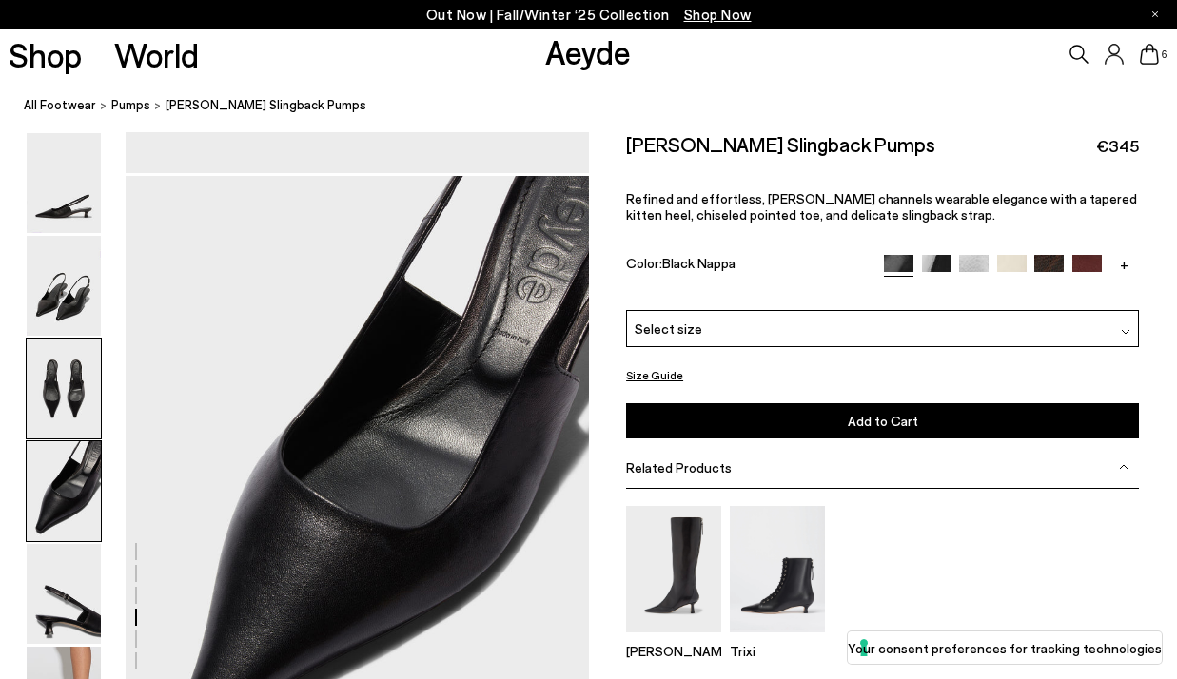
scroll to position [1974, 0]
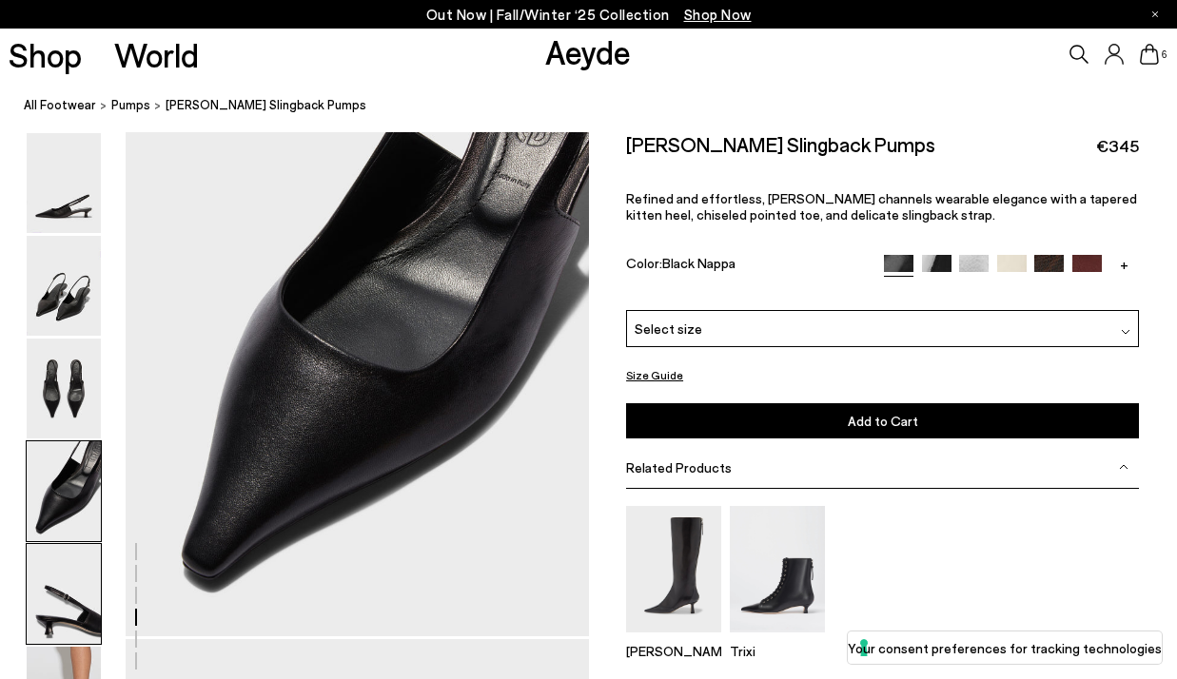
click at [66, 613] on img at bounding box center [64, 594] width 74 height 100
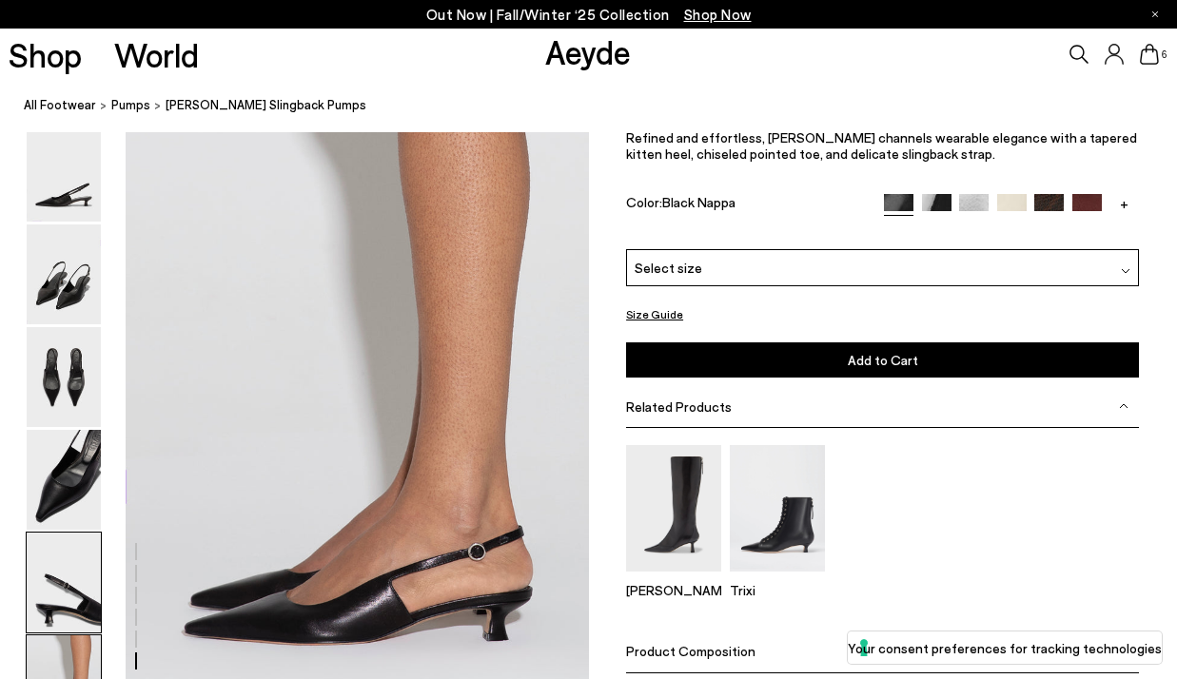
scroll to position [3118, 0]
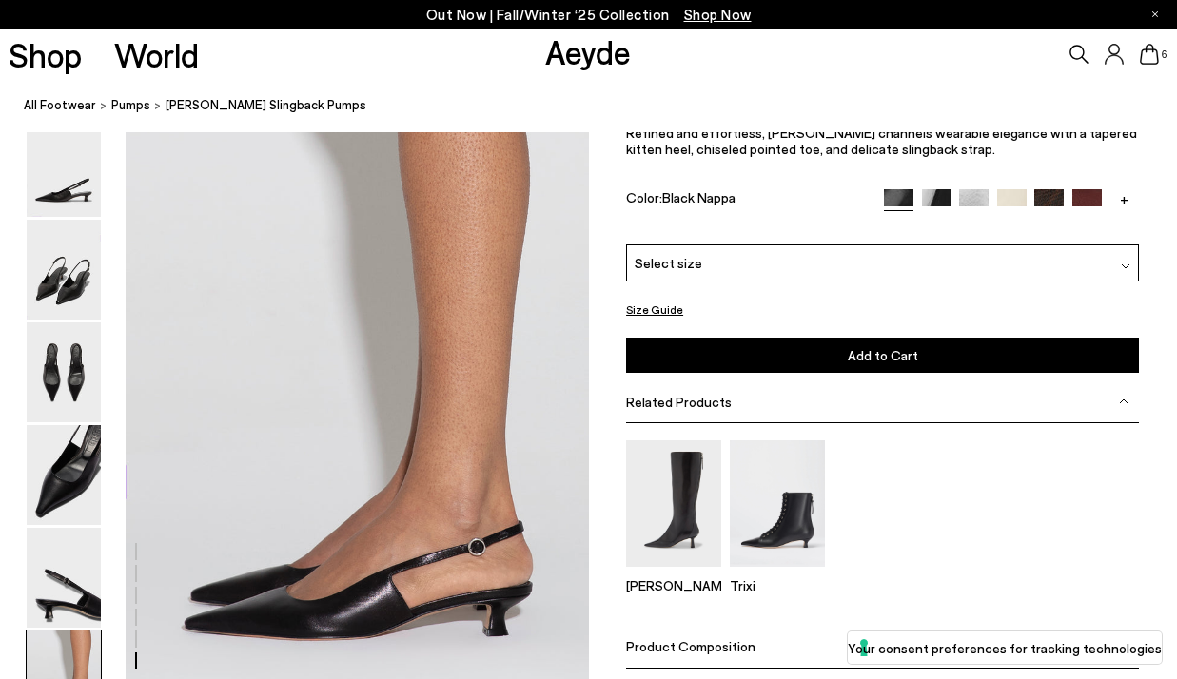
click at [1066, 193] on div "+" at bounding box center [1011, 200] width 255 height 22
click at [1050, 199] on img at bounding box center [1049, 204] width 30 height 30
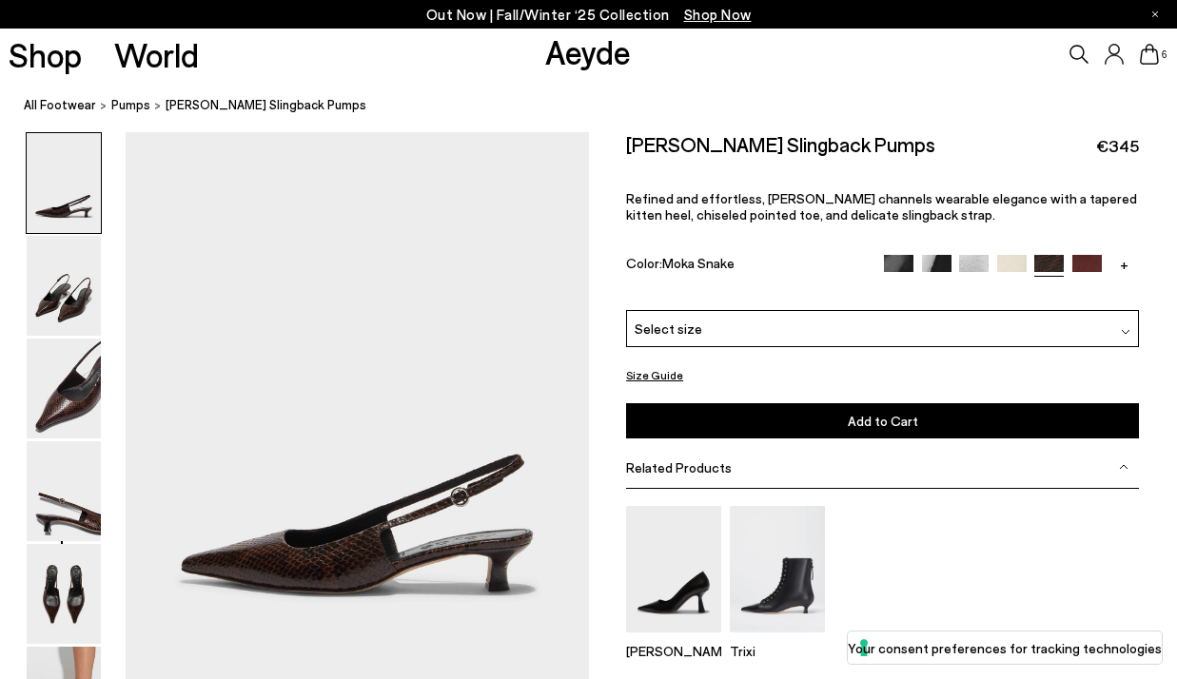
click at [934, 265] on img at bounding box center [937, 270] width 30 height 30
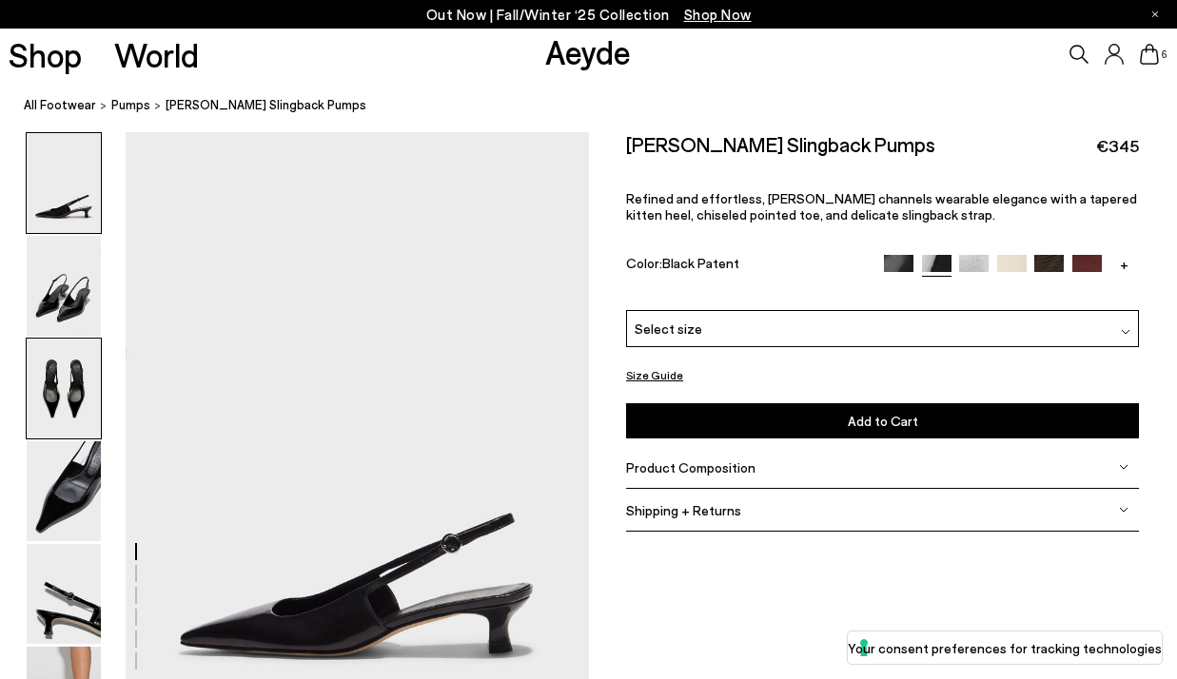
click at [64, 364] on img at bounding box center [64, 389] width 74 height 100
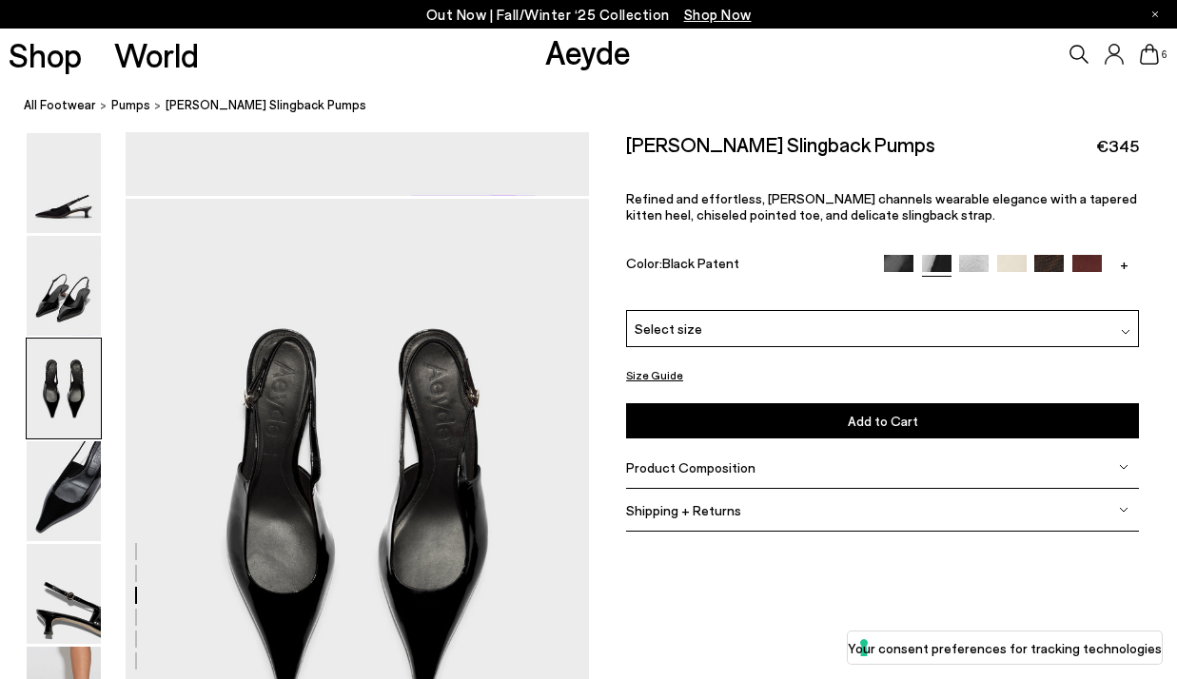
scroll to position [1242, 0]
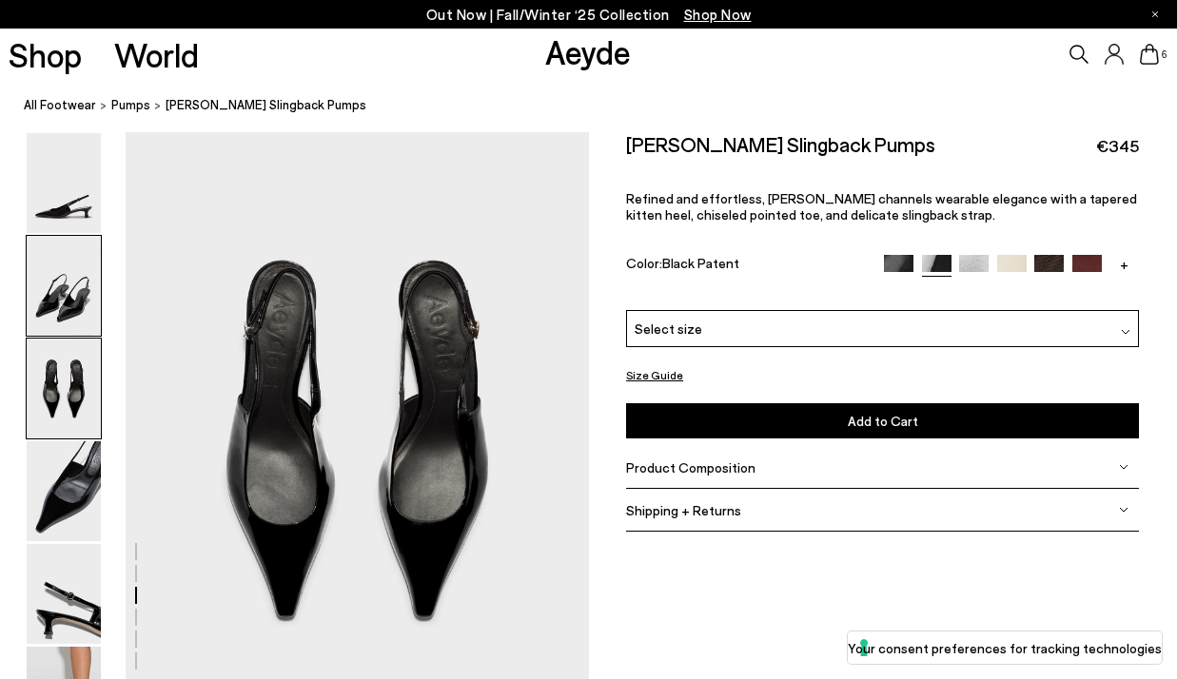
click at [71, 283] on img at bounding box center [64, 286] width 74 height 100
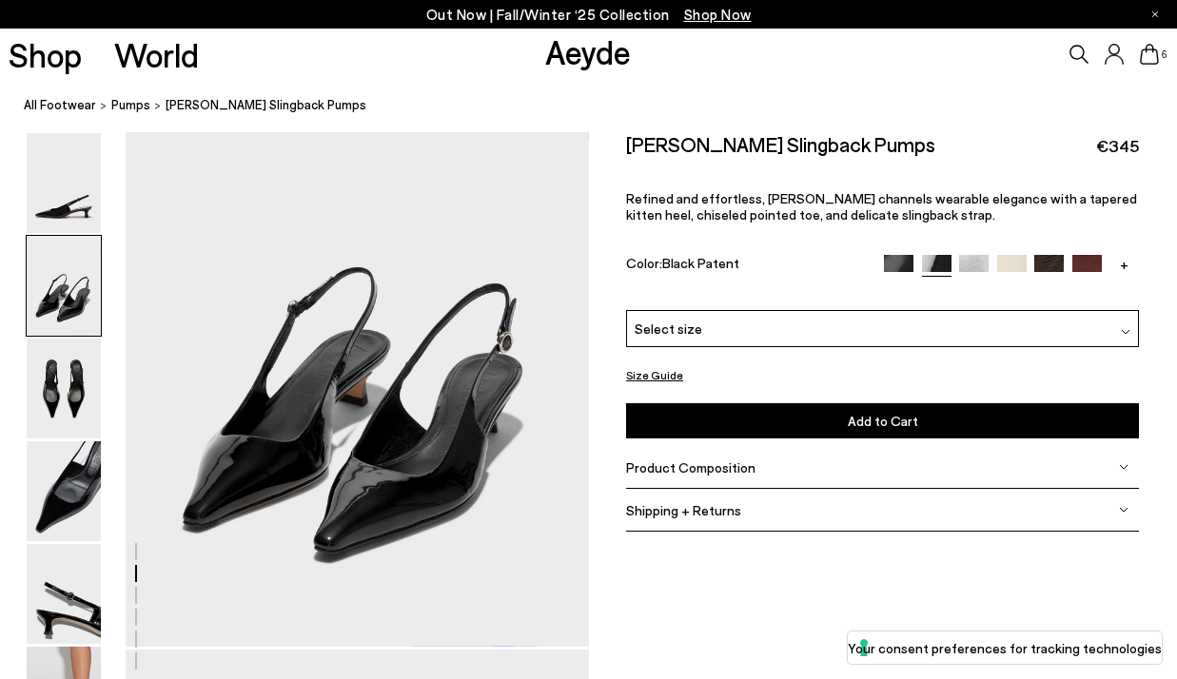
scroll to position [622, 0]
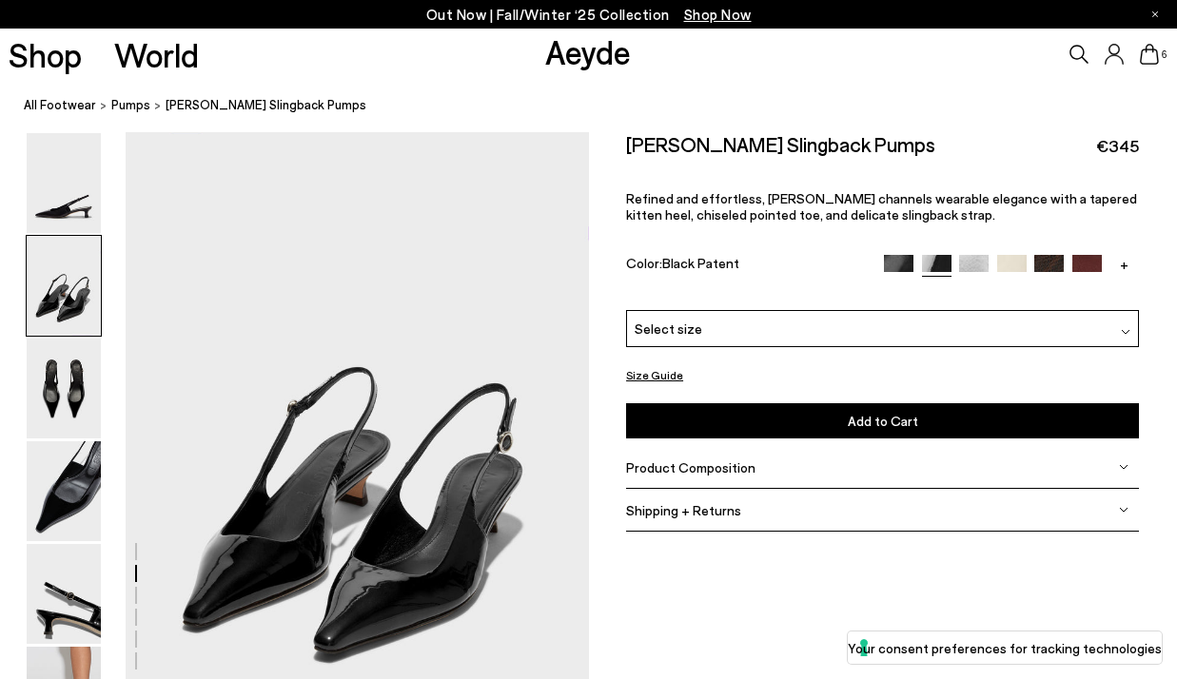
click at [821, 319] on div "Select size" at bounding box center [882, 327] width 513 height 37
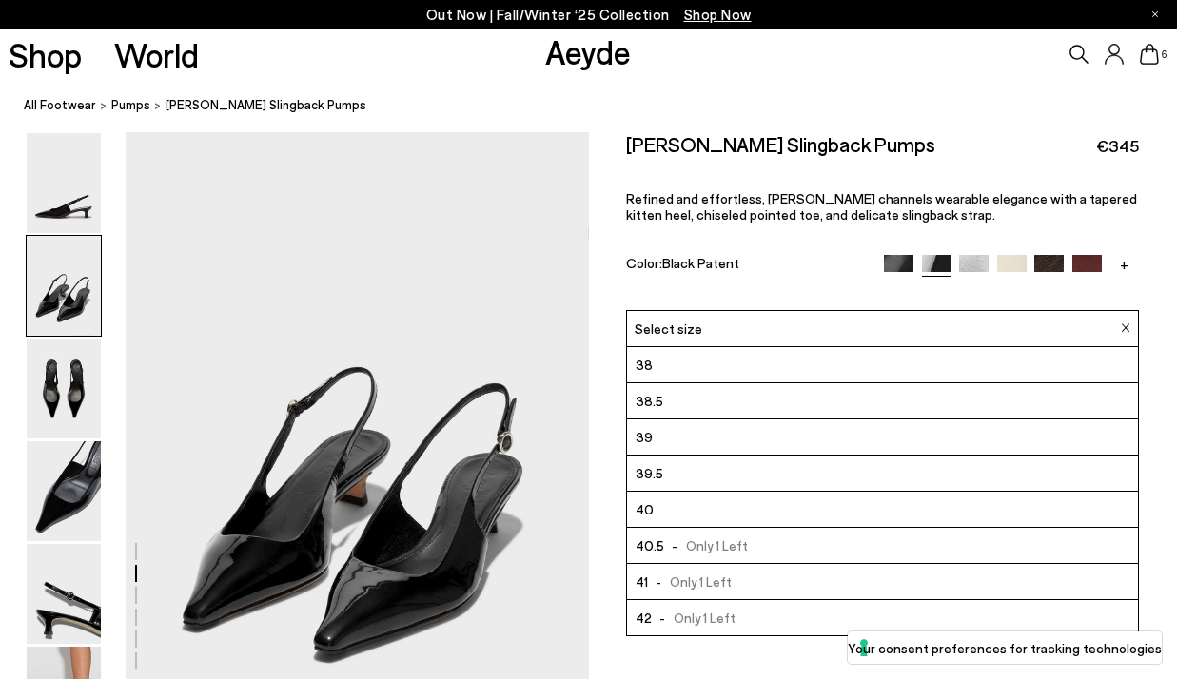
scroll to position [108, 0]
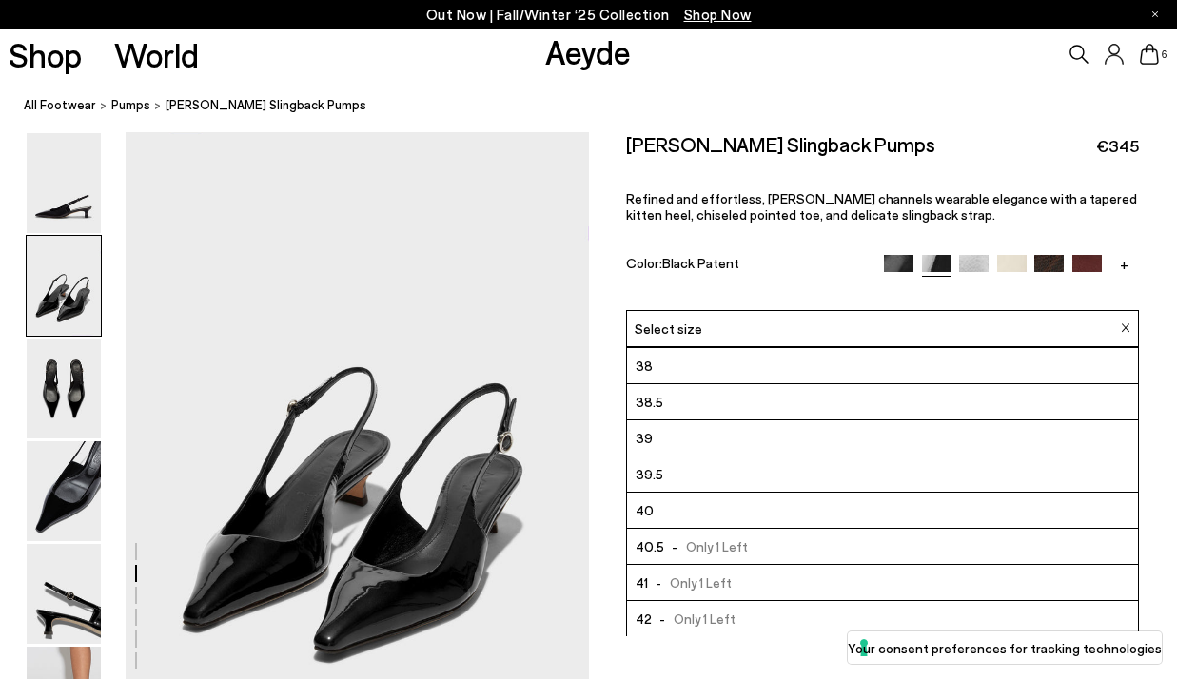
click at [709, 576] on span "- Only 1 Left" at bounding box center [690, 582] width 84 height 24
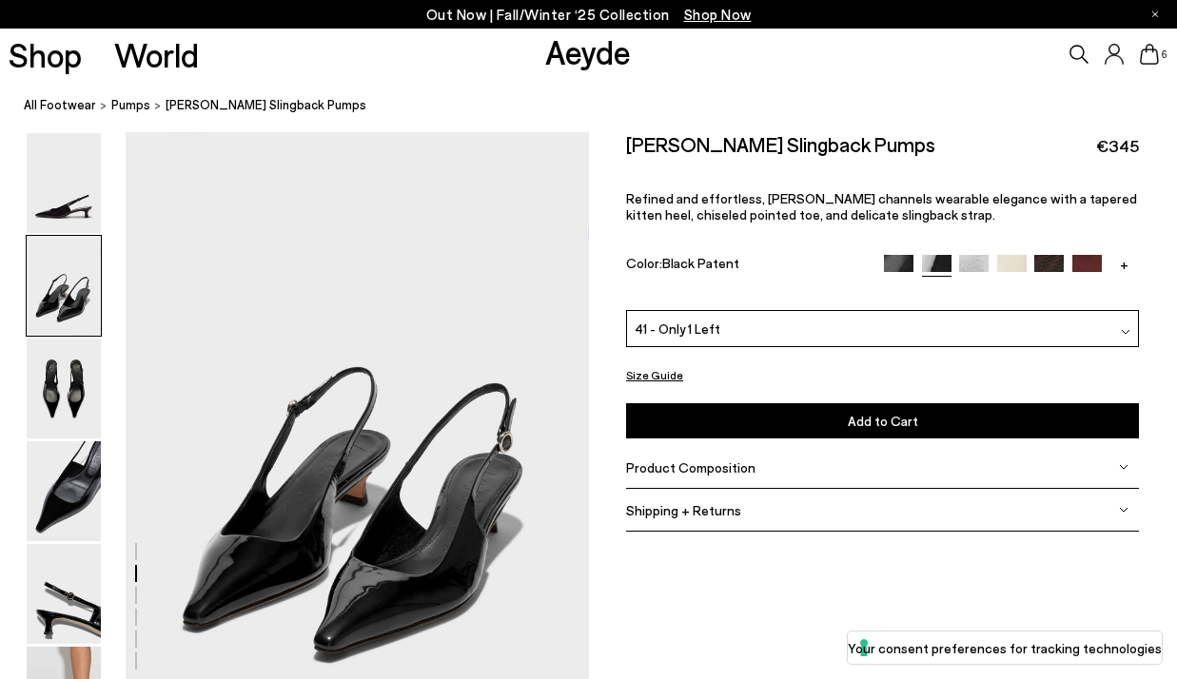
click at [836, 423] on button "Add to Cart Select a Size First" at bounding box center [882, 420] width 513 height 35
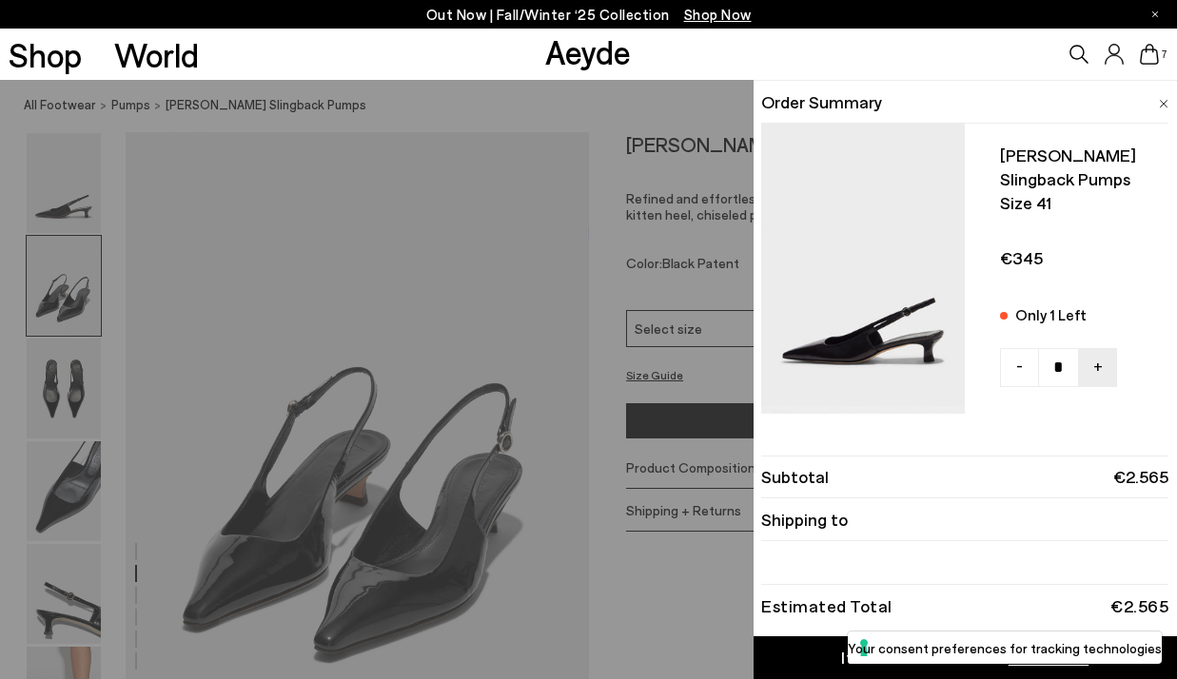
click at [685, 285] on div "Quick Add Color Size View Details Order Summary Catrina slingback pumps Size 41…" at bounding box center [588, 380] width 1177 height 600
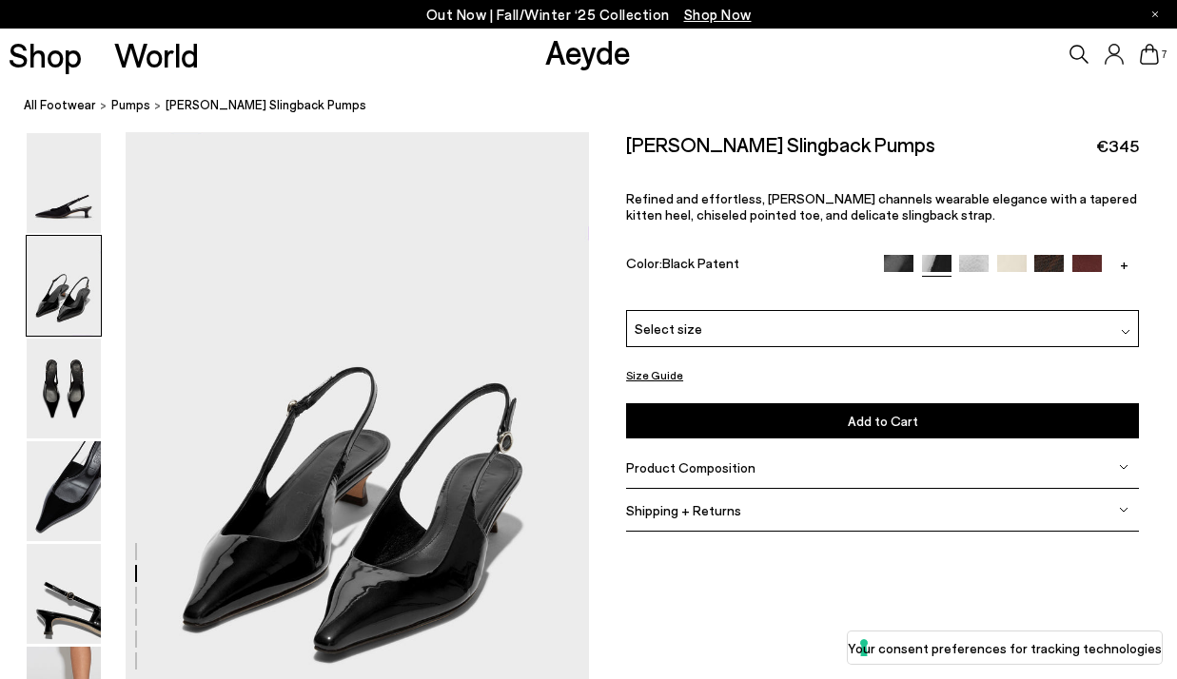
click at [891, 265] on img at bounding box center [899, 270] width 30 height 30
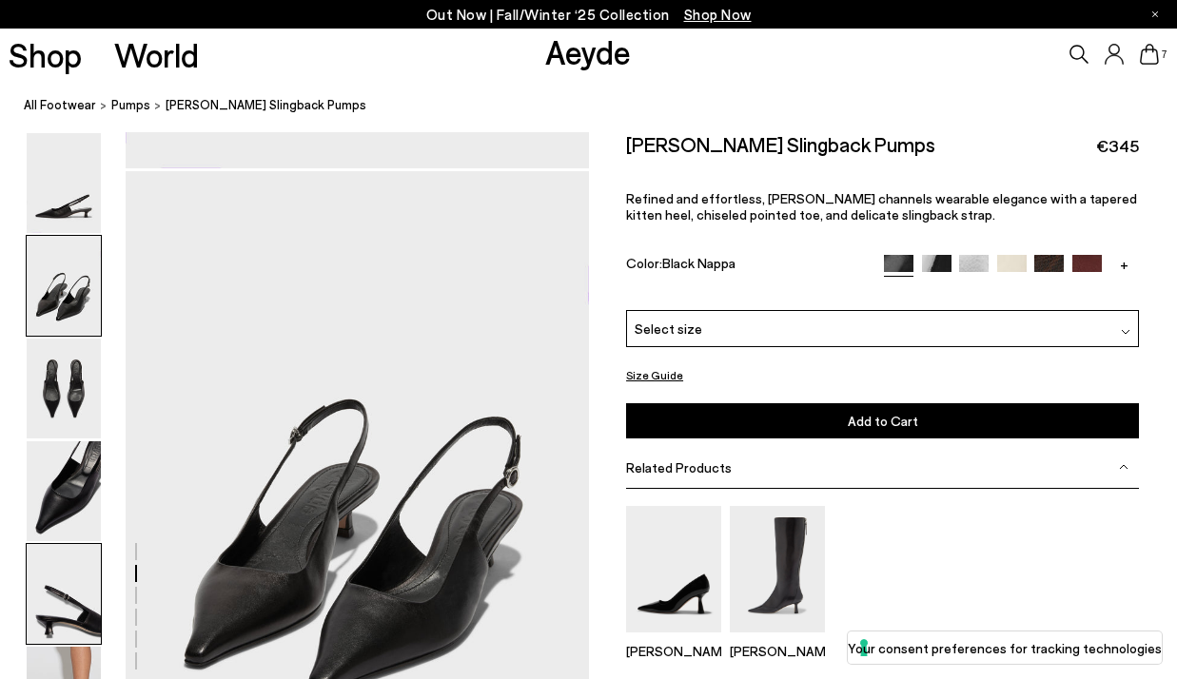
click at [44, 591] on img at bounding box center [64, 594] width 74 height 100
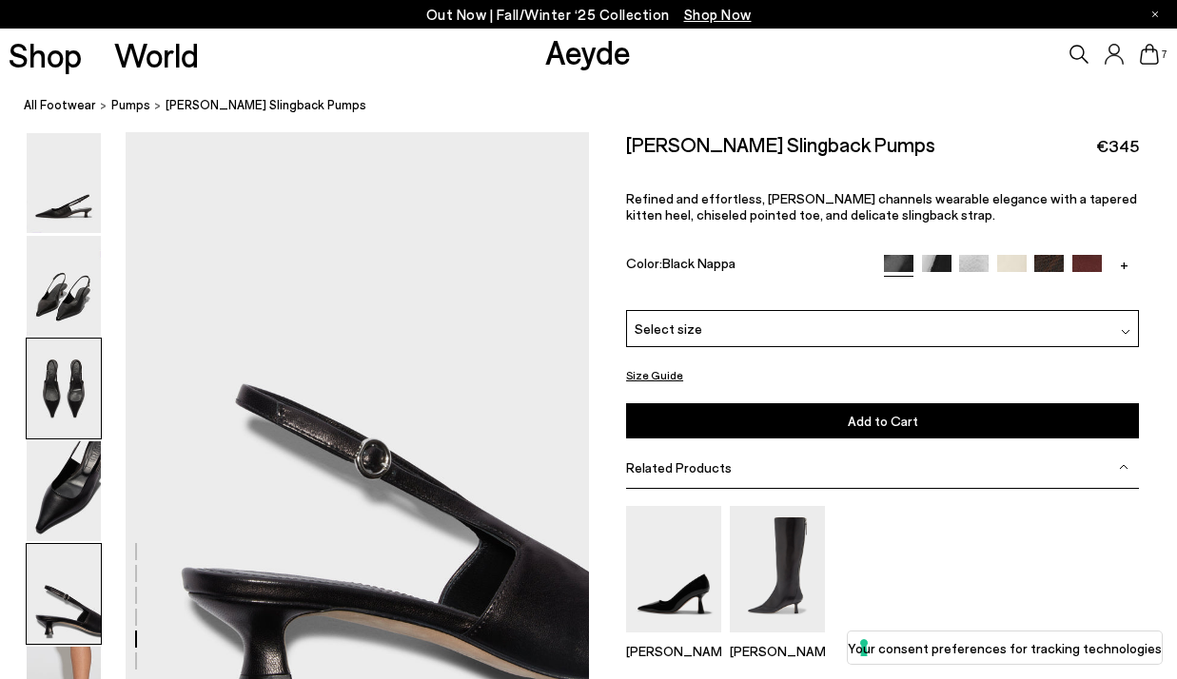
click at [51, 395] on img at bounding box center [64, 389] width 74 height 100
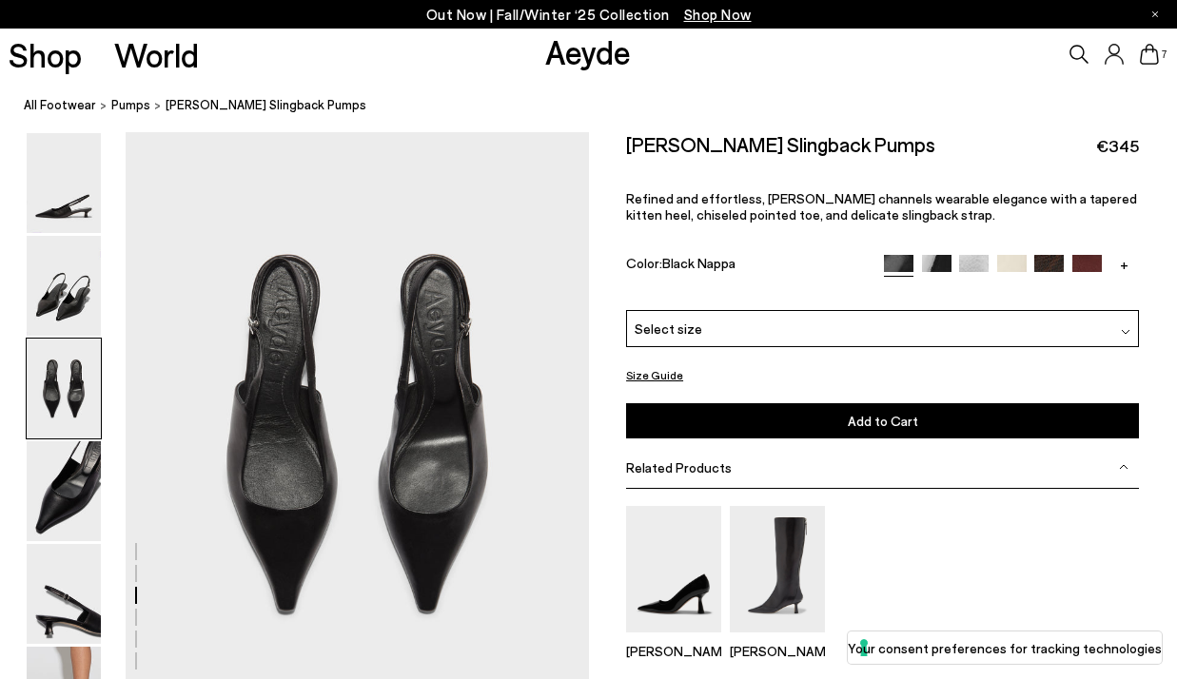
scroll to position [1242, 0]
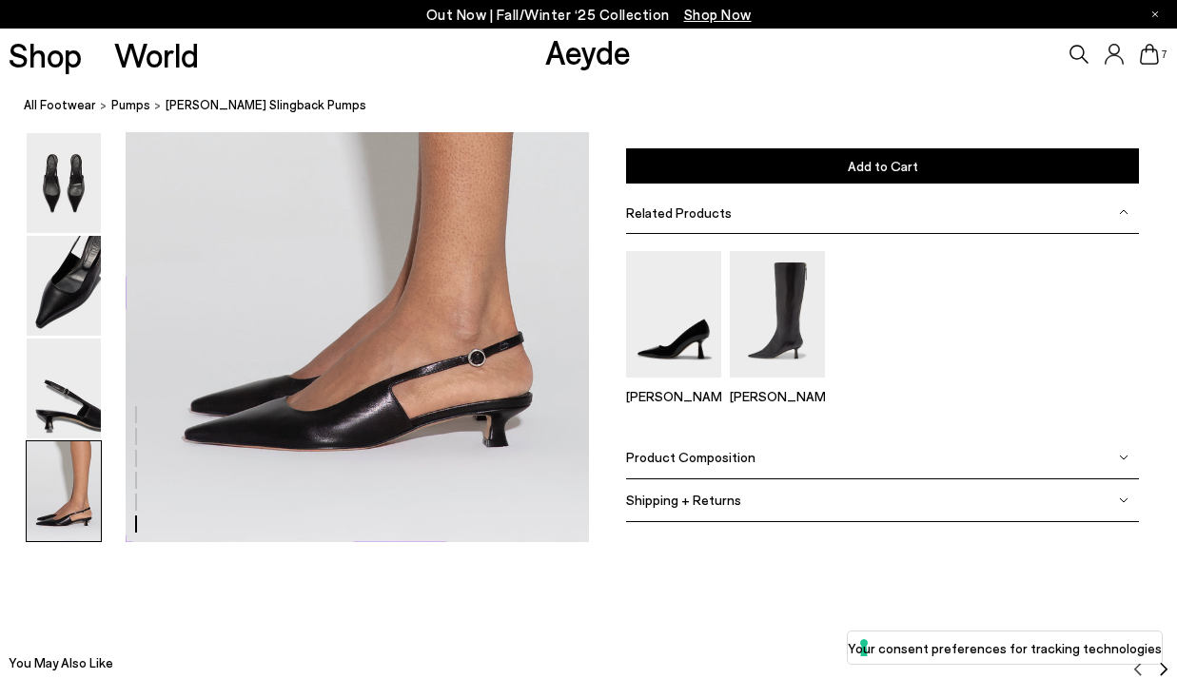
click at [53, 495] on img at bounding box center [64, 492] width 74 height 100
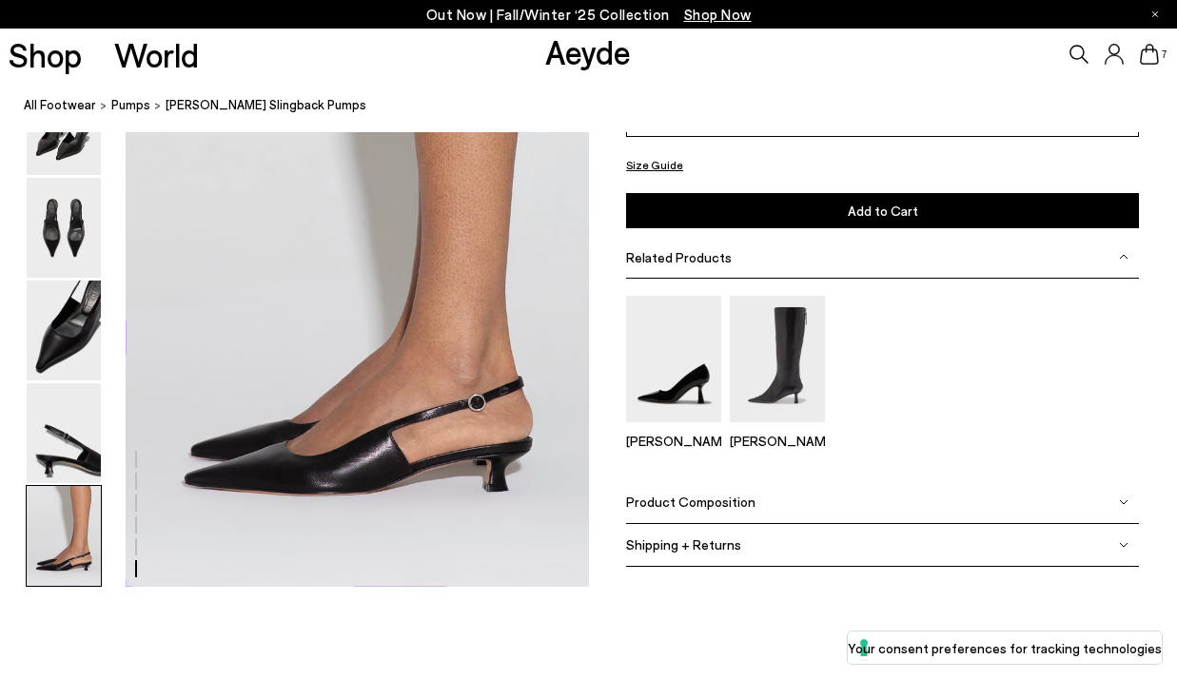
scroll to position [3233, 0]
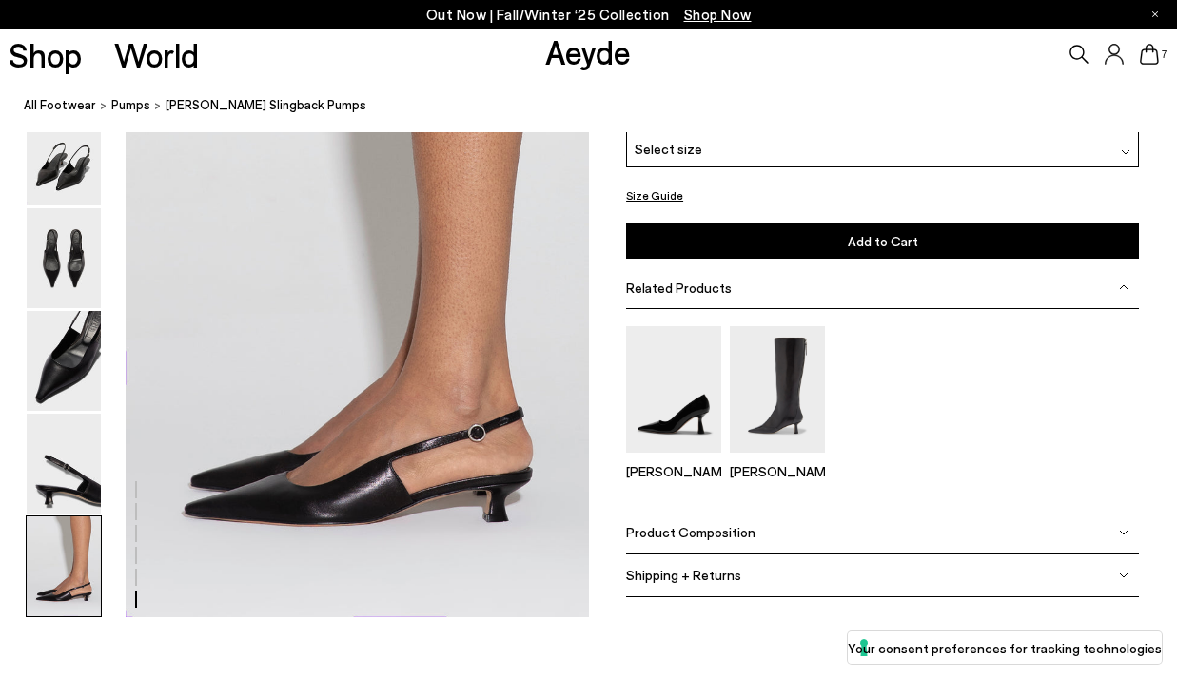
click at [836, 150] on div "Select size" at bounding box center [882, 147] width 513 height 37
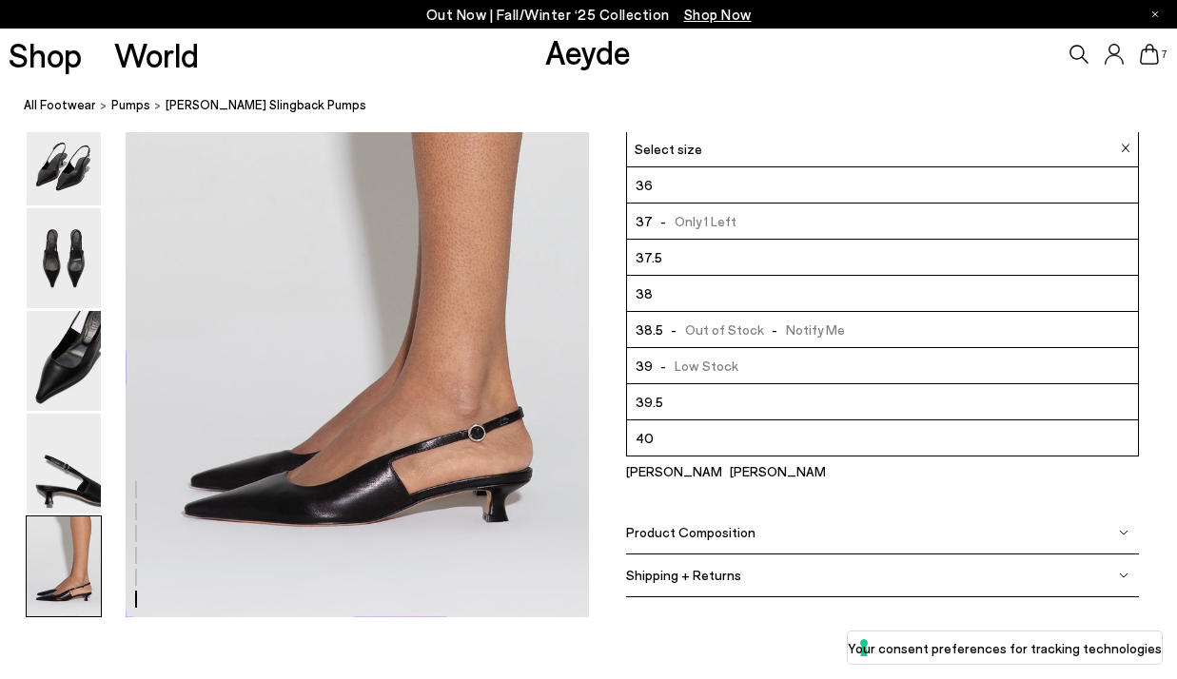
scroll to position [108, 0]
click at [717, 403] on li "41" at bounding box center [882, 402] width 511 height 36
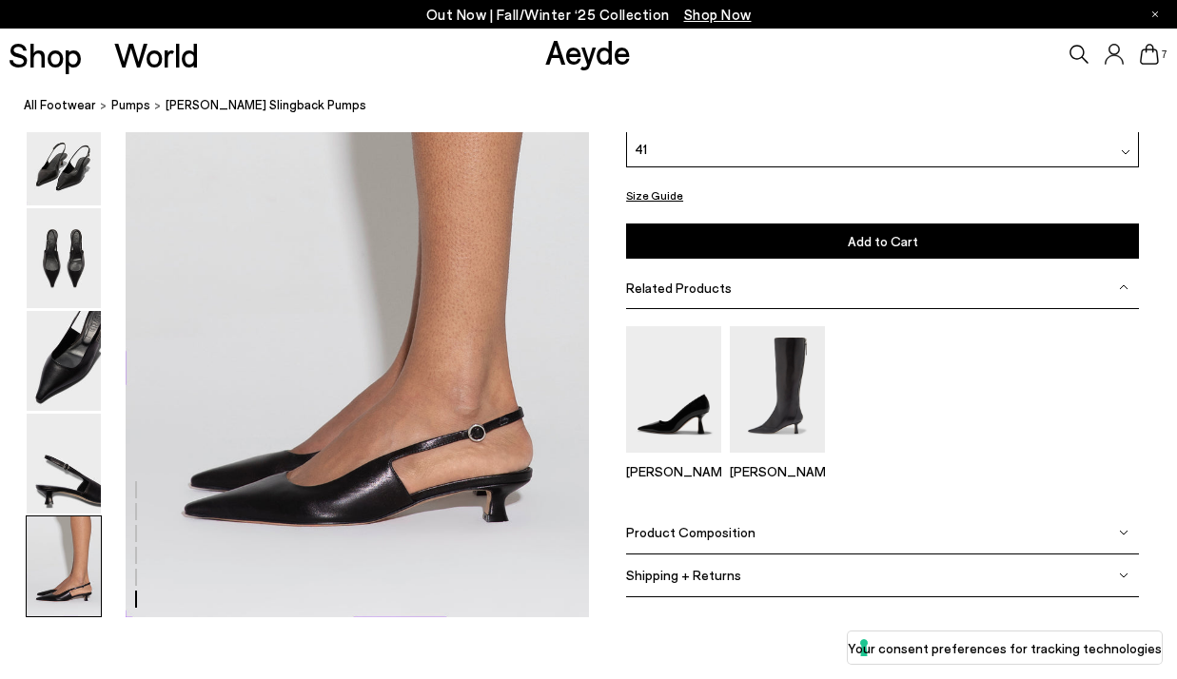
click at [884, 233] on span "Add to Cart" at bounding box center [883, 240] width 70 height 16
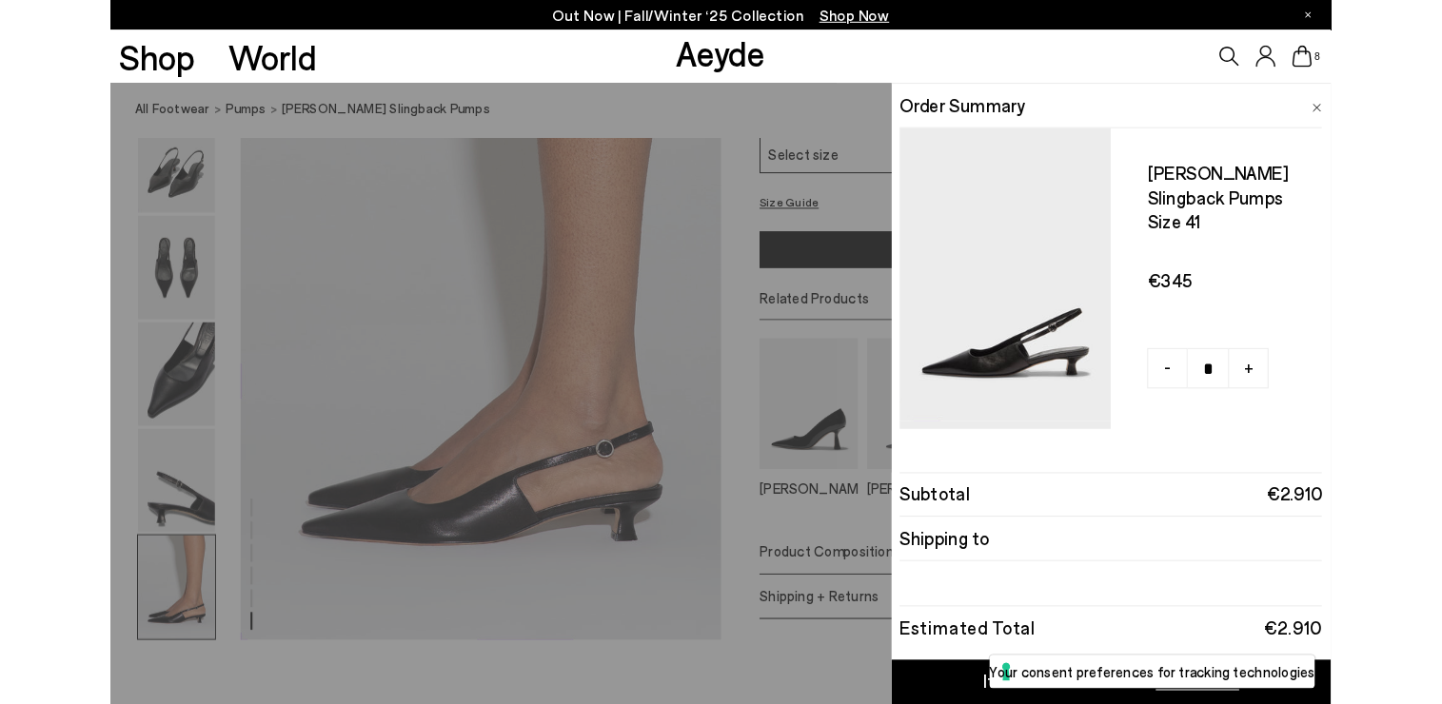
scroll to position [3843, 0]
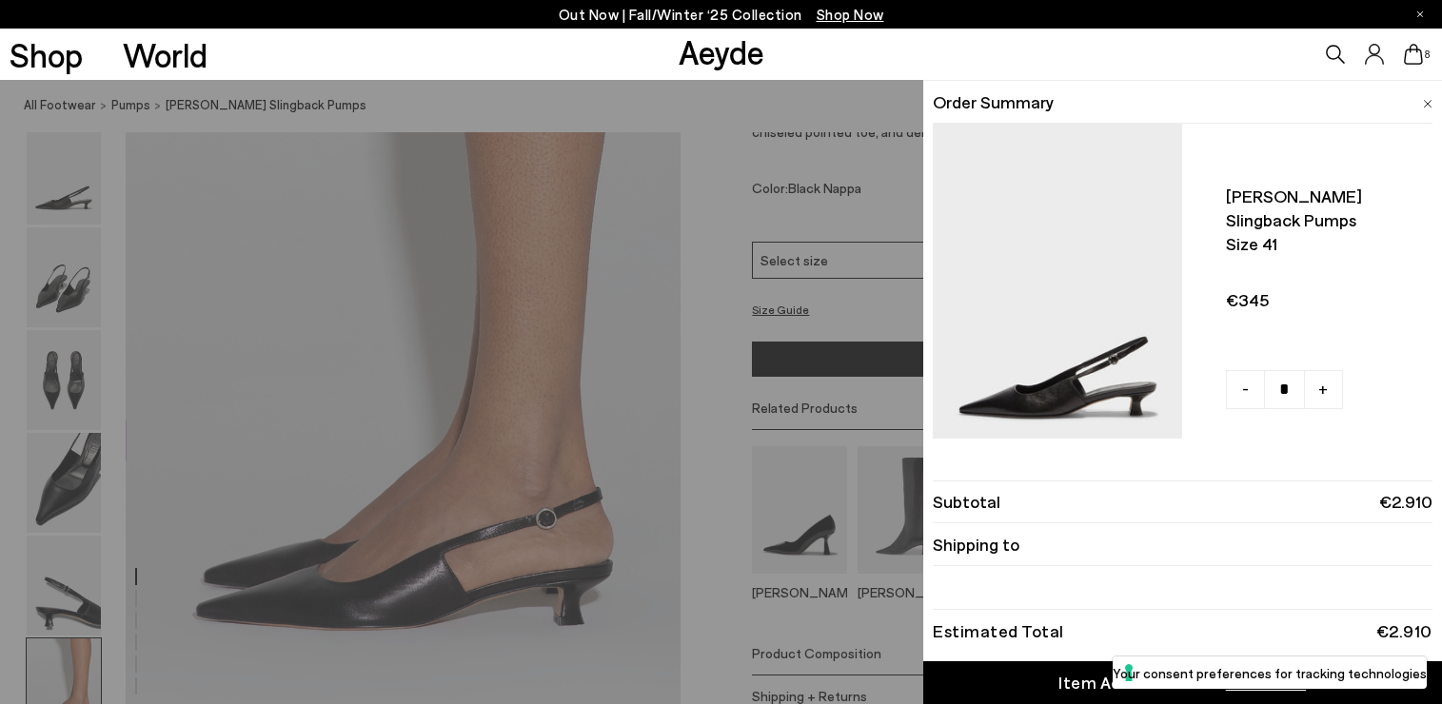
click at [1176, 102] on li "Order Summary" at bounding box center [1182, 102] width 499 height 43
click at [1176, 64] on div "8" at bounding box center [1201, 54] width 481 height 51
click at [1176, 57] on icon at bounding box center [1413, 54] width 19 height 21
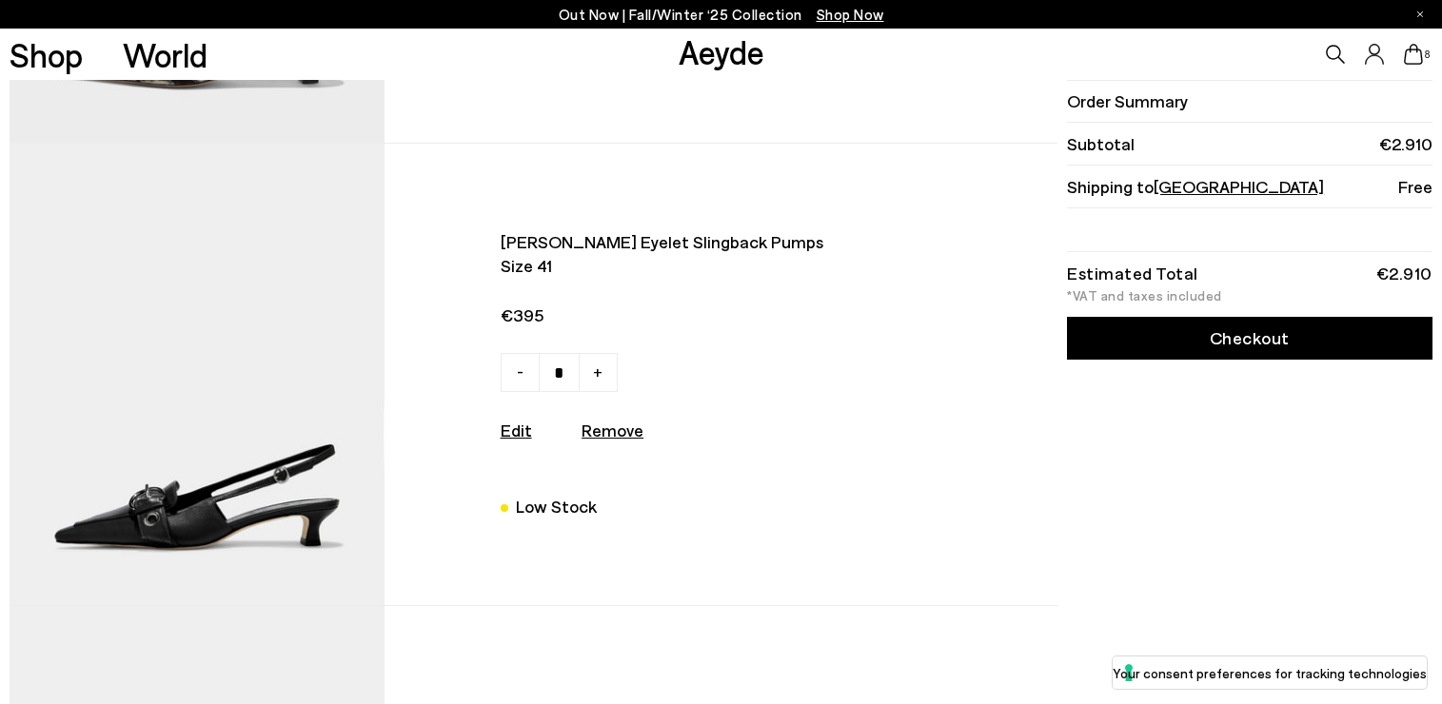
scroll to position [1787, 0]
click at [359, 496] on img at bounding box center [197, 374] width 375 height 462
click at [619, 429] on u "Remove" at bounding box center [612, 429] width 62 height 21
type input "*"
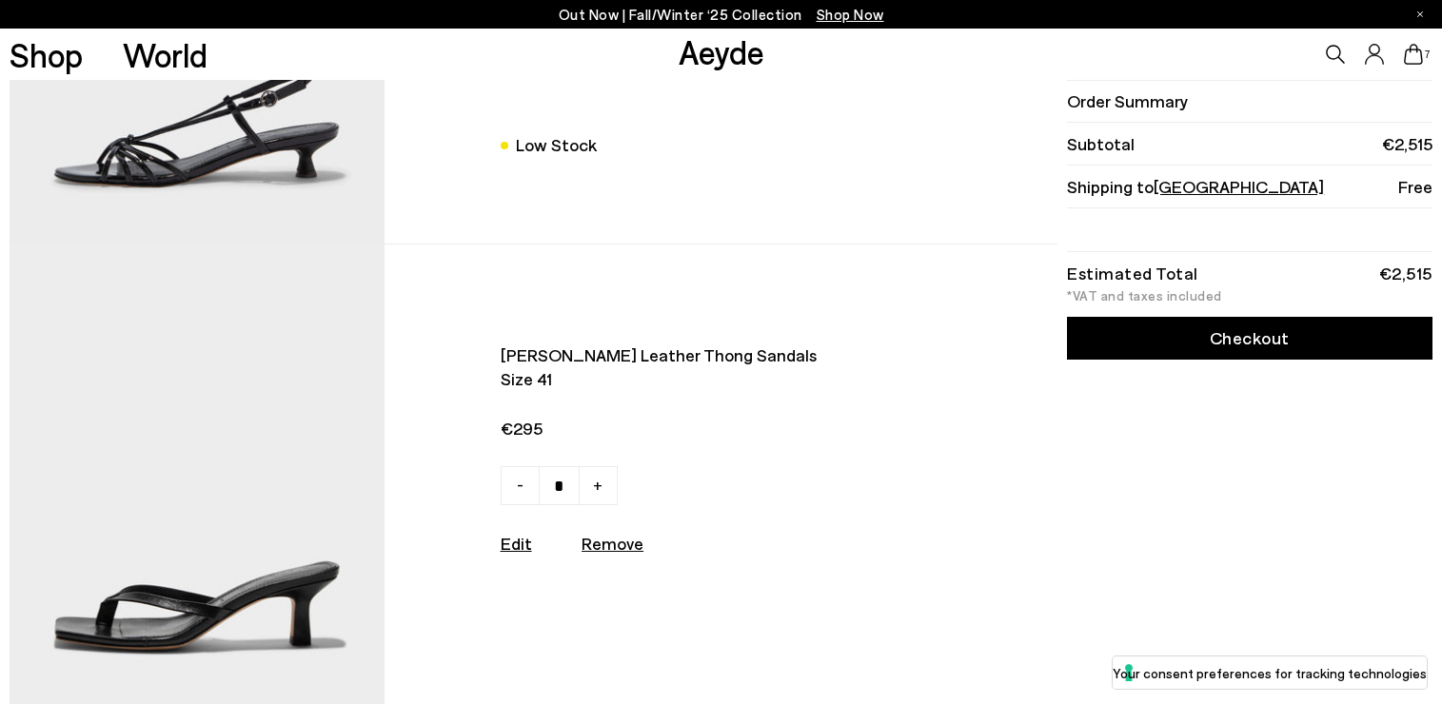
scroll to position [2461, 0]
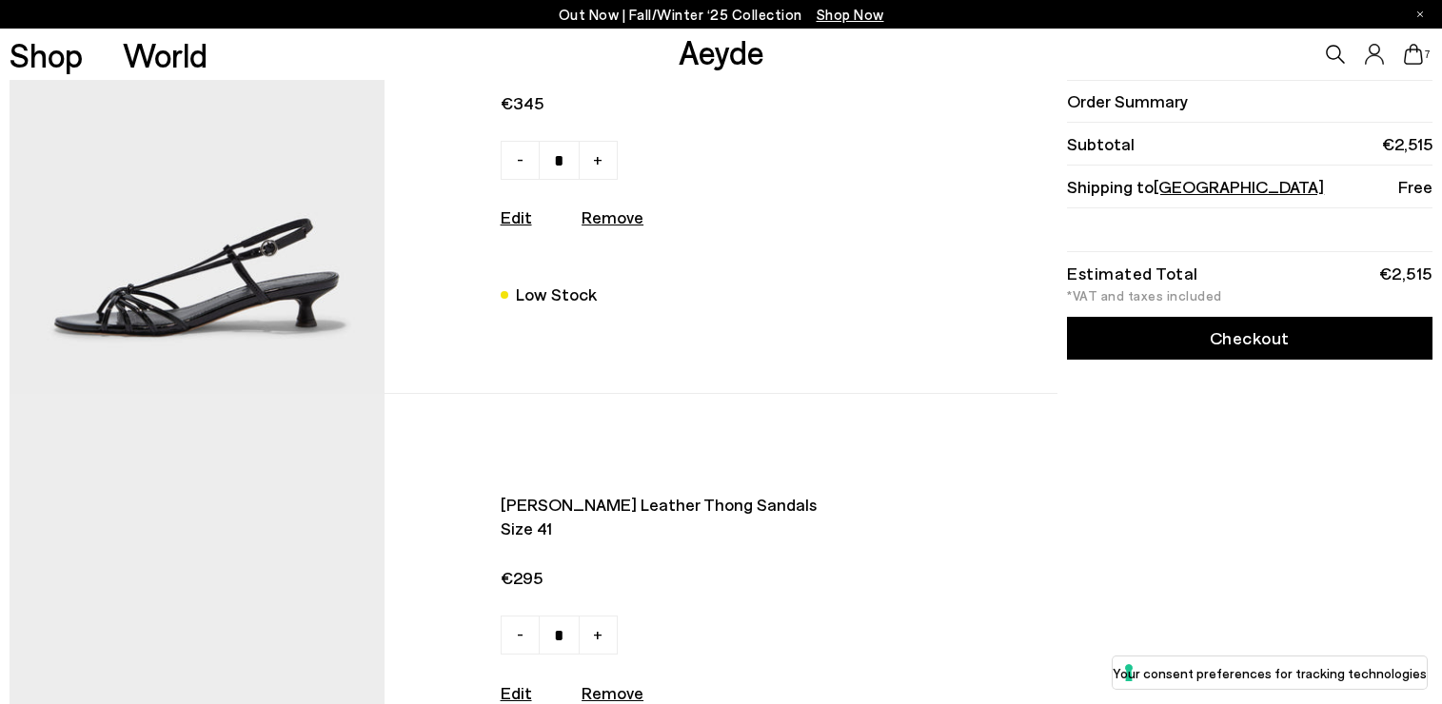
click at [607, 225] on u "Remove" at bounding box center [612, 217] width 62 height 21
type input "*"
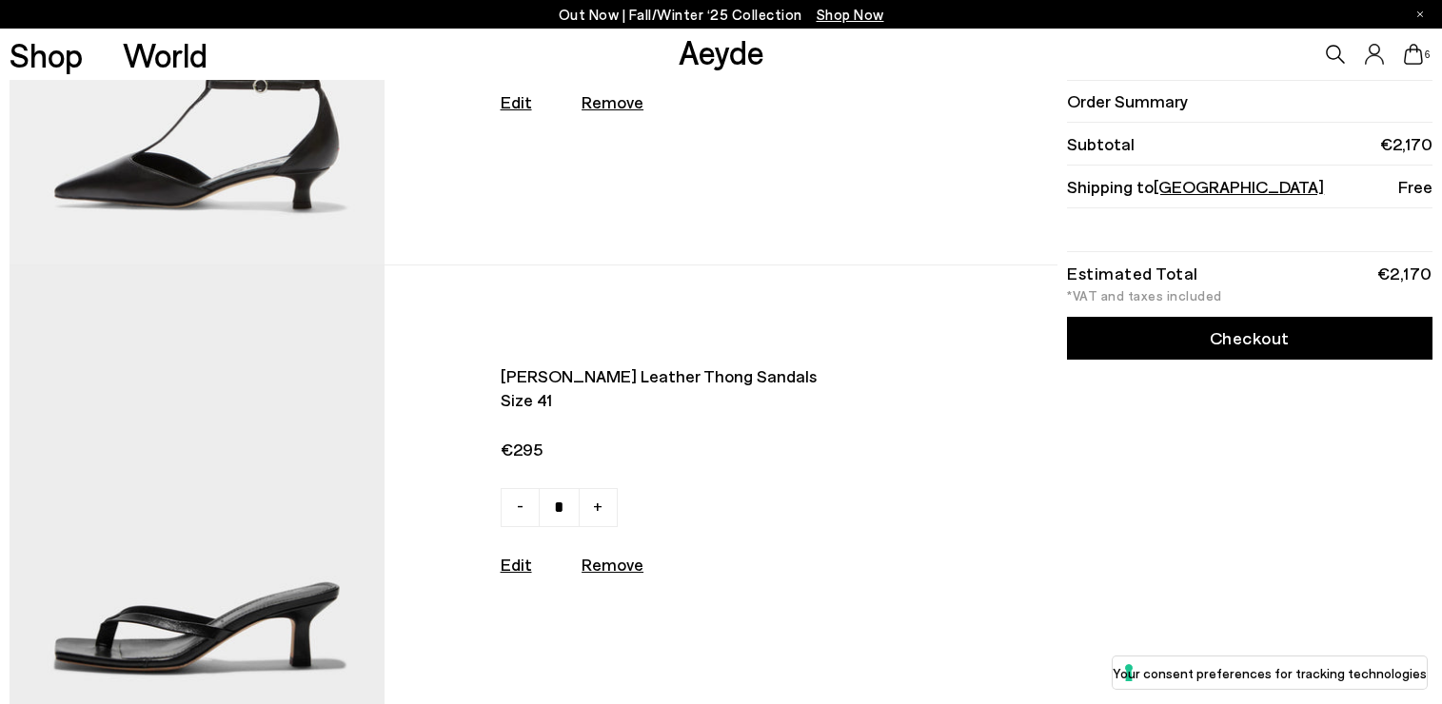
scroll to position [1911, 0]
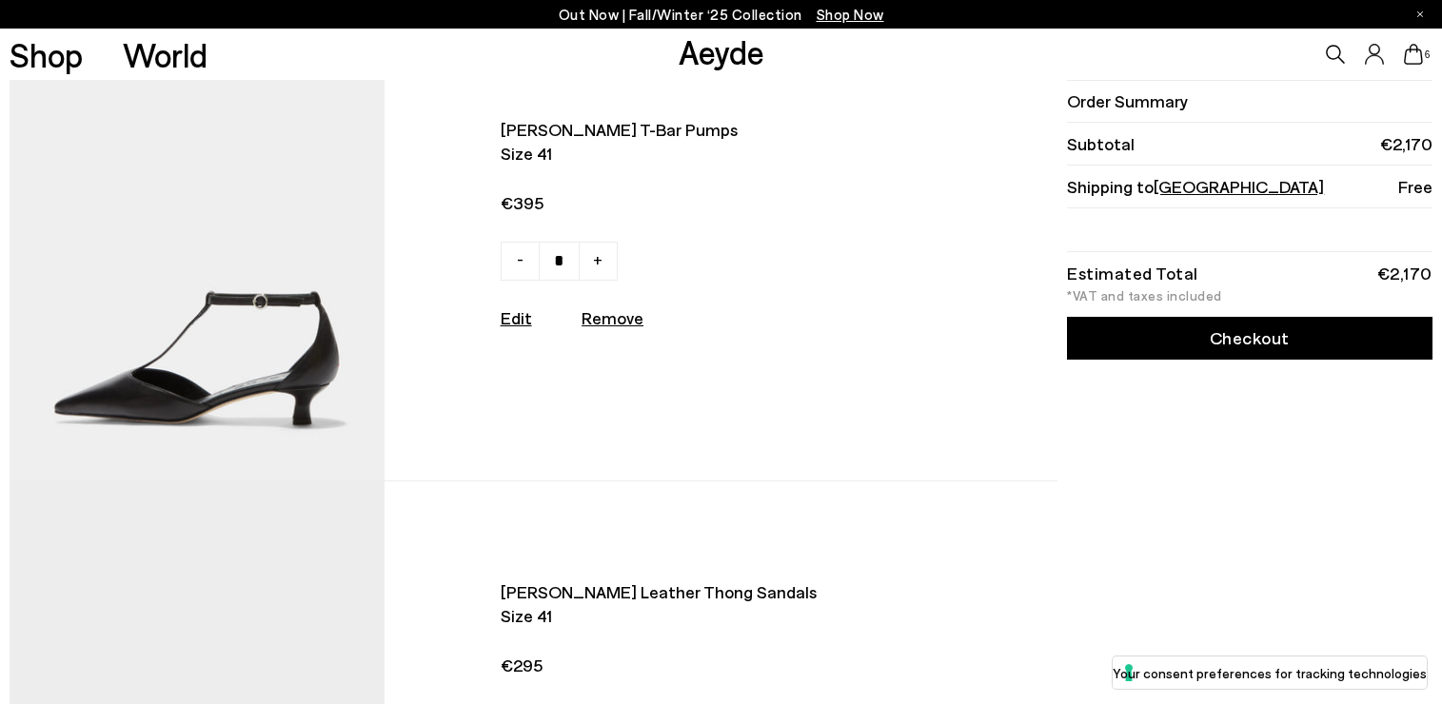
click at [271, 361] on img at bounding box center [197, 250] width 375 height 462
click at [604, 315] on u "Remove" at bounding box center [612, 317] width 62 height 21
type input "*"
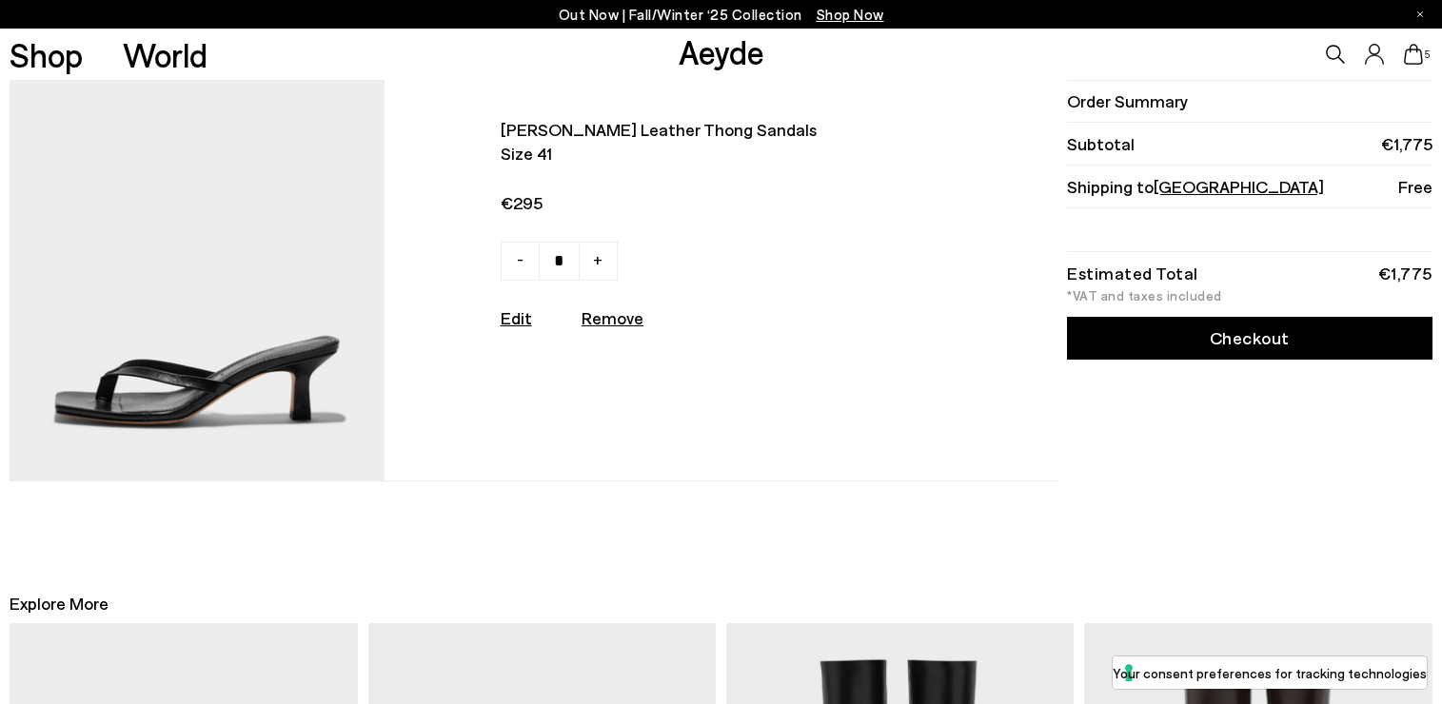
scroll to position [1882, 0]
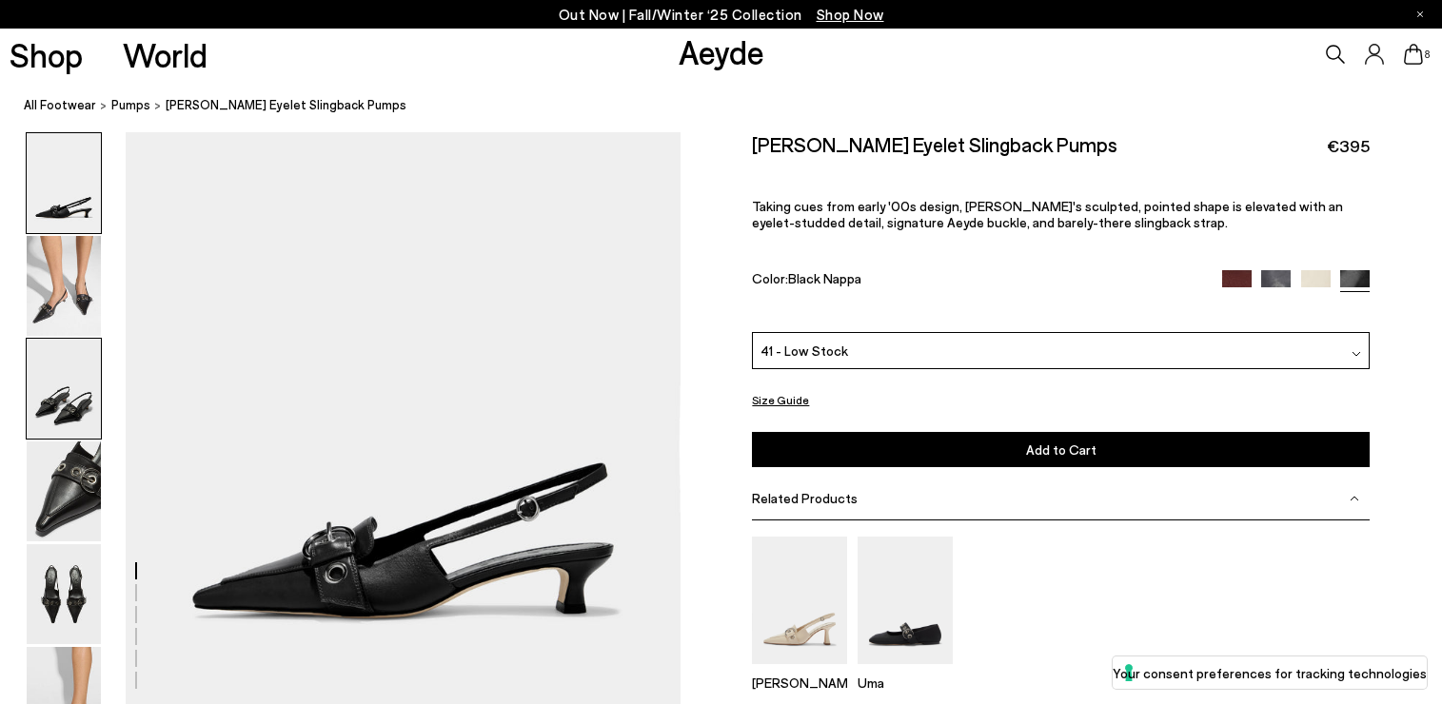
click at [40, 356] on img at bounding box center [64, 389] width 74 height 100
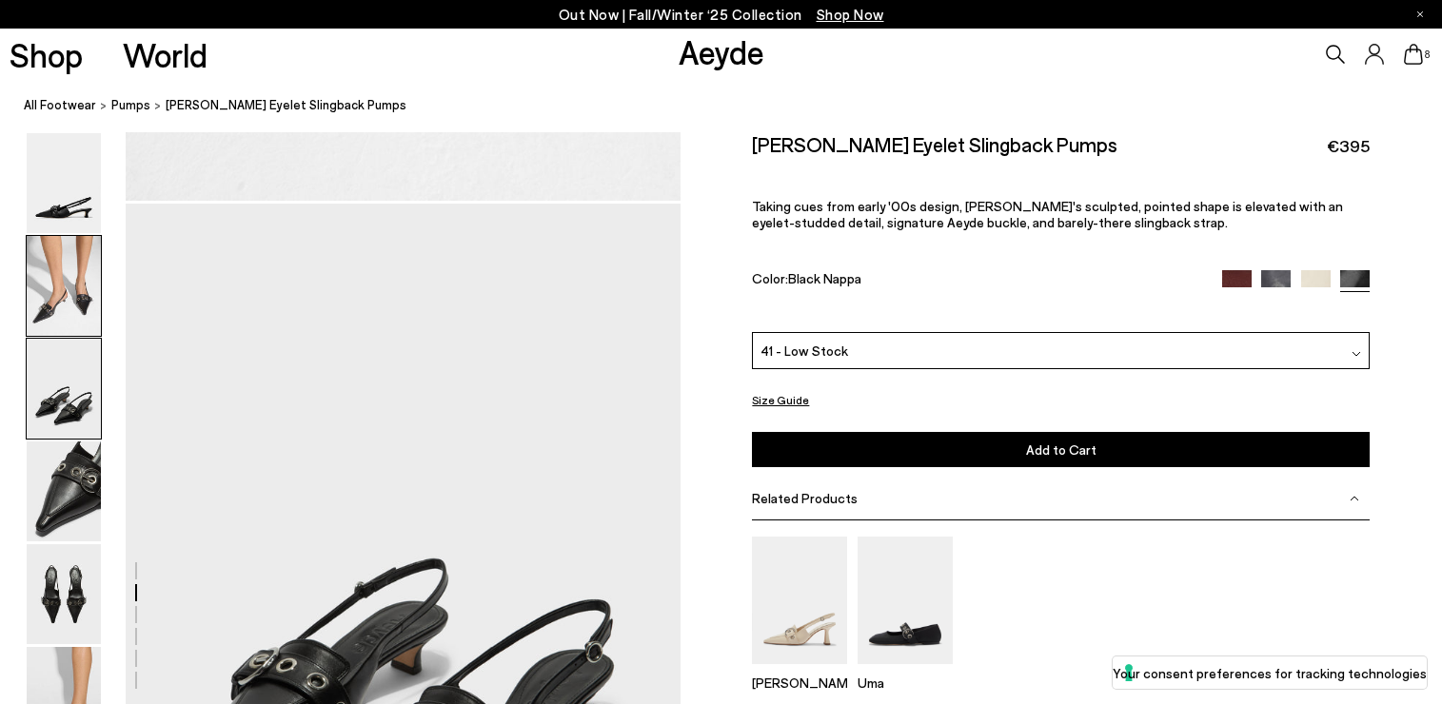
scroll to position [1319, 0]
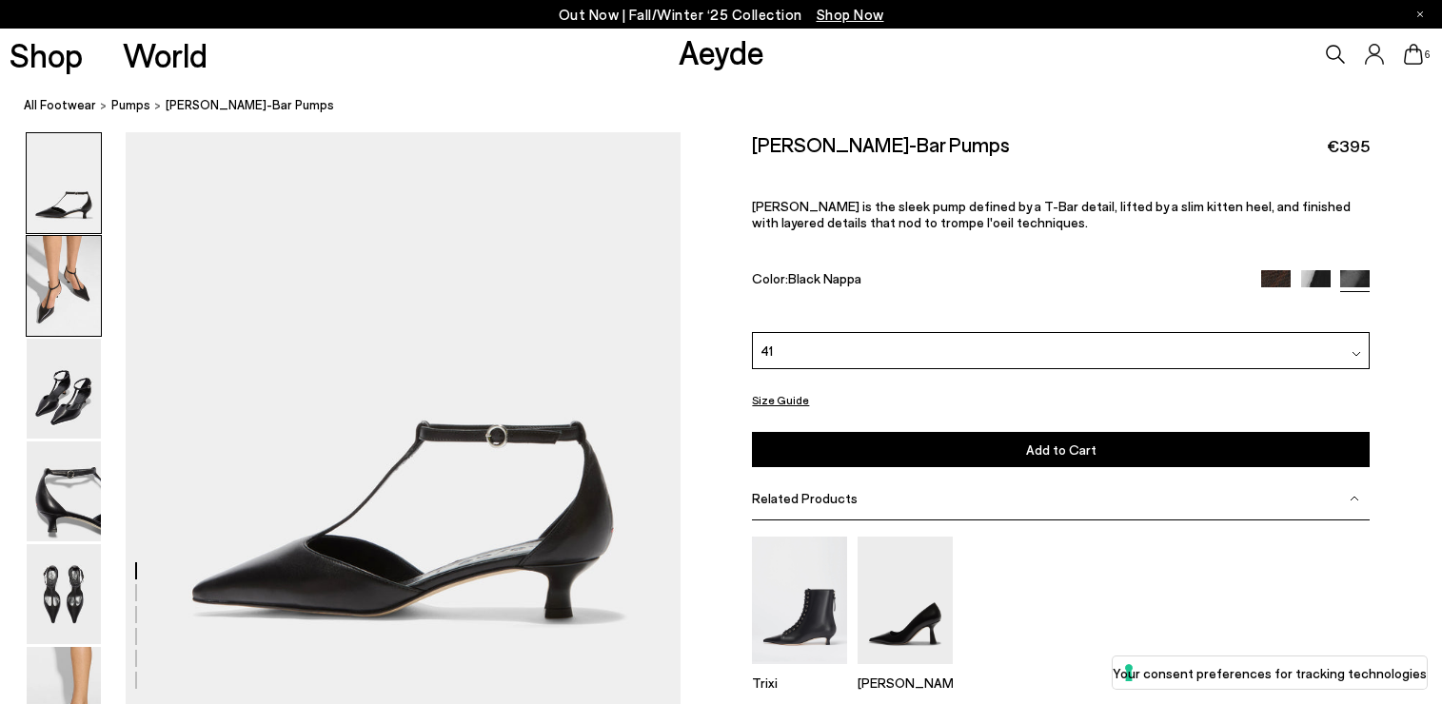
click at [78, 311] on img at bounding box center [64, 286] width 74 height 100
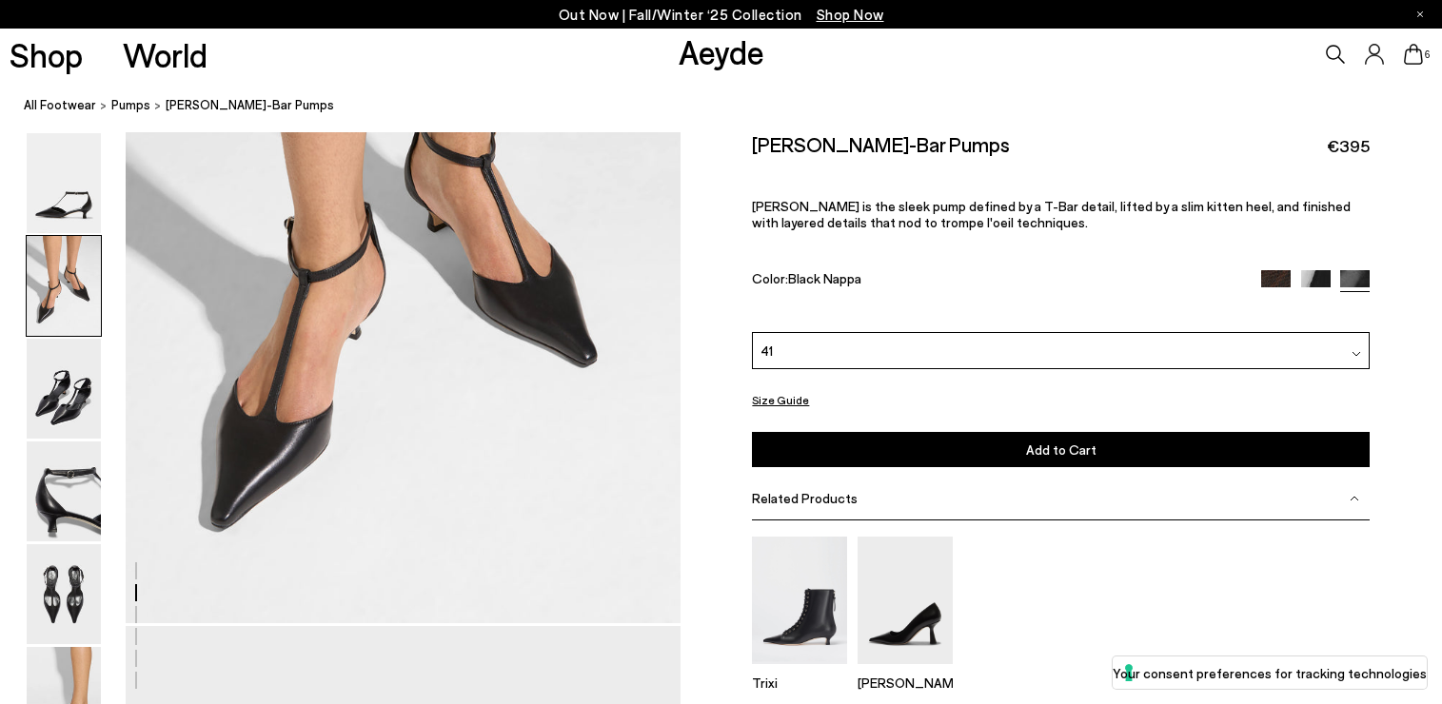
scroll to position [855, 0]
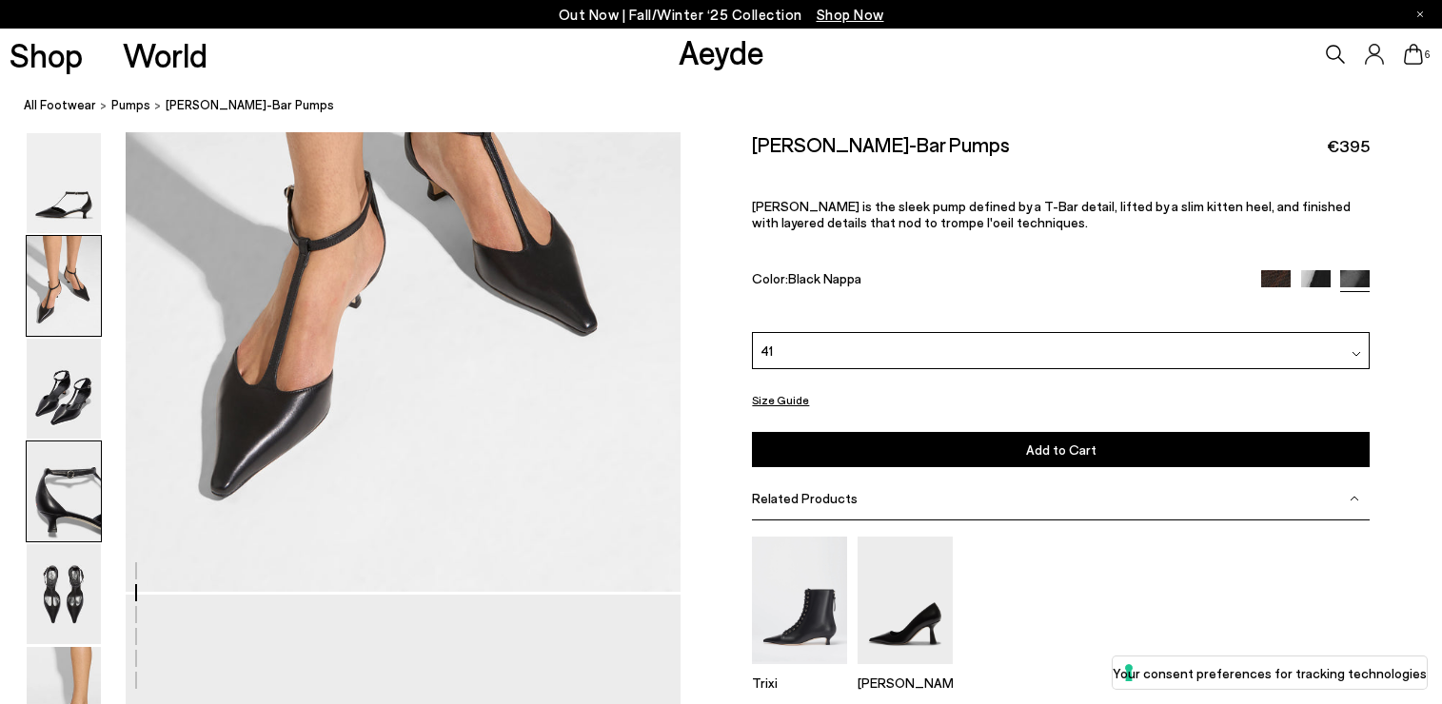
click at [82, 489] on img at bounding box center [64, 492] width 74 height 100
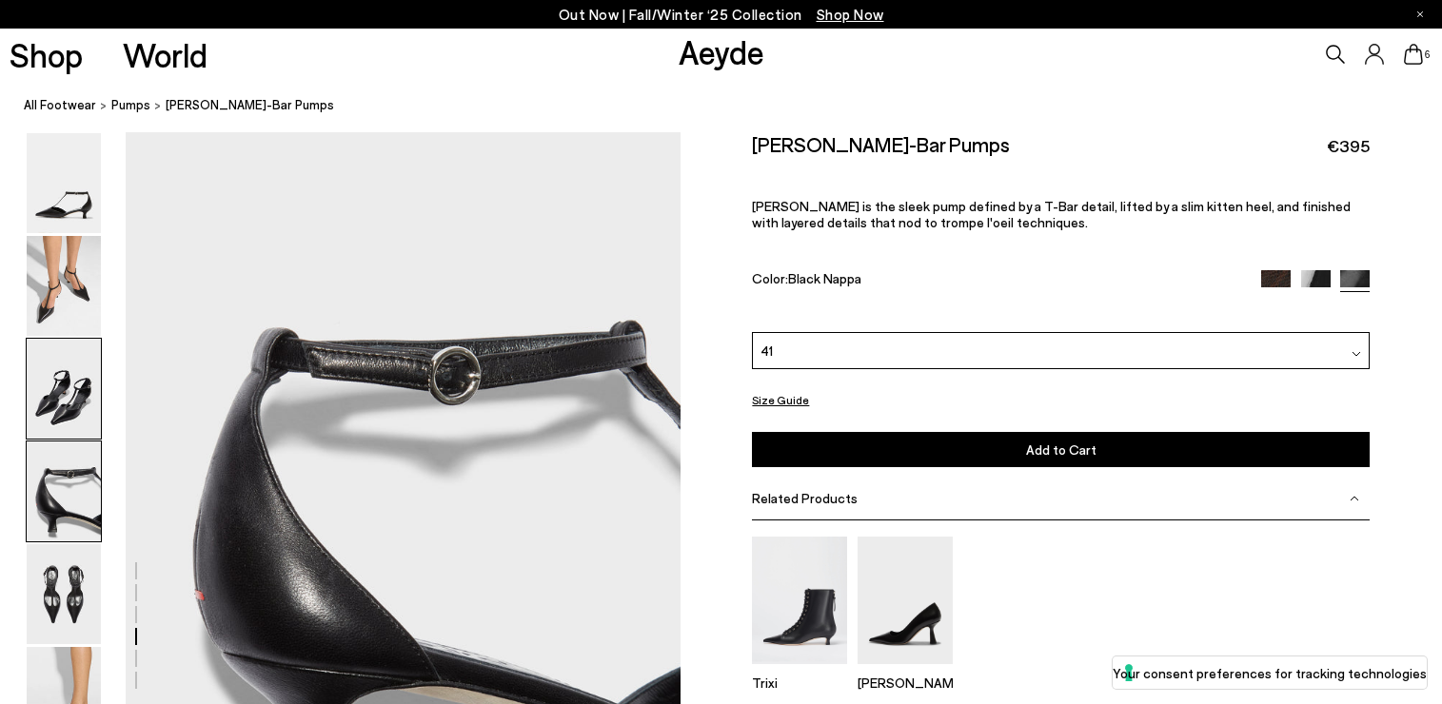
click at [64, 411] on img at bounding box center [64, 389] width 74 height 100
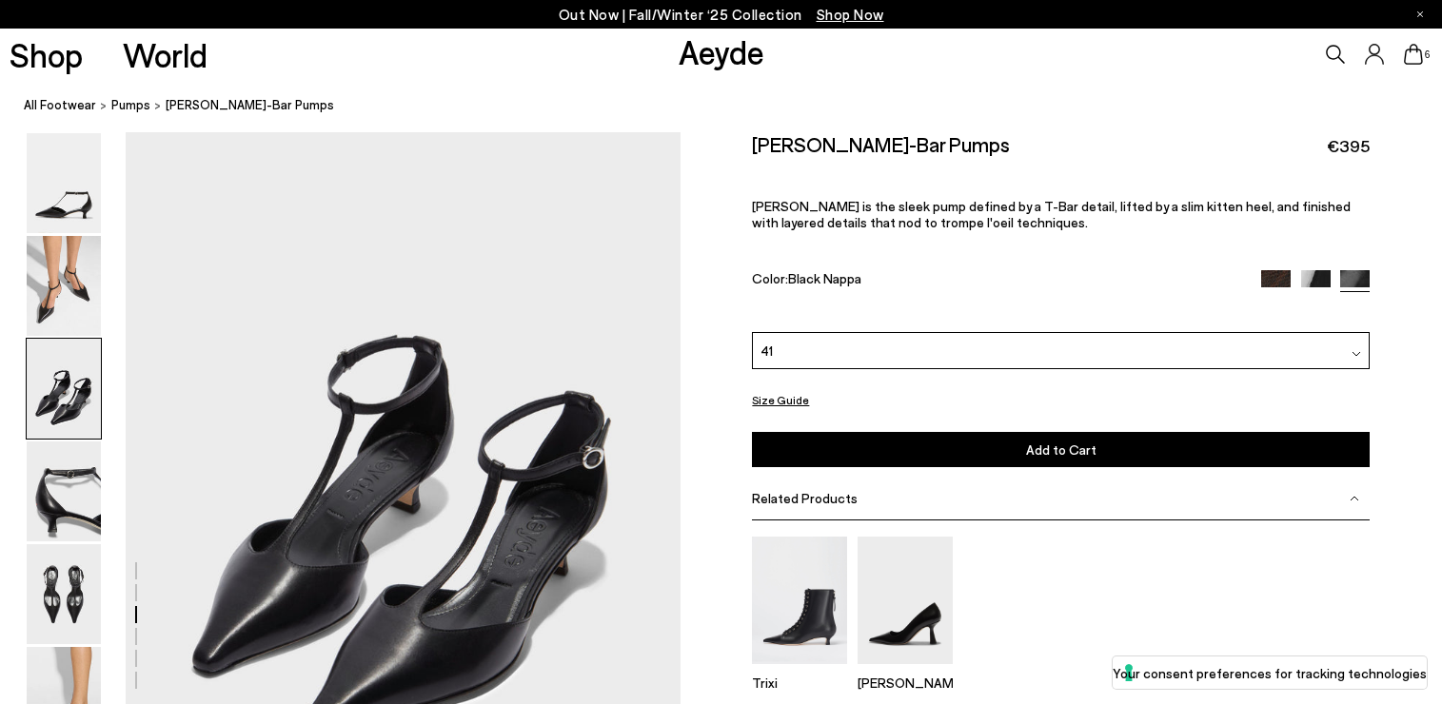
scroll to position [1319, 0]
